Goal: Task Accomplishment & Management: Manage account settings

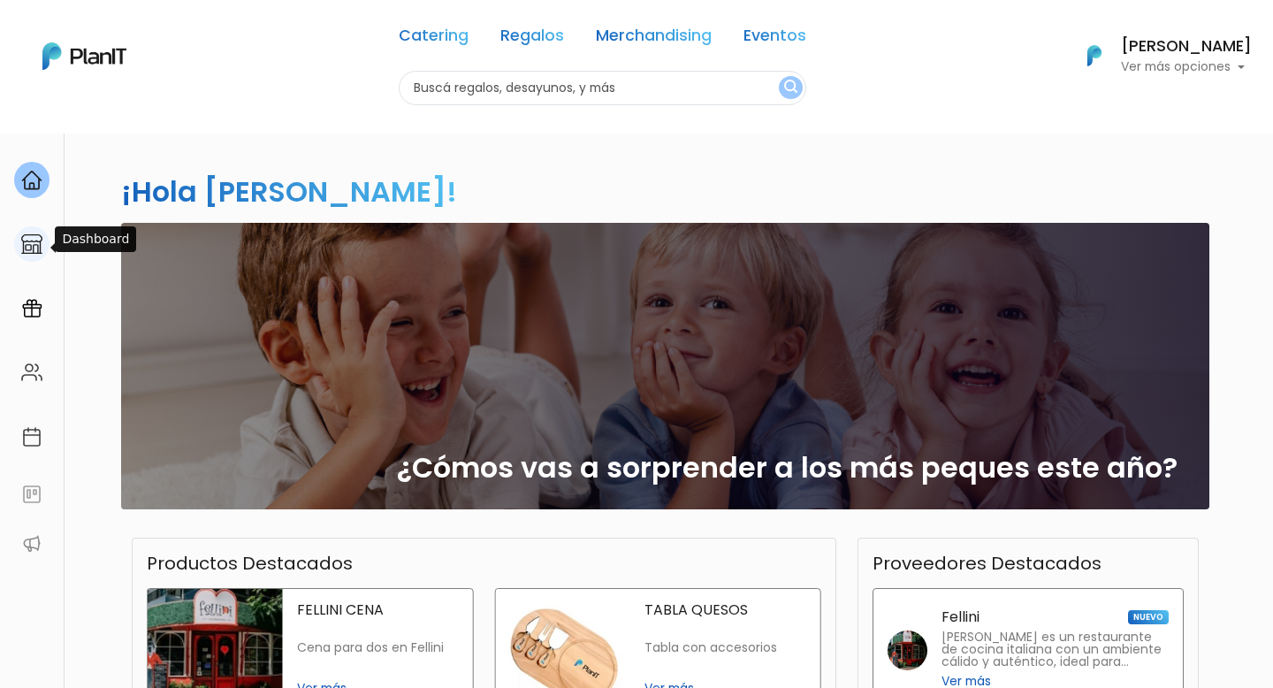
click at [27, 247] on img at bounding box center [31, 243] width 21 height 21
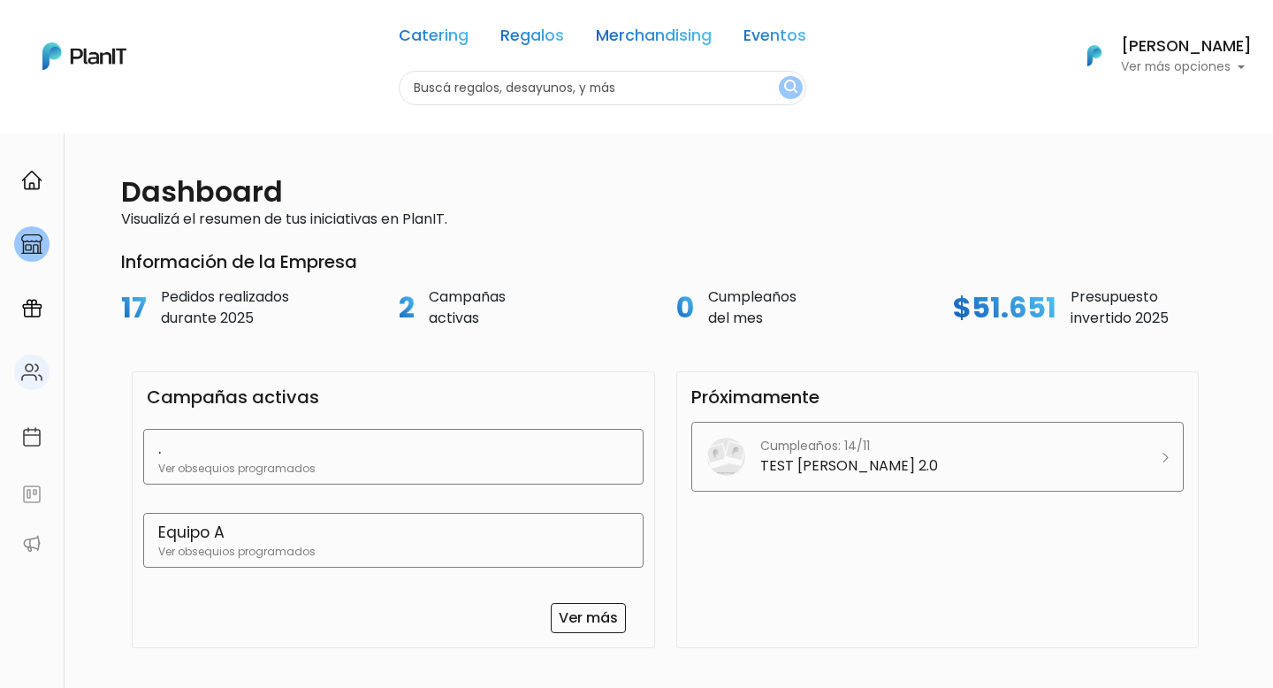
click at [24, 354] on link at bounding box center [32, 372] width 64 height 50
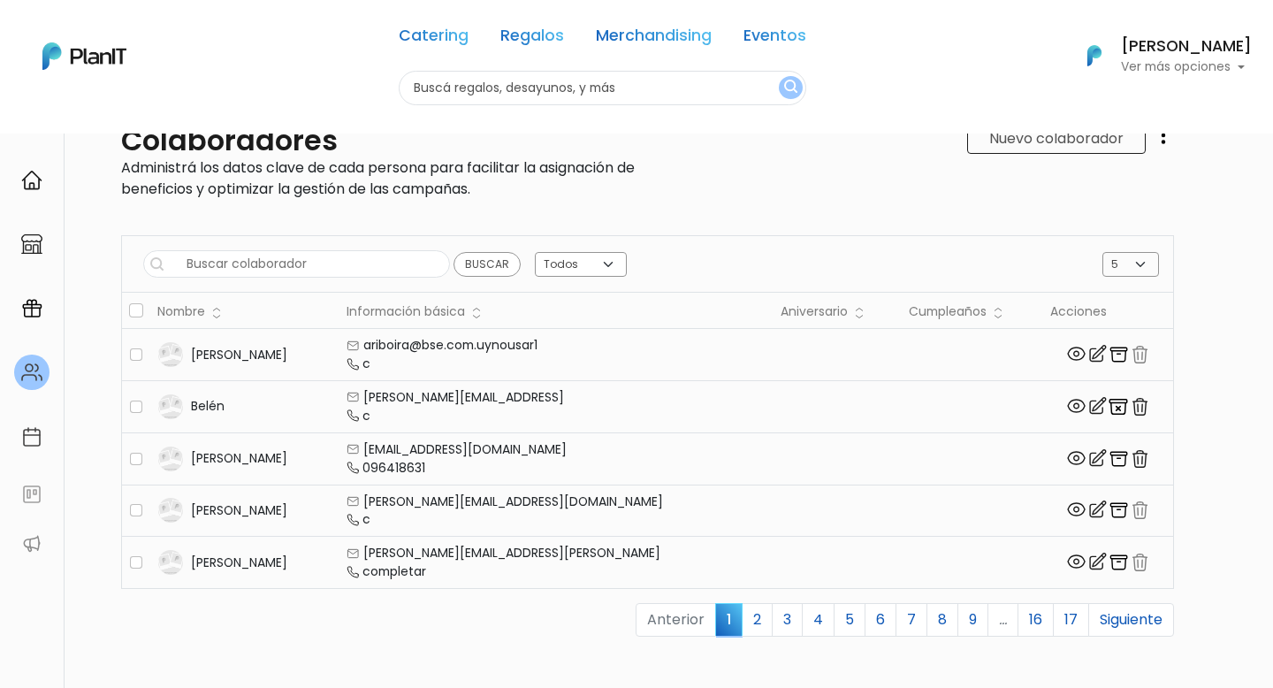
scroll to position [61, 0]
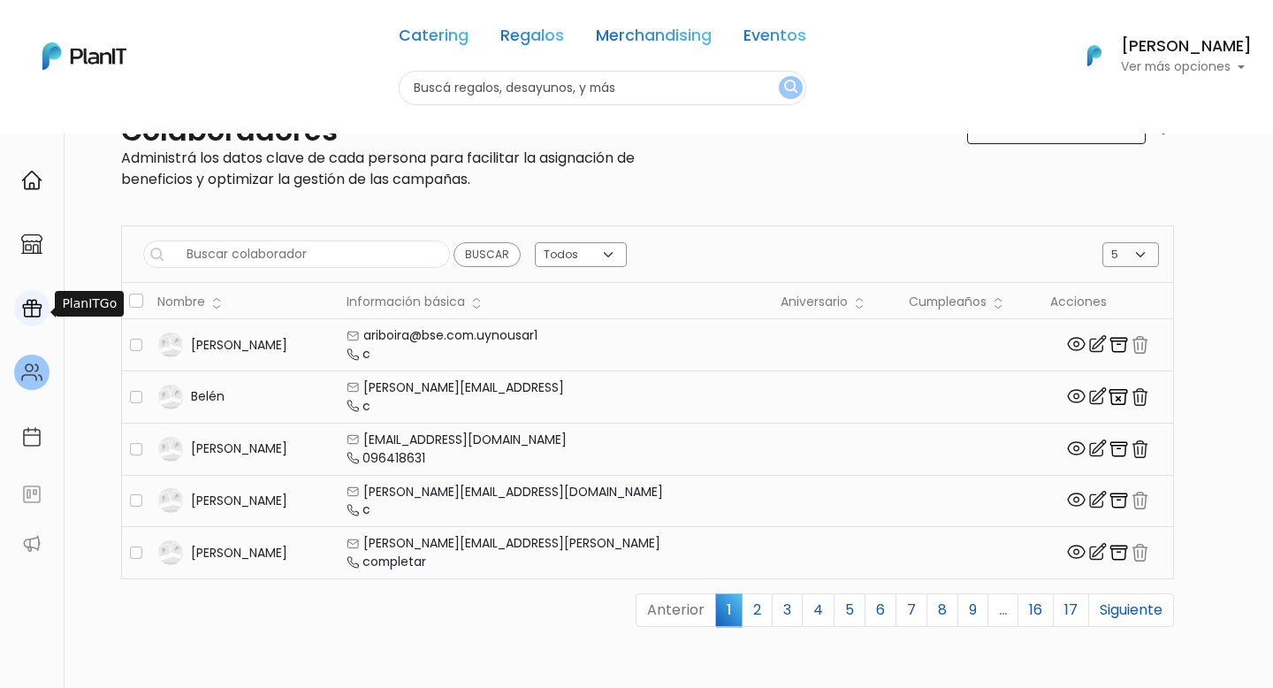
click at [32, 310] on img at bounding box center [31, 308] width 21 height 21
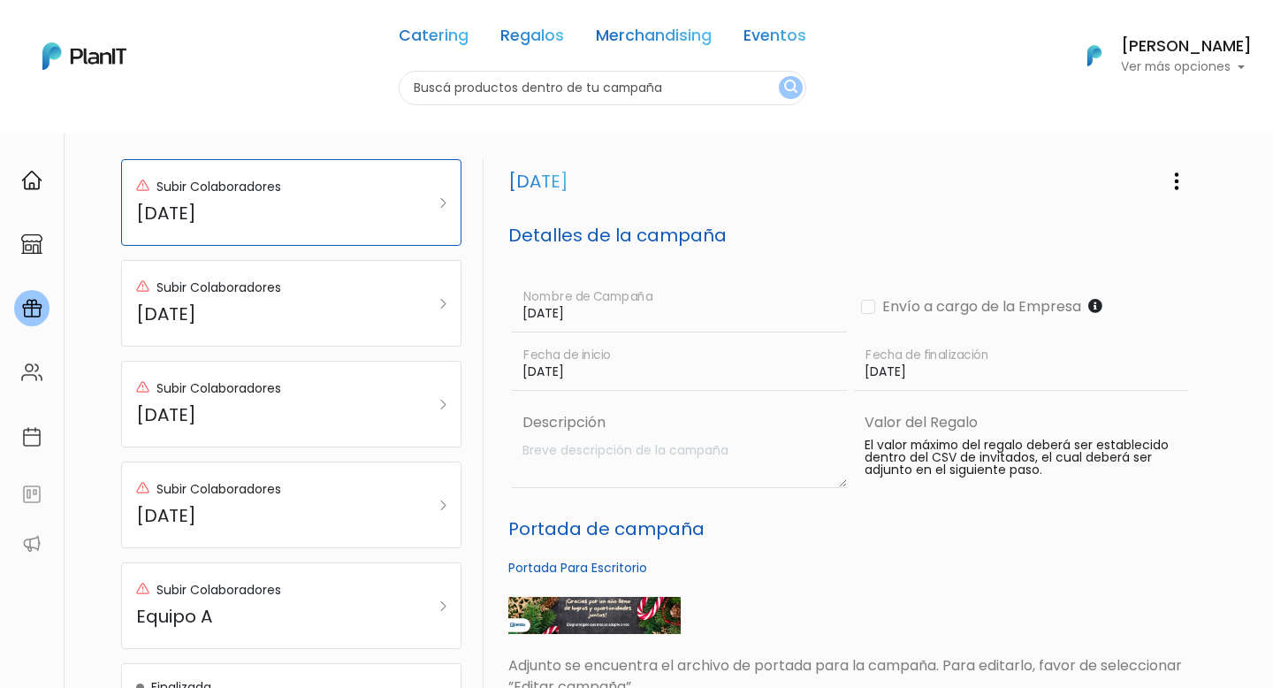
scroll to position [121, 0]
click at [354, 305] on h5 "Día del niño" at bounding box center [268, 312] width 264 height 21
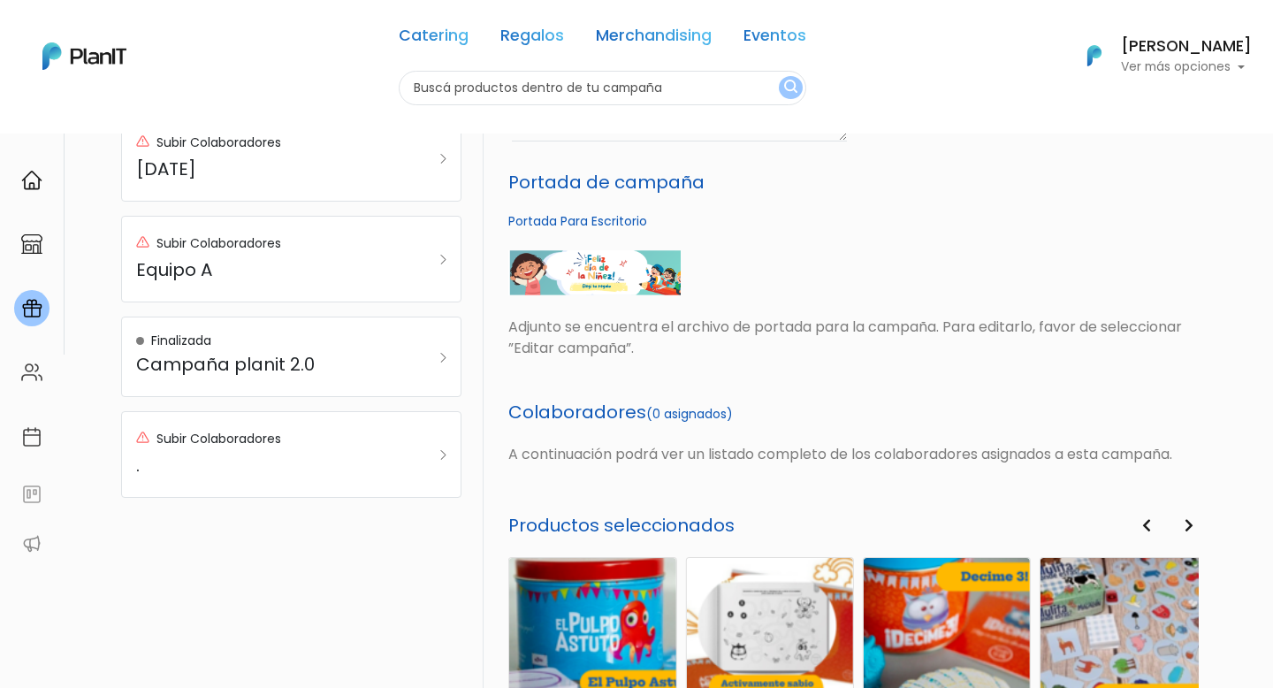
scroll to position [0, 0]
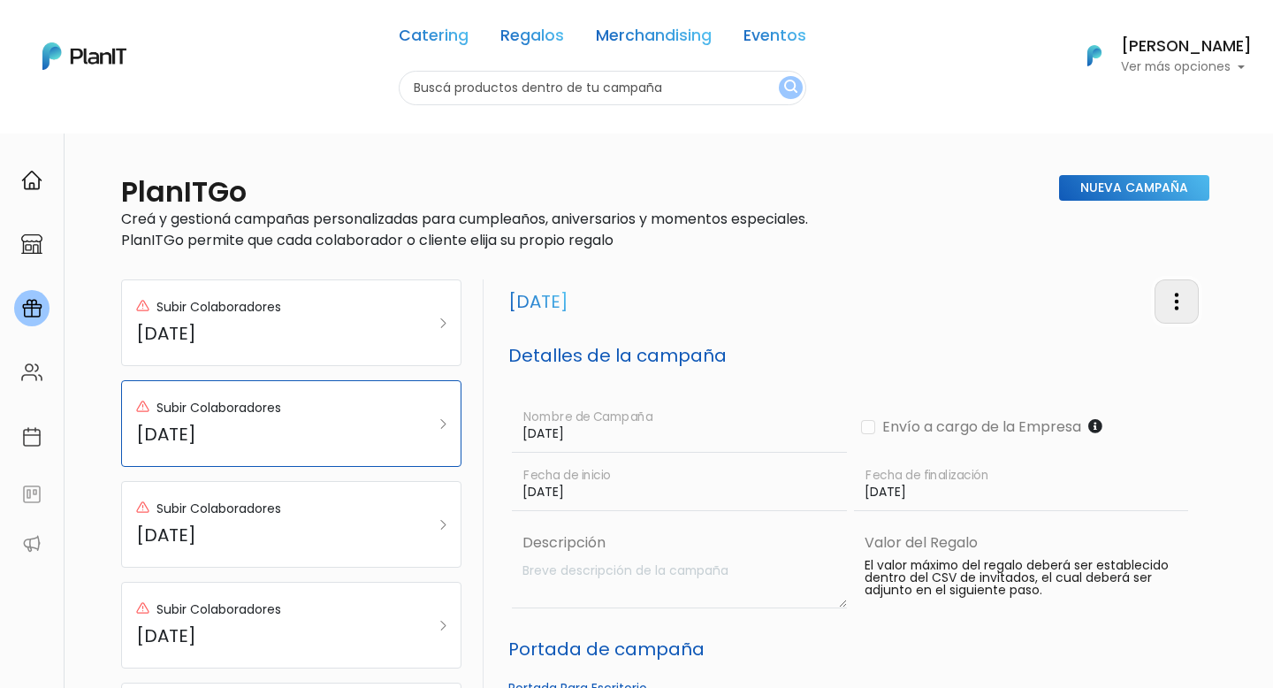
click at [1179, 306] on img "button" at bounding box center [1176, 301] width 21 height 21
click at [1131, 355] on link "Editar Campaña" at bounding box center [1118, 351] width 160 height 39
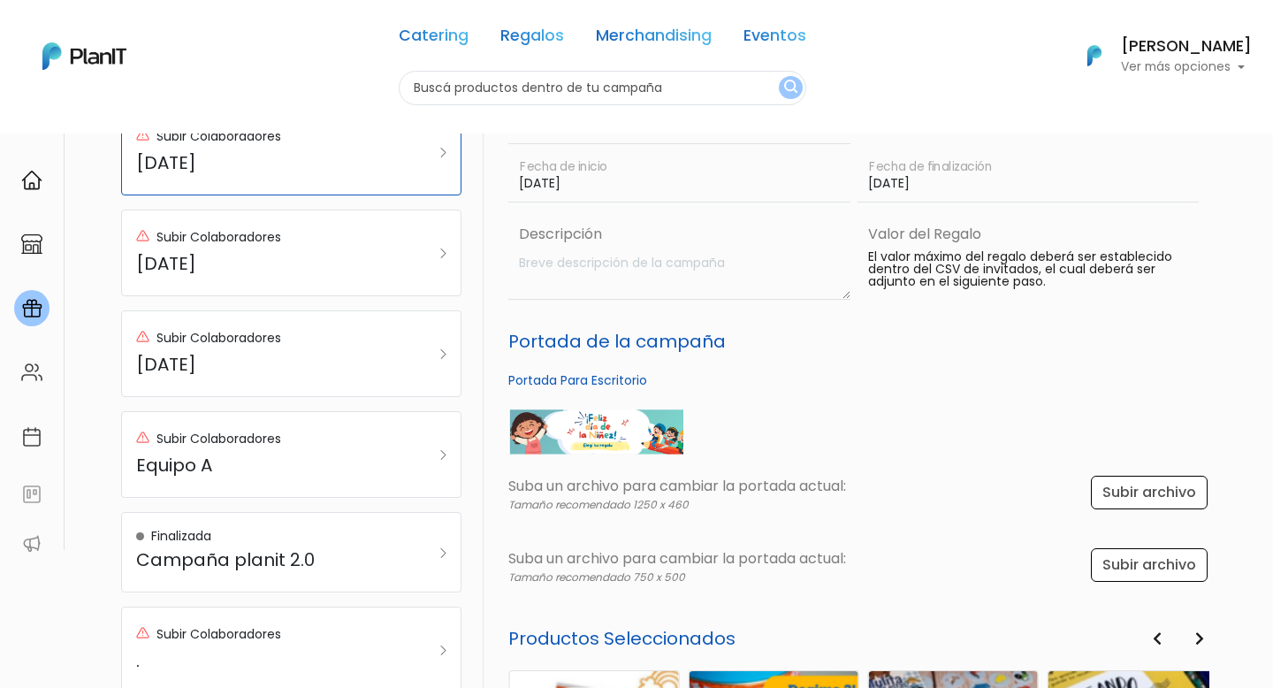
scroll to position [214, 0]
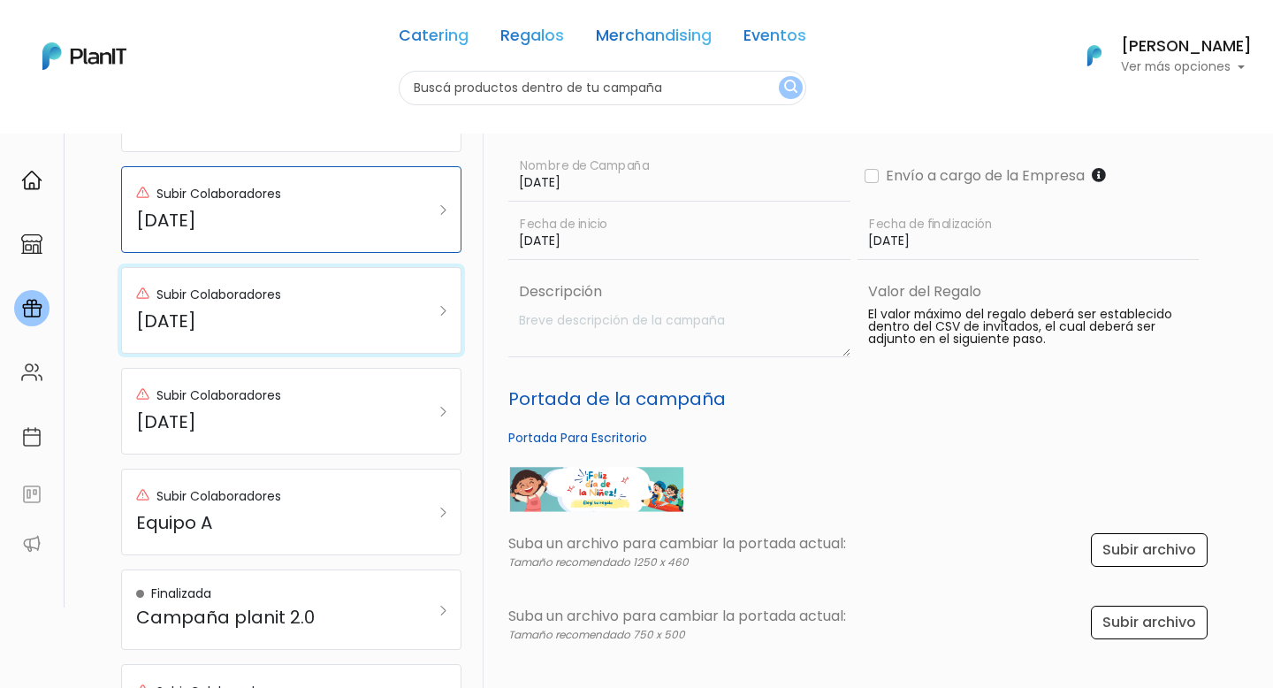
click at [224, 293] on p "Subir Colaboradores" at bounding box center [218, 294] width 125 height 19
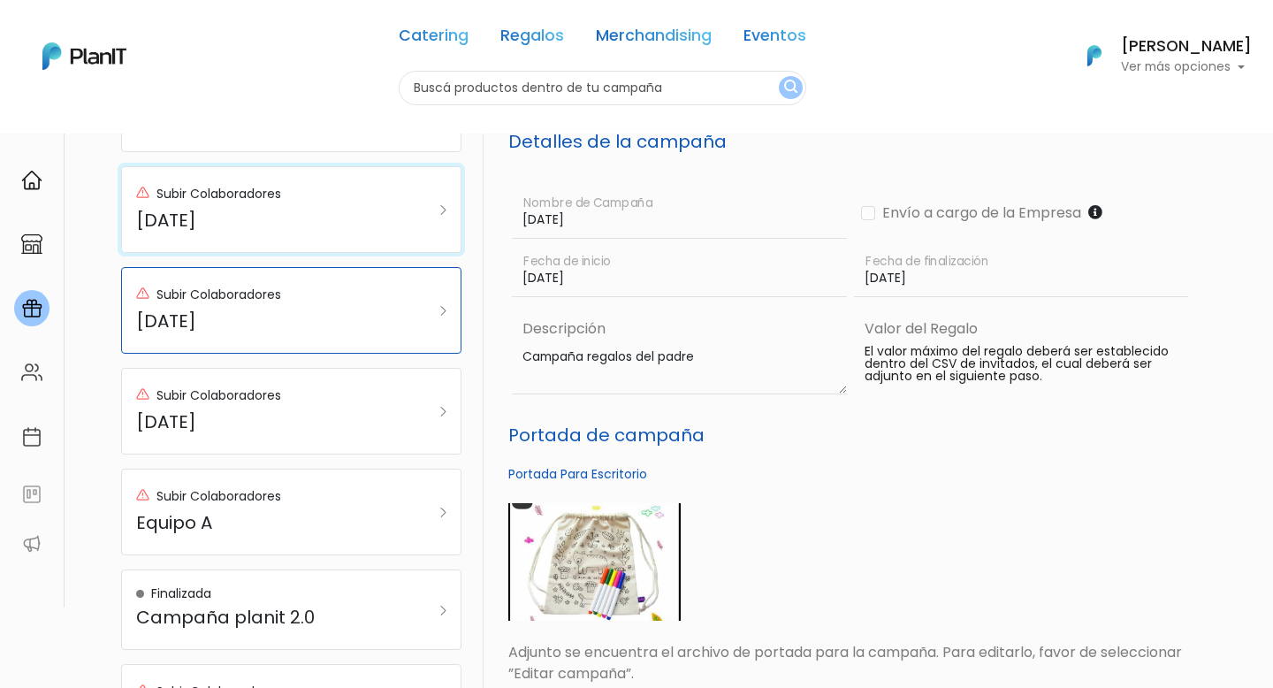
click at [248, 195] on p "Subir Colaboradores" at bounding box center [218, 194] width 125 height 19
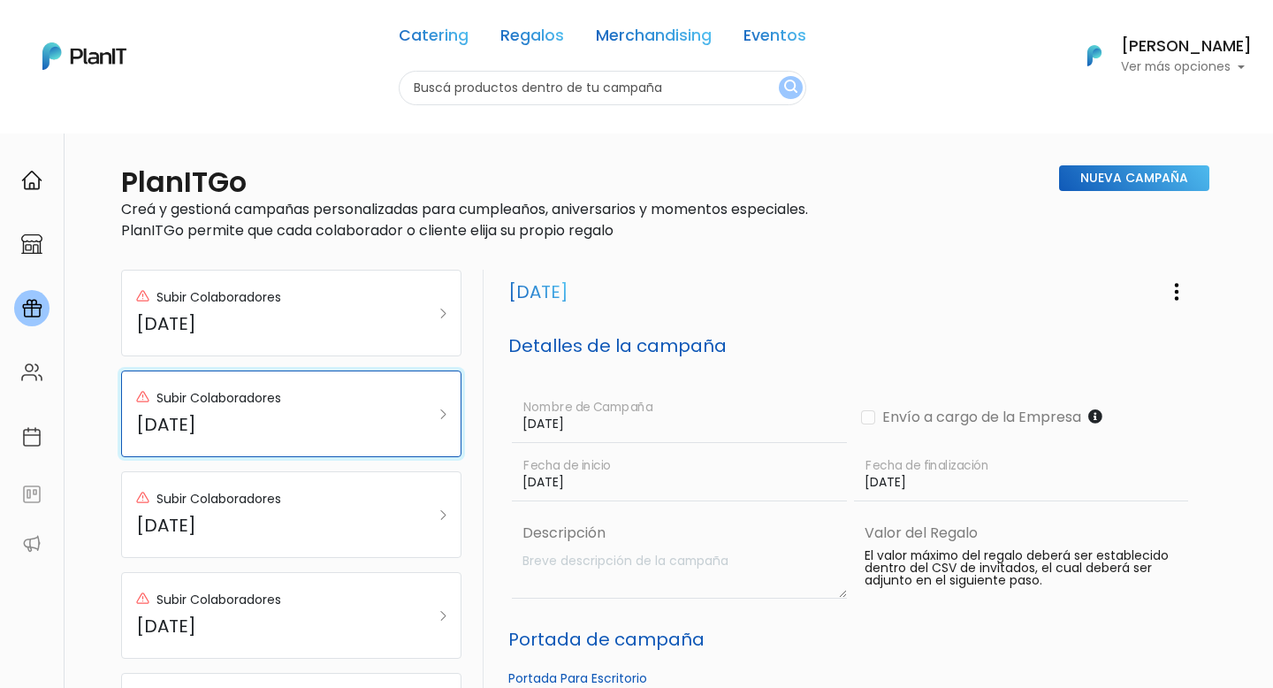
scroll to position [0, 0]
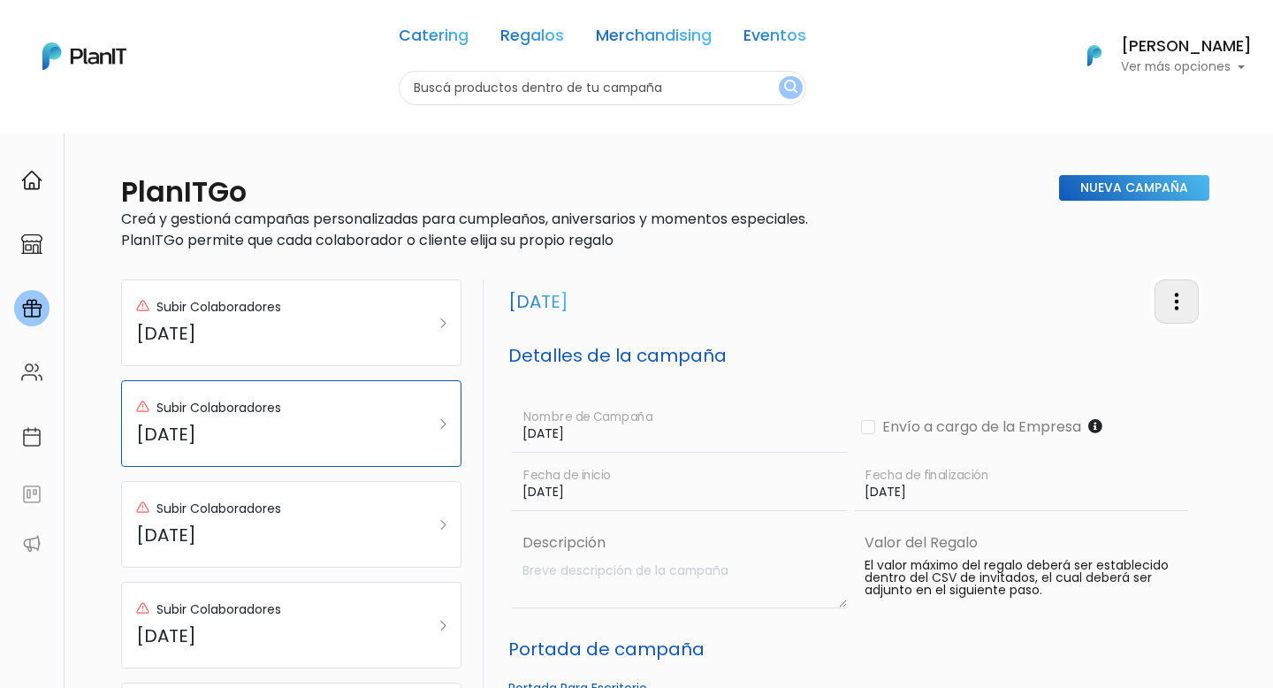
click at [1181, 299] on img "button" at bounding box center [1176, 301] width 21 height 21
click at [1123, 354] on link "Editar Campaña" at bounding box center [1118, 351] width 160 height 39
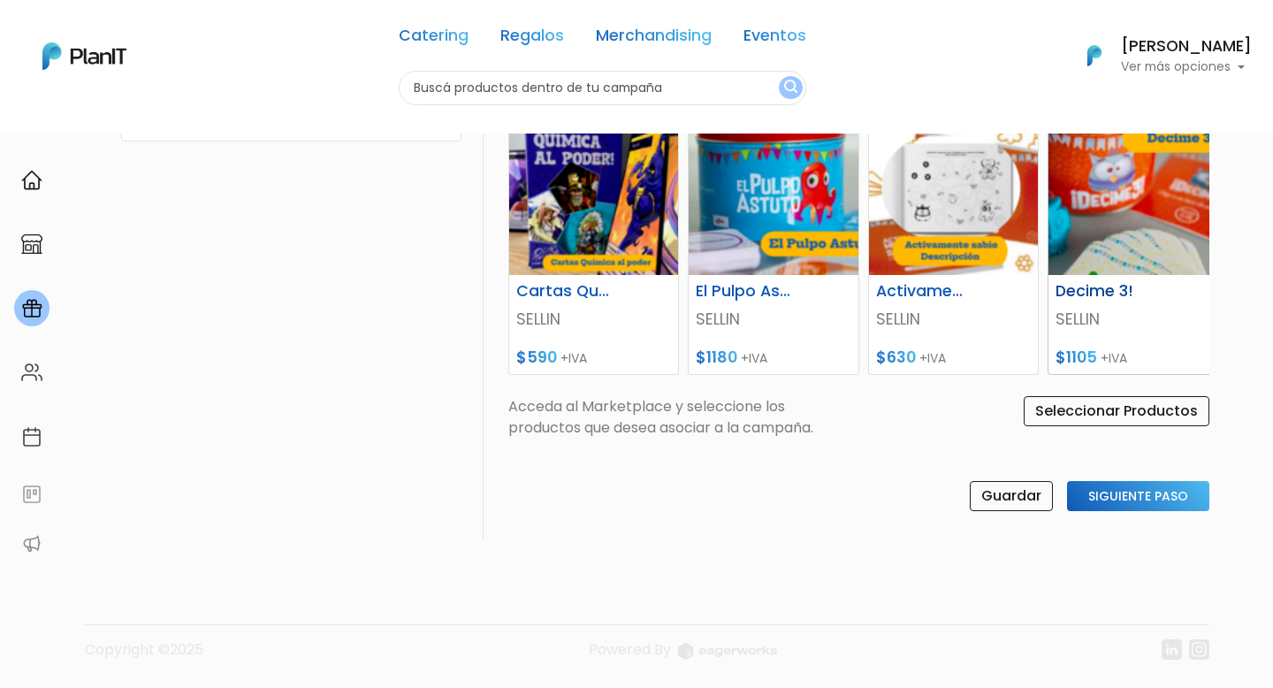
scroll to position [831, 0]
click at [1158, 511] on input "Siguiente Paso" at bounding box center [1138, 496] width 142 height 30
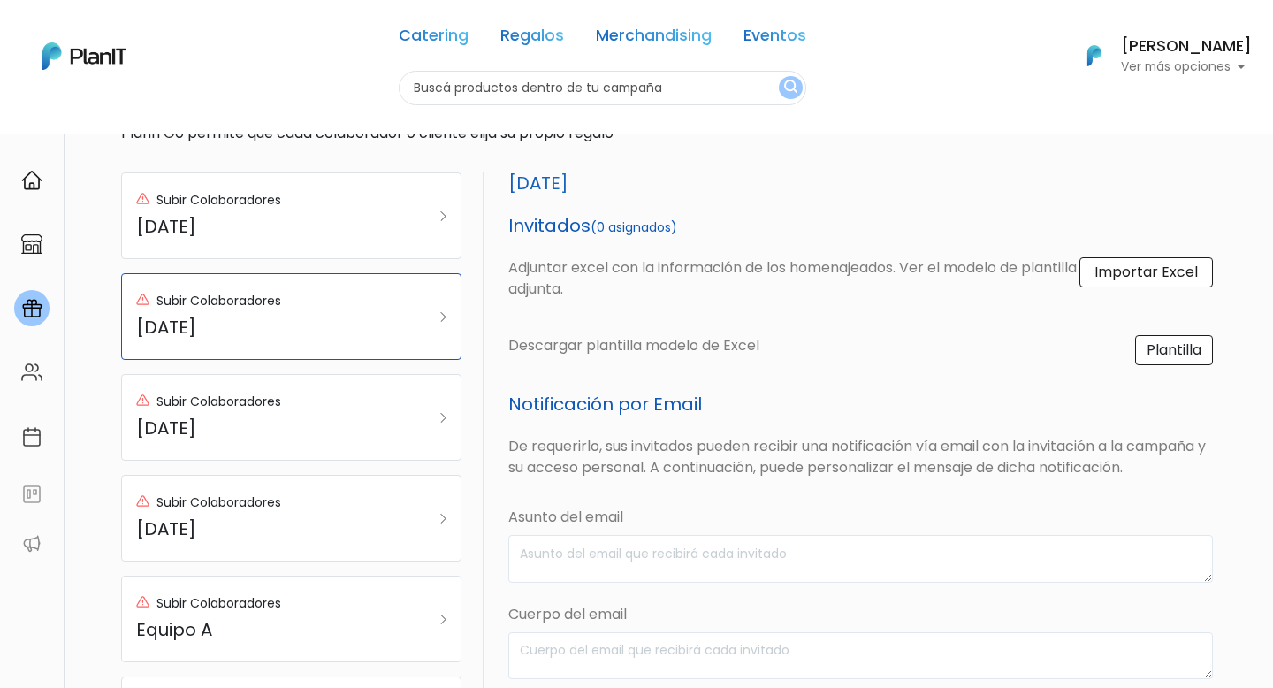
scroll to position [102, 0]
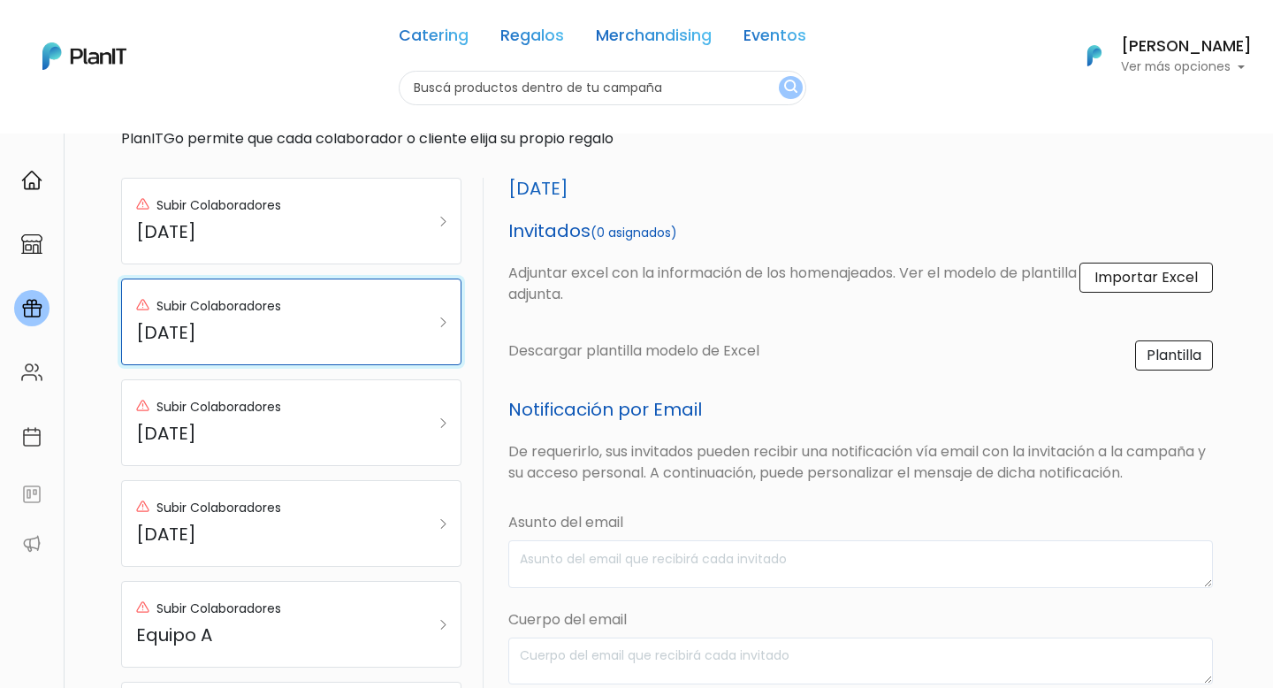
click at [376, 330] on h5 "Día del niño" at bounding box center [268, 332] width 264 height 21
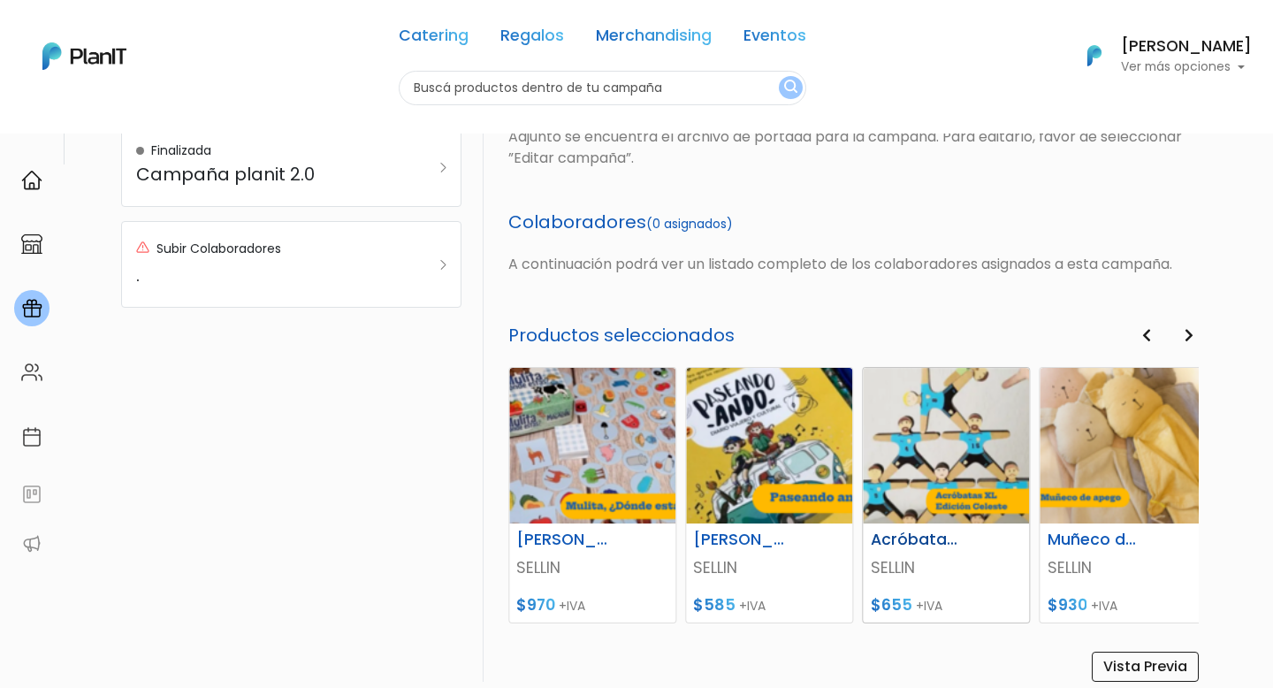
scroll to position [643, 0]
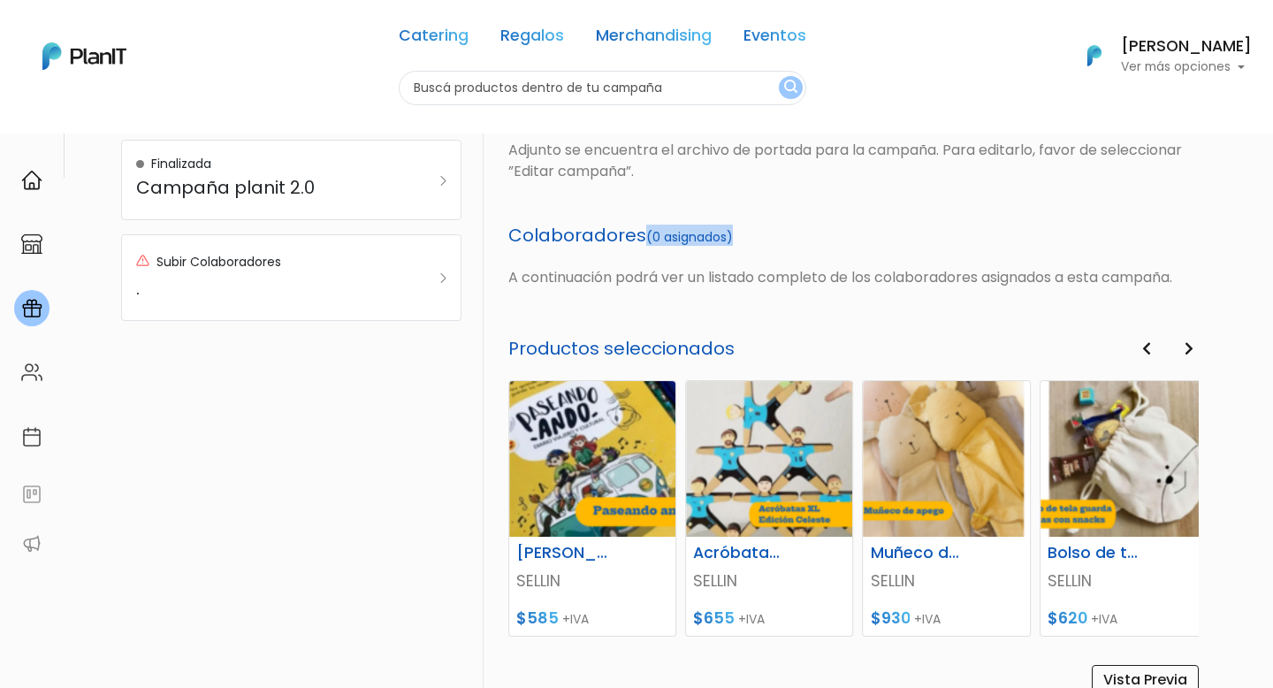
drag, startPoint x: 645, startPoint y: 242, endPoint x: 741, endPoint y: 240, distance: 96.3
click at [741, 240] on h5 "Colaboradores (0 asignados)" at bounding box center [853, 234] width 690 height 21
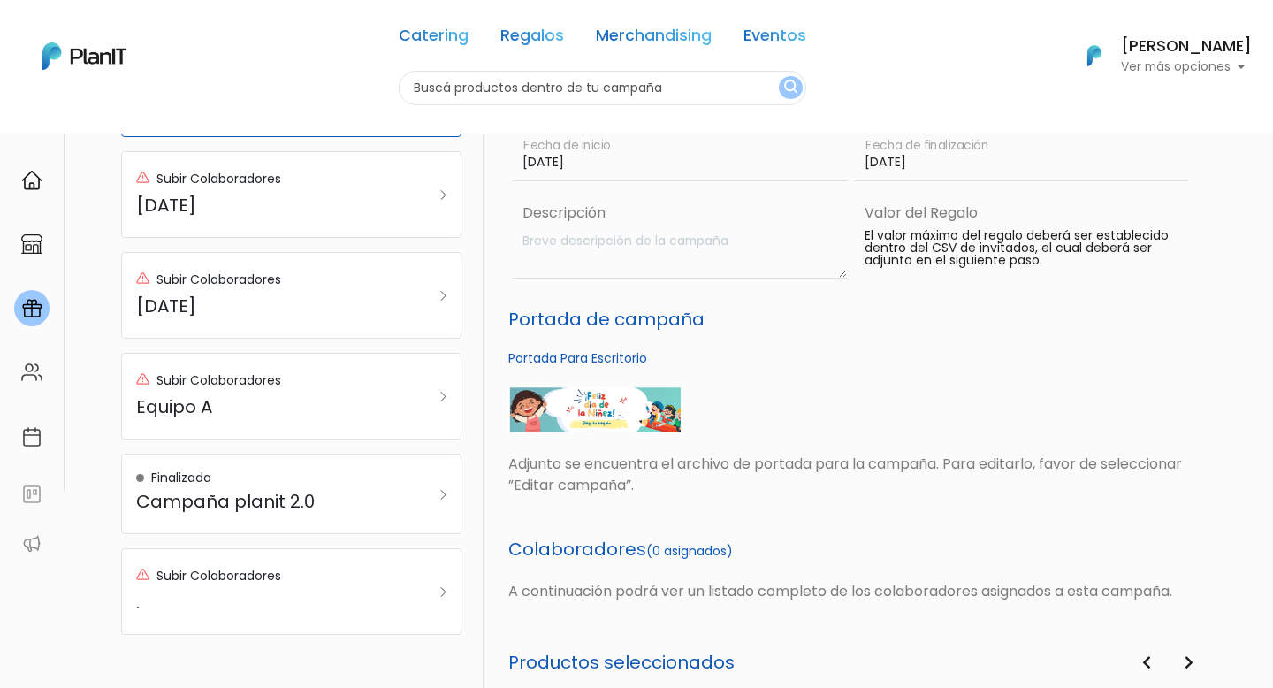
scroll to position [355, 0]
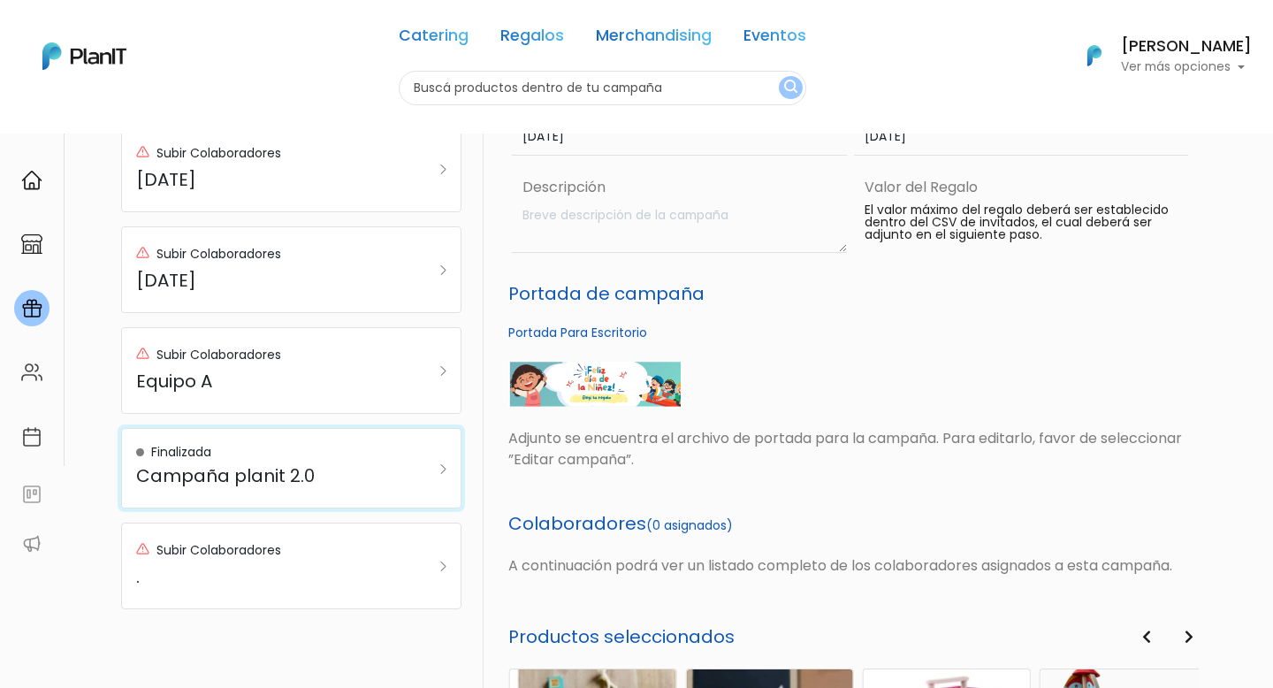
click at [270, 476] on h5 "Campaña planit 2.0" at bounding box center [268, 475] width 264 height 21
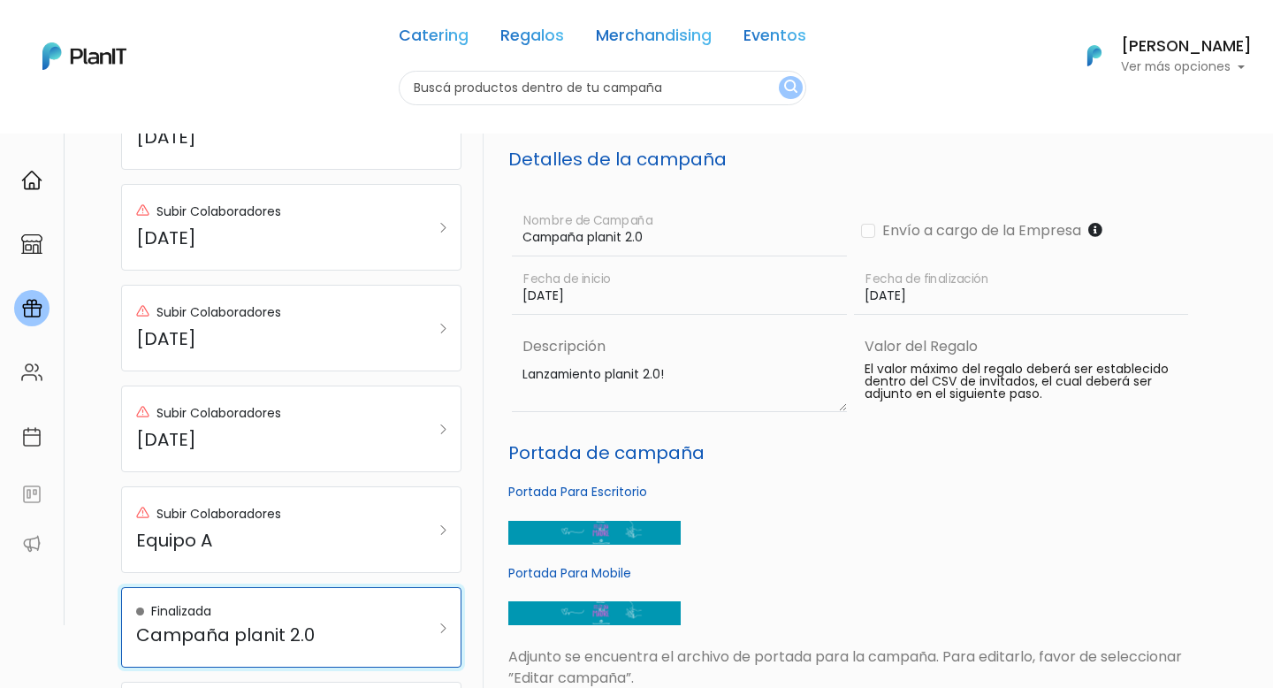
scroll to position [0, 0]
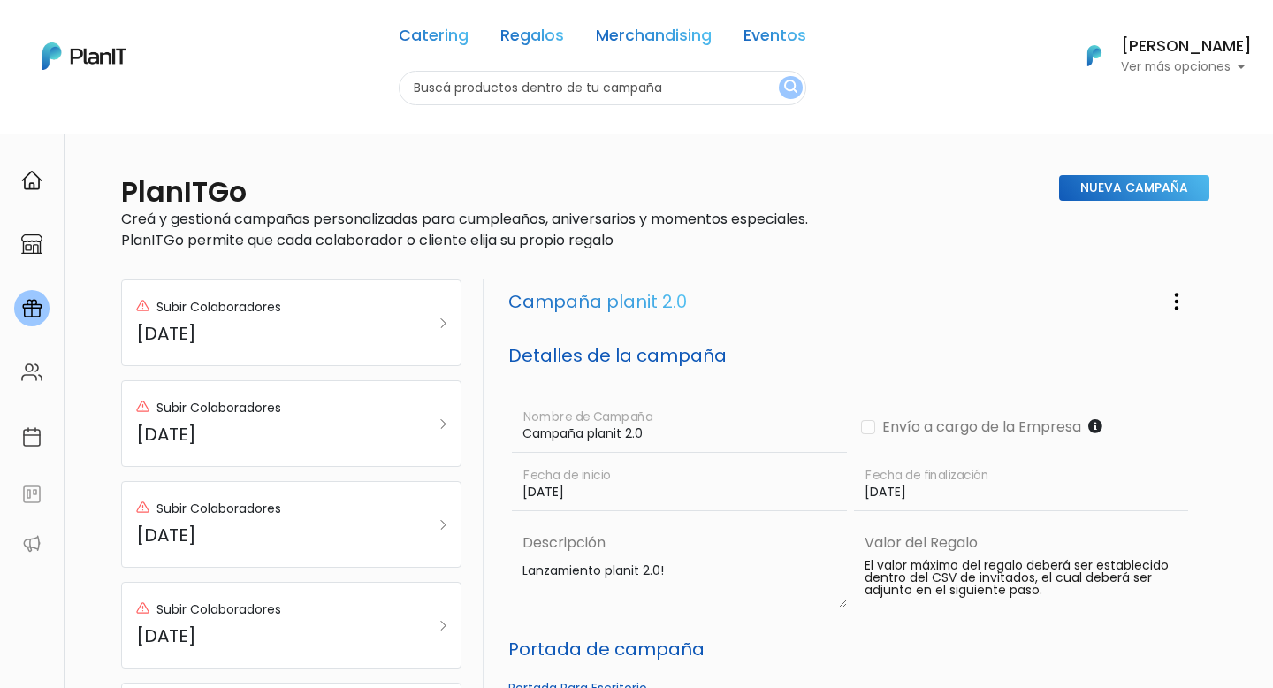
click at [536, 81] on input "text" at bounding box center [602, 88] width 407 height 34
click at [23, 165] on div at bounding box center [31, 180] width 35 height 36
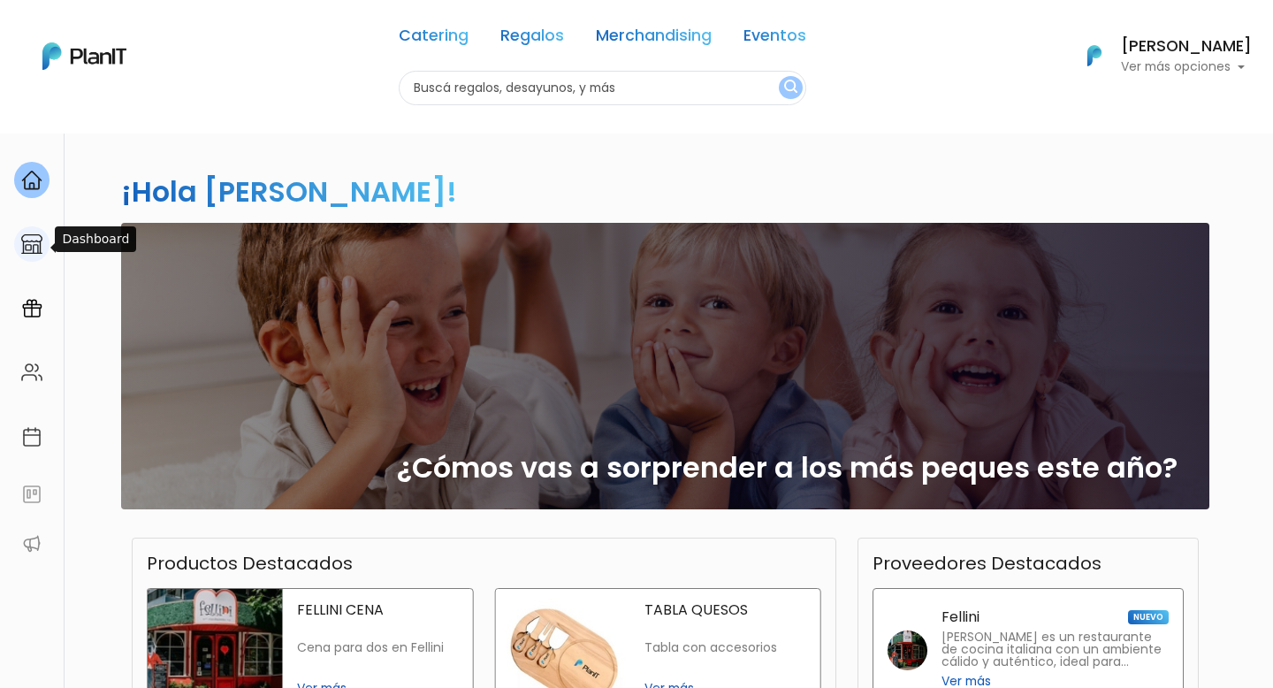
click at [34, 245] on img at bounding box center [31, 243] width 21 height 21
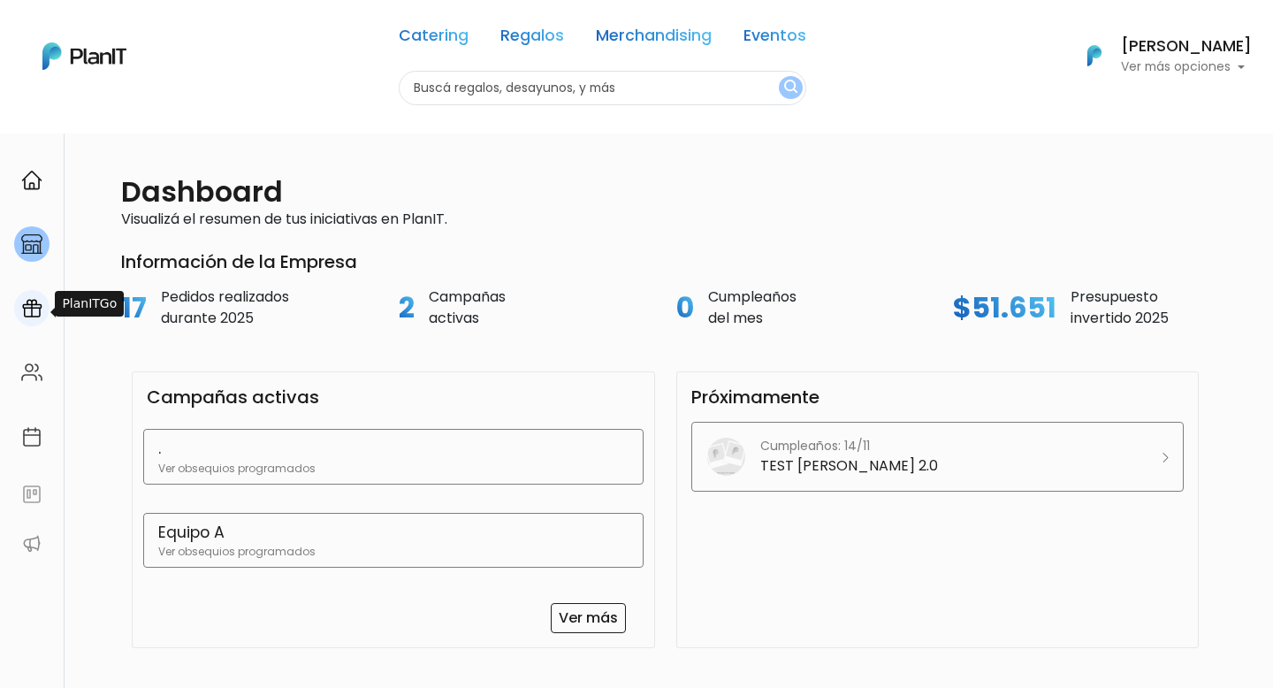
click at [31, 302] on img at bounding box center [31, 308] width 21 height 21
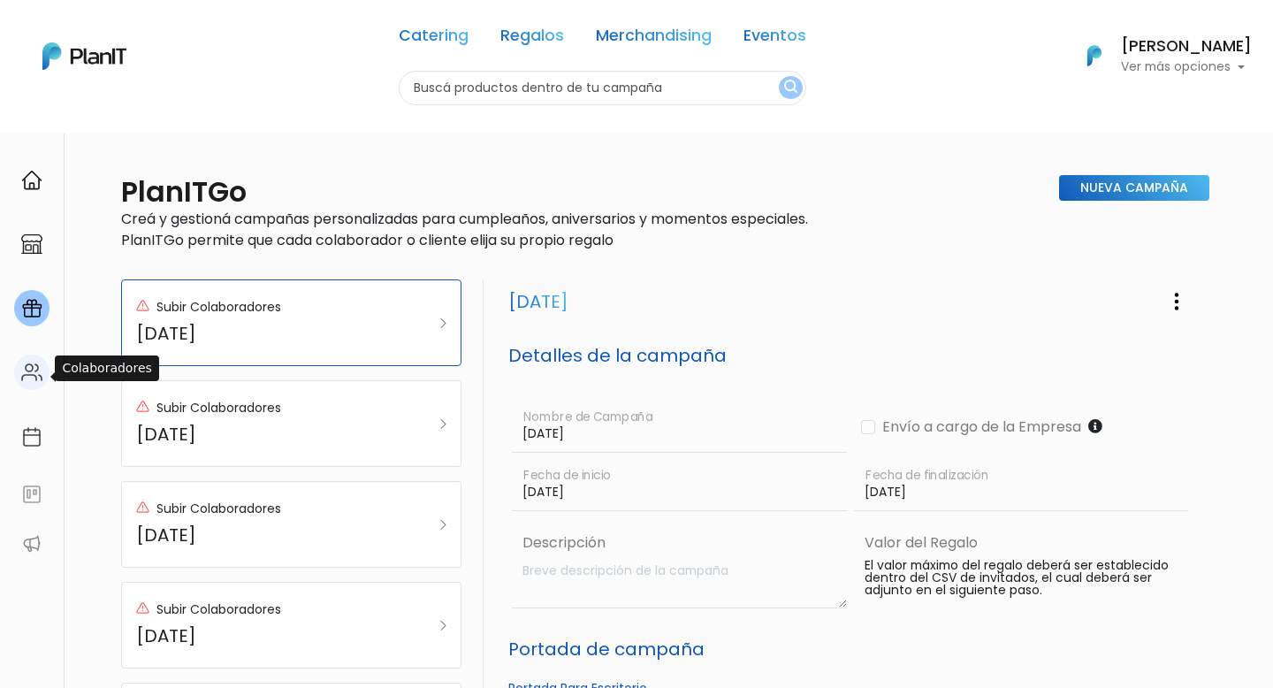
click at [28, 385] on div at bounding box center [31, 372] width 35 height 36
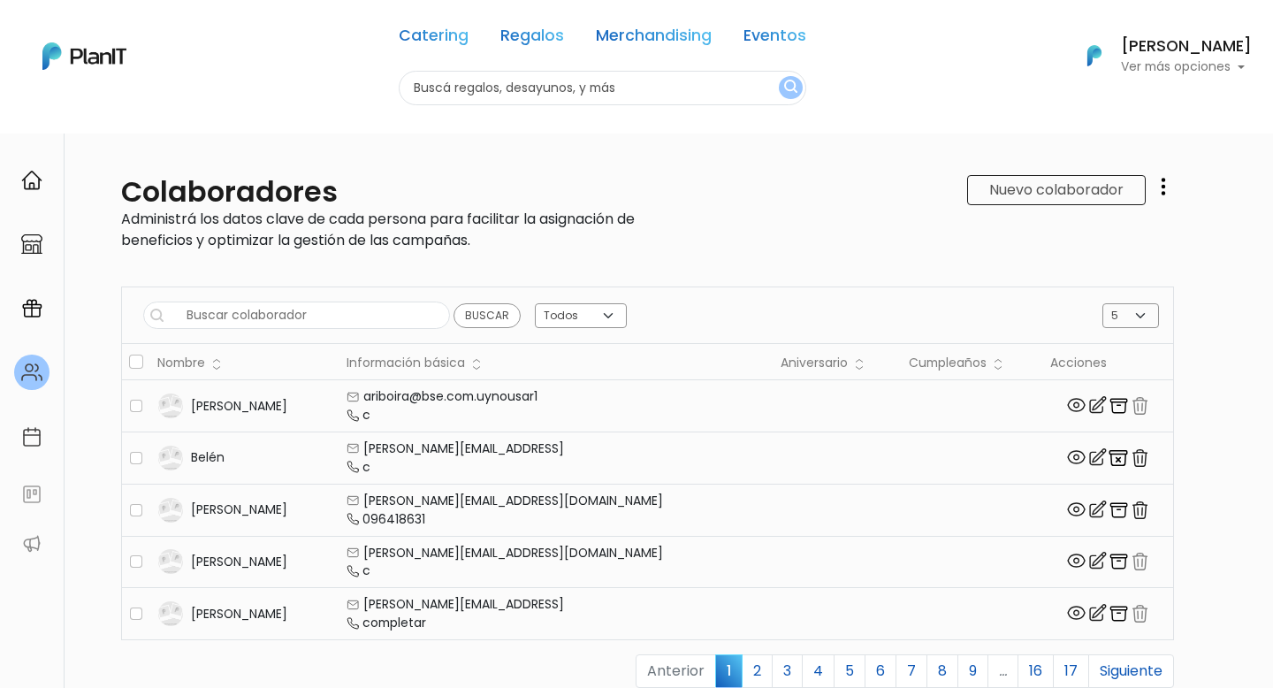
click at [315, 302] on input "text" at bounding box center [296, 314] width 307 height 27
click at [330, 251] on div "Colaboradores Administrá los datos clave de cada persona para facilitar la asig…" at bounding box center [384, 220] width 527 height 90
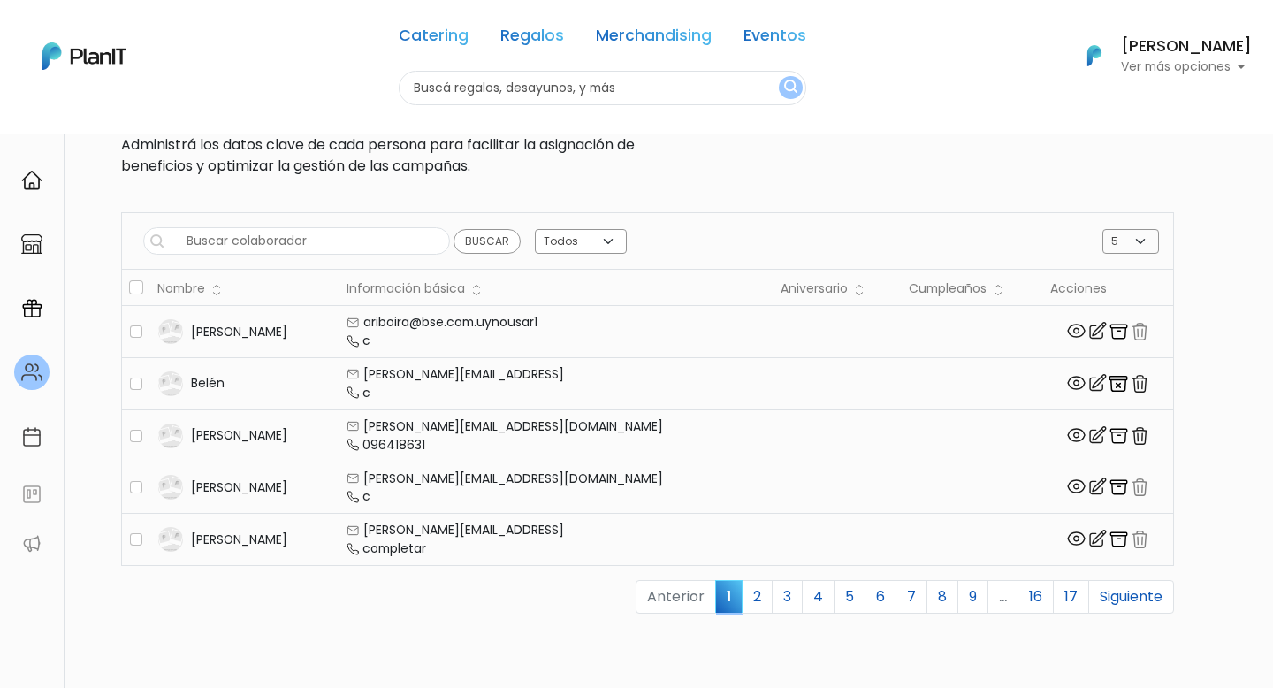
scroll to position [37, 0]
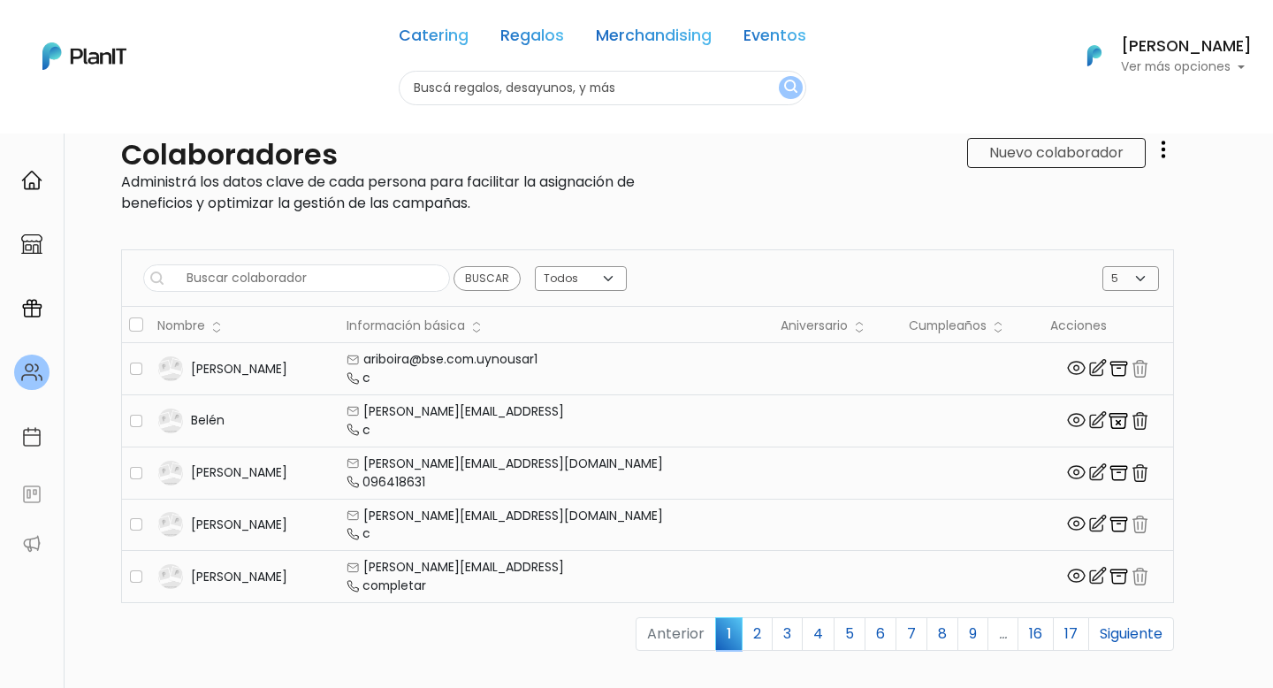
click at [338, 272] on input "text" at bounding box center [296, 277] width 307 height 27
click at [750, 211] on div "Nuevo colaborador Descargar plantilla de Excel" at bounding box center [911, 183] width 527 height 90
click at [36, 429] on img at bounding box center [31, 436] width 21 height 21
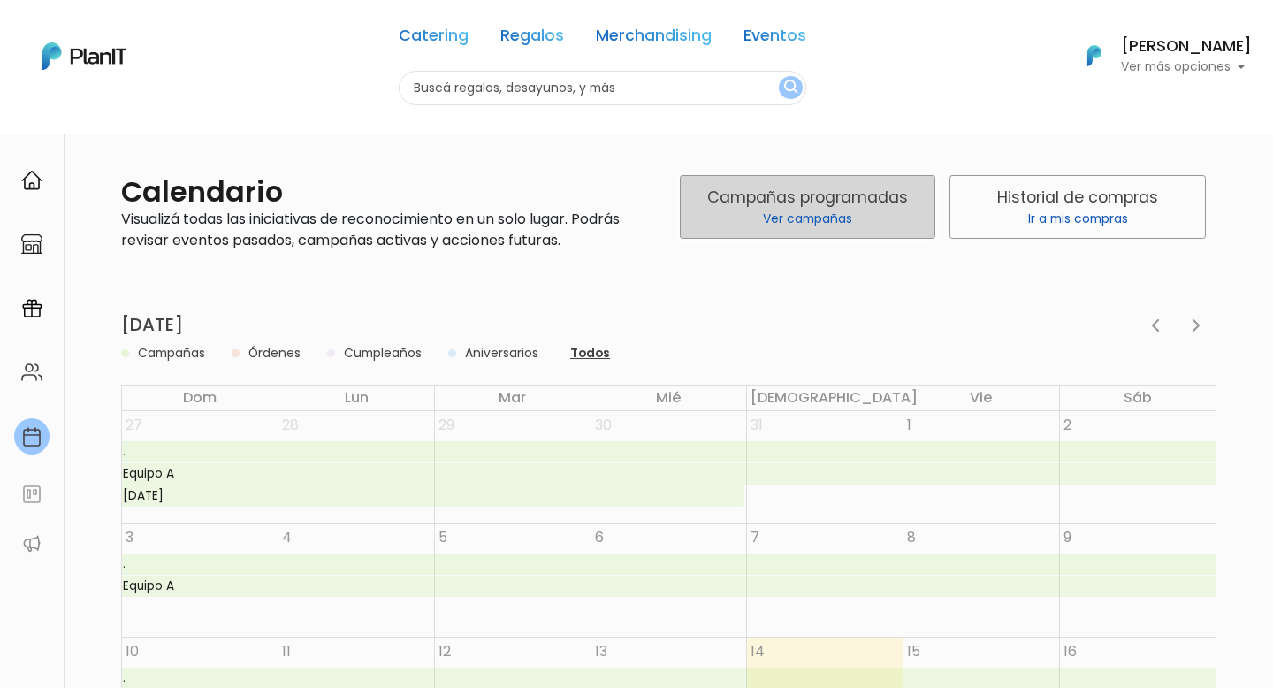
click at [825, 225] on p "Ver campañas" at bounding box center [807, 218] width 233 height 19
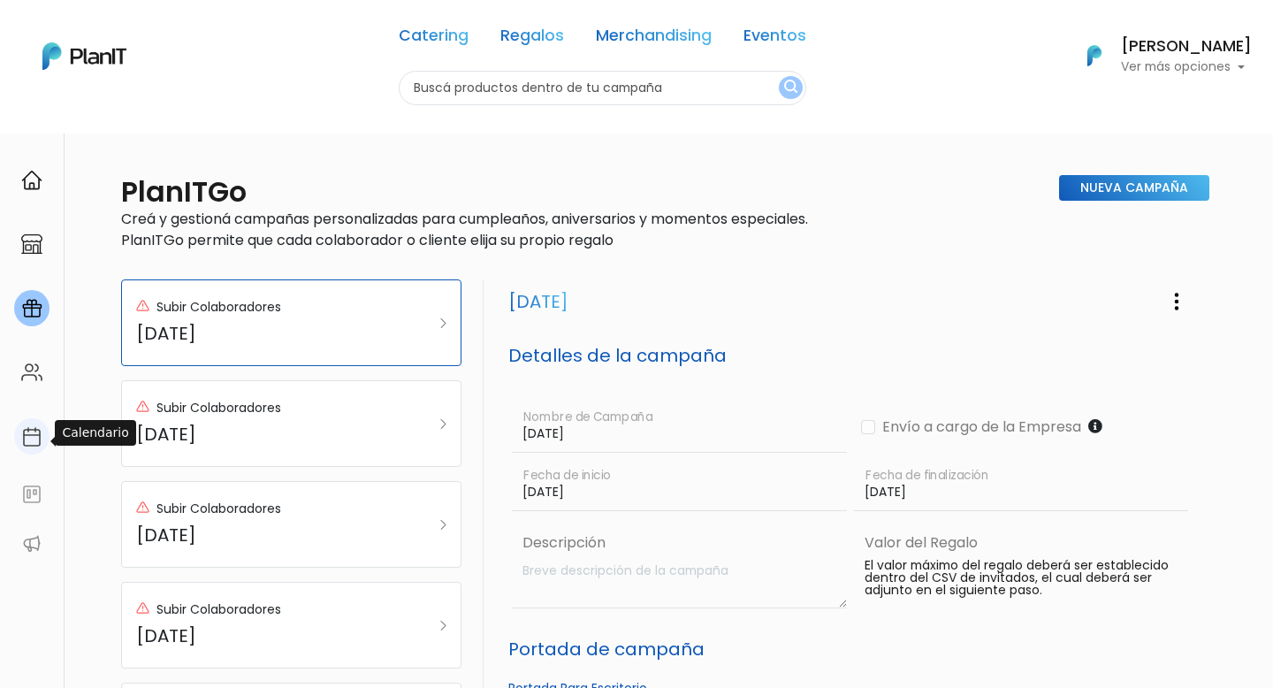
click at [40, 431] on img at bounding box center [31, 436] width 21 height 21
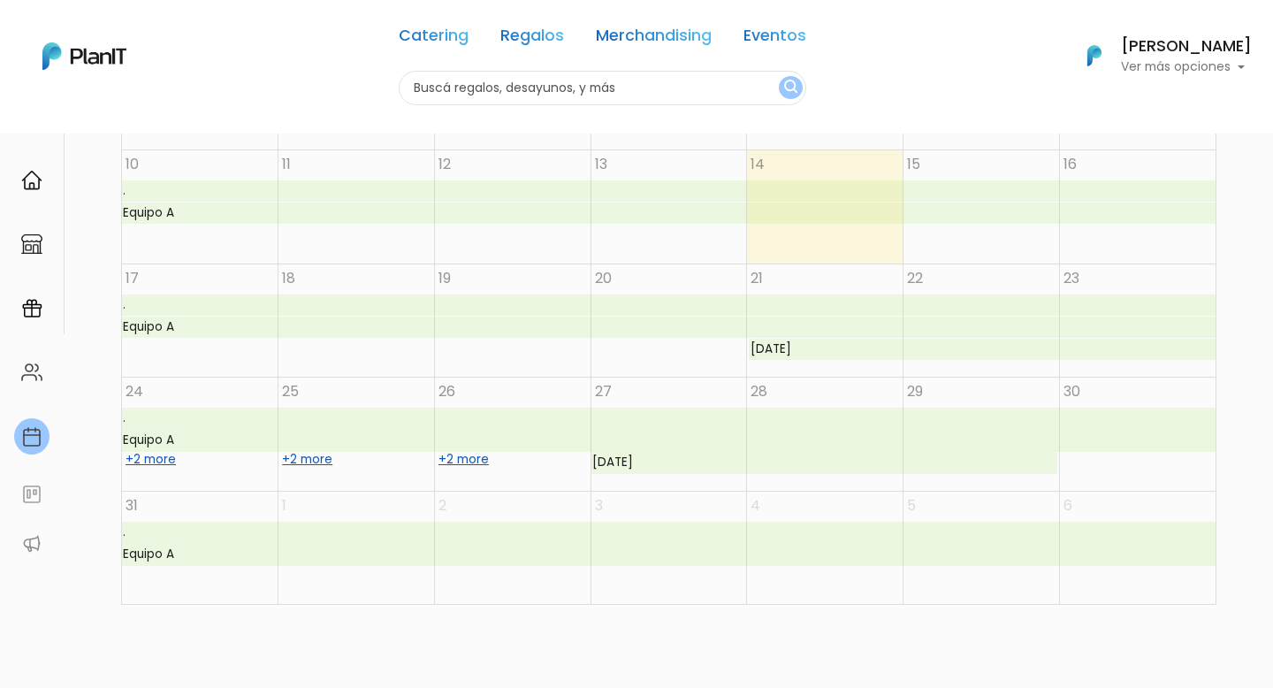
scroll to position [593, 0]
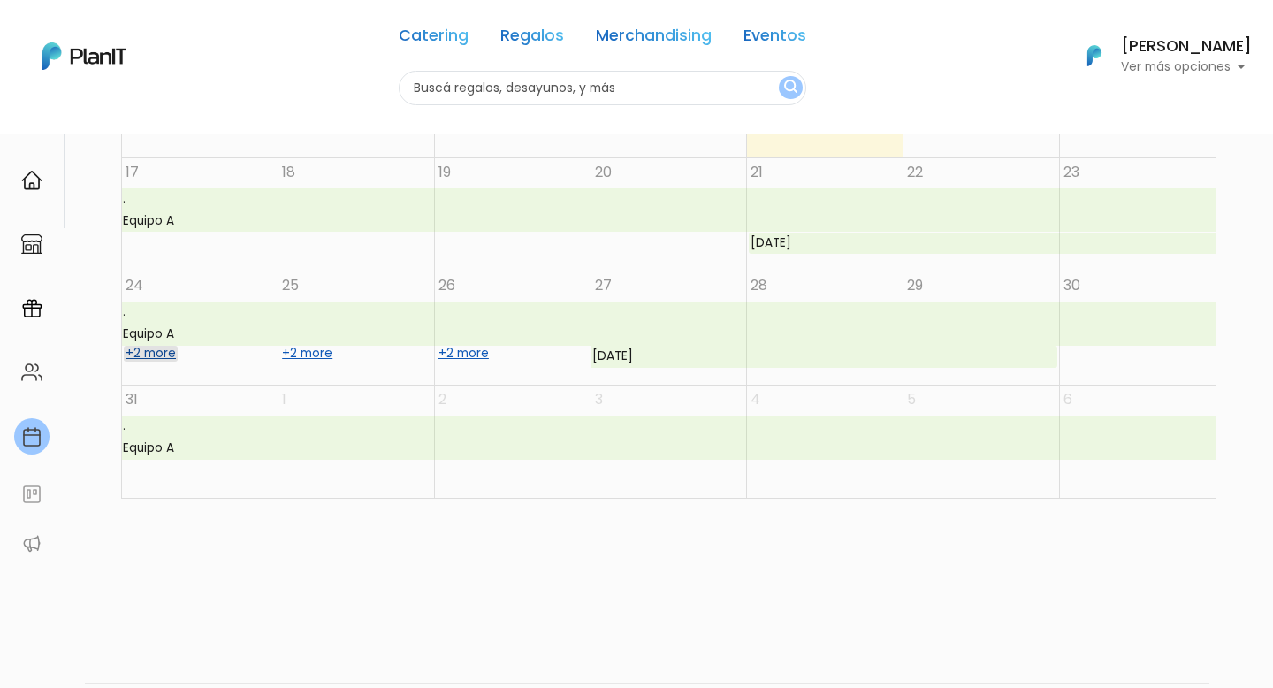
click at [161, 354] on link "+2 more" at bounding box center [151, 354] width 54 height 16
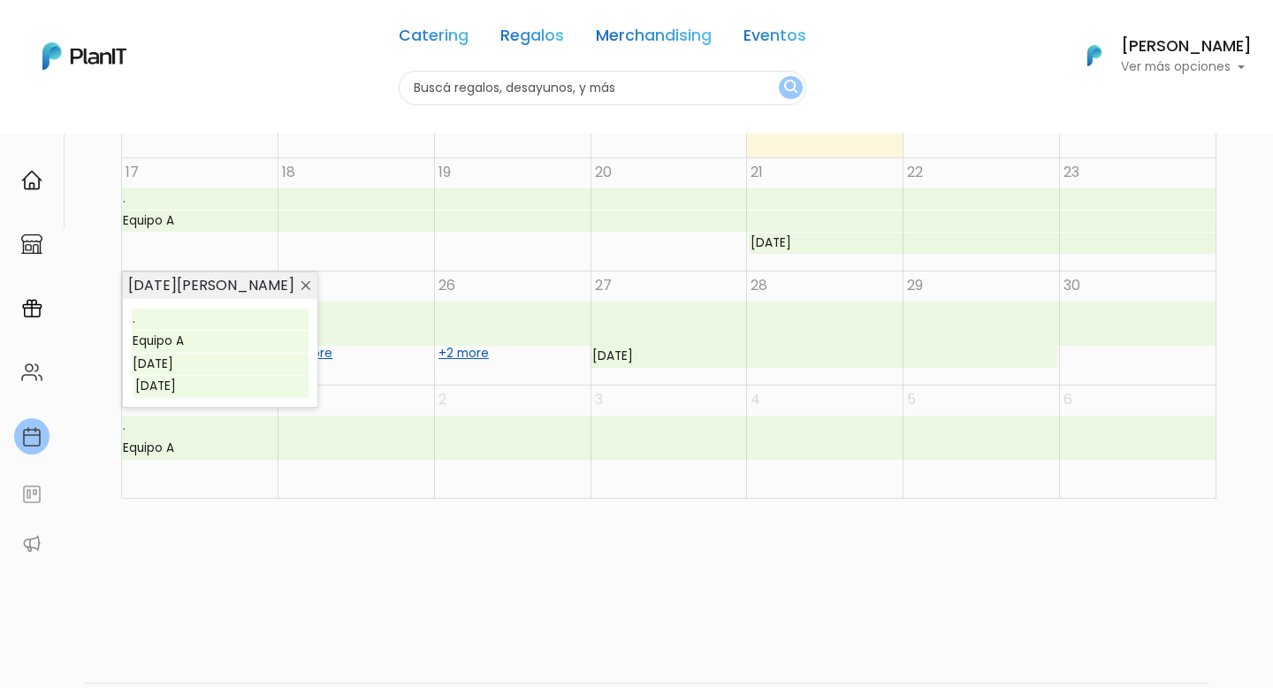
click at [308, 288] on span at bounding box center [306, 285] width 16 height 16
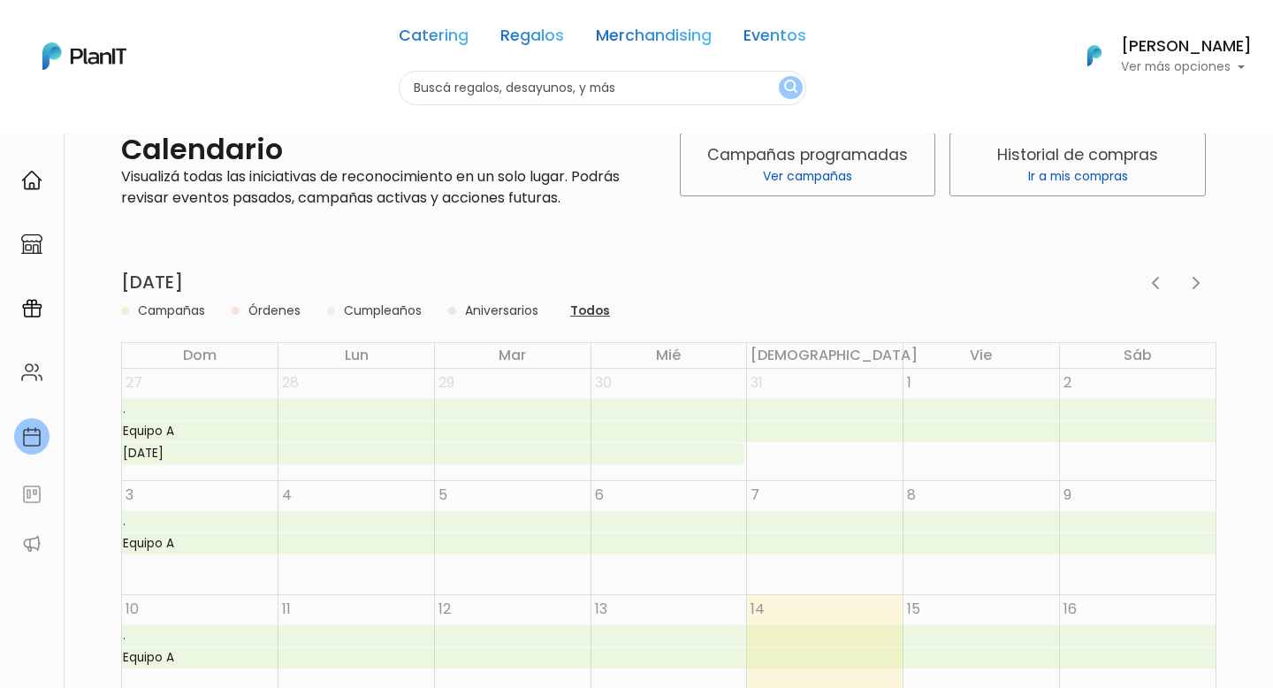
scroll to position [0, 0]
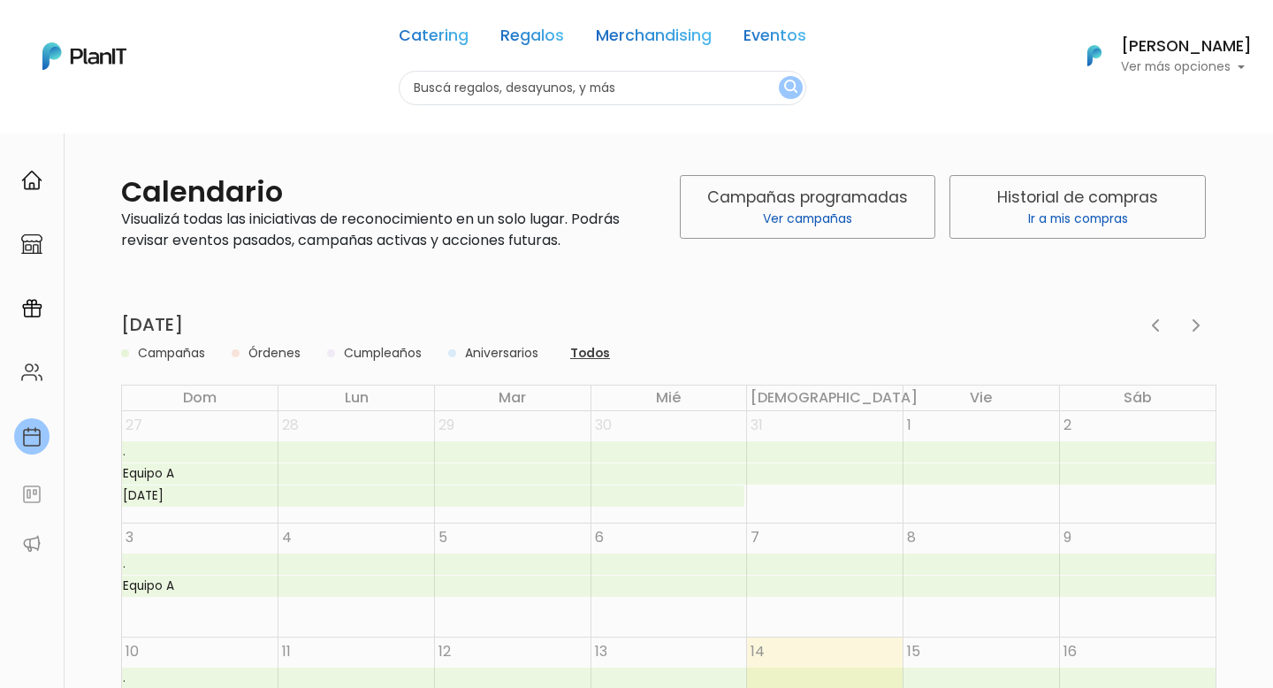
click at [1148, 57] on div "[PERSON_NAME] Ver más opciones" at bounding box center [1186, 56] width 131 height 35
click at [854, 123] on nav "Catering Regalos Merchandising Eventos Catering Regalos Merchandising Eventos C…" at bounding box center [636, 66] width 1273 height 133
click at [45, 173] on div at bounding box center [31, 180] width 35 height 36
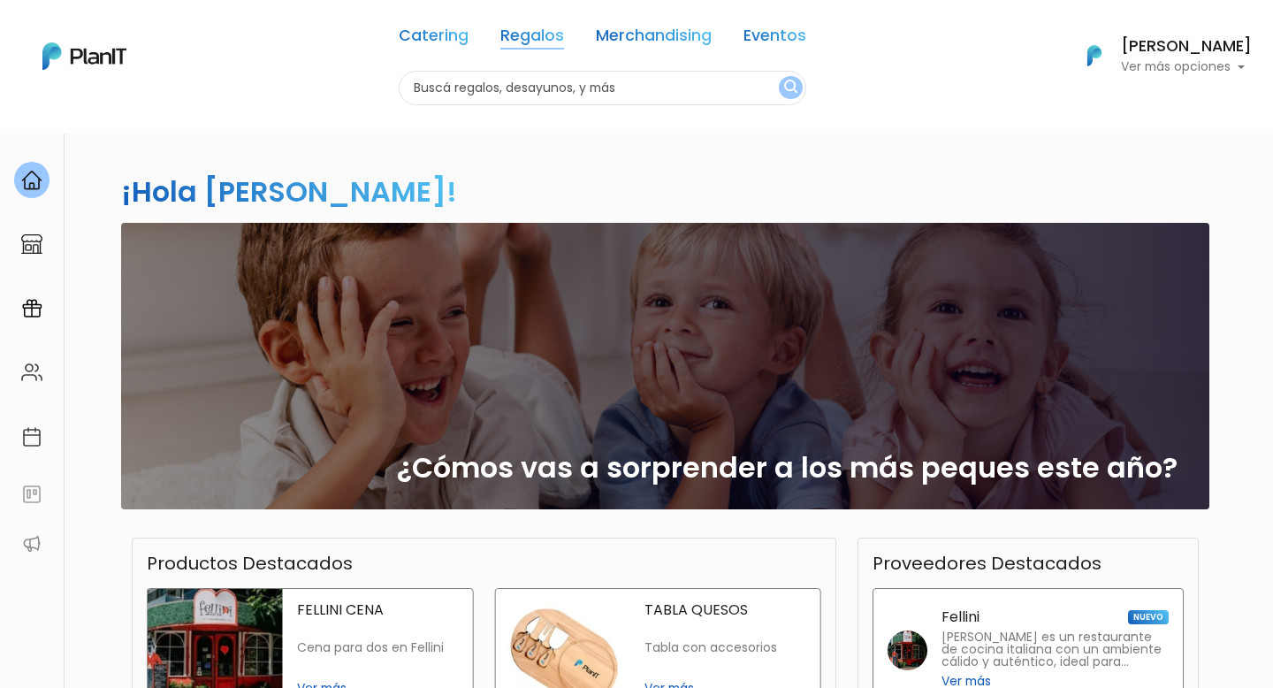
click at [513, 40] on link "Regalos" at bounding box center [532, 38] width 64 height 21
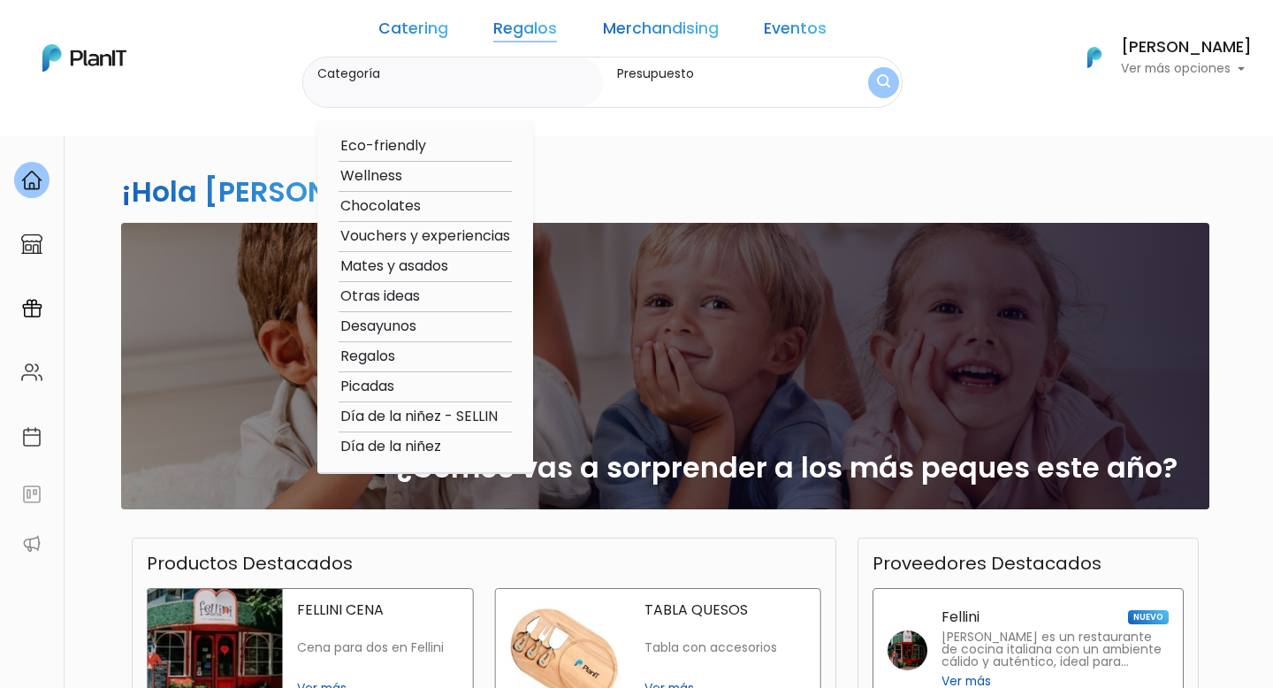
click at [278, 46] on div "Catering Regalos Merchandising Eventos Catering Regalos Merchandising Eventos C…" at bounding box center [636, 57] width 1273 height 101
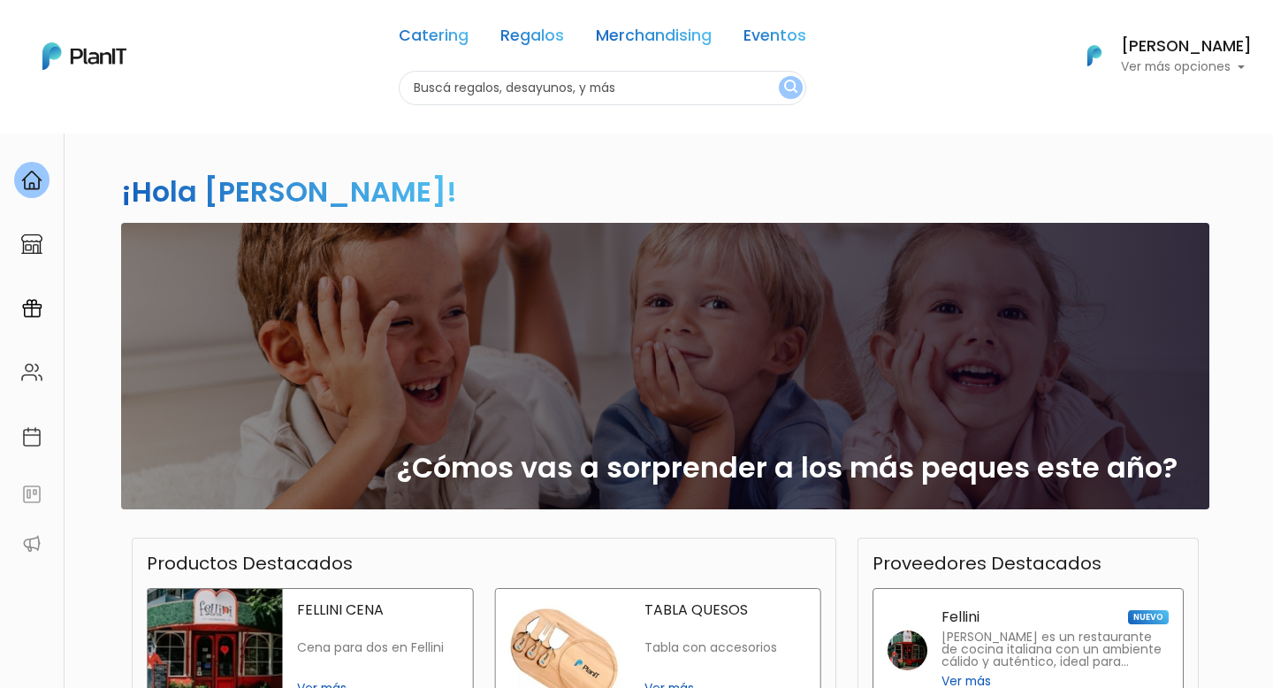
click at [426, 32] on link "Catering" at bounding box center [434, 38] width 70 height 21
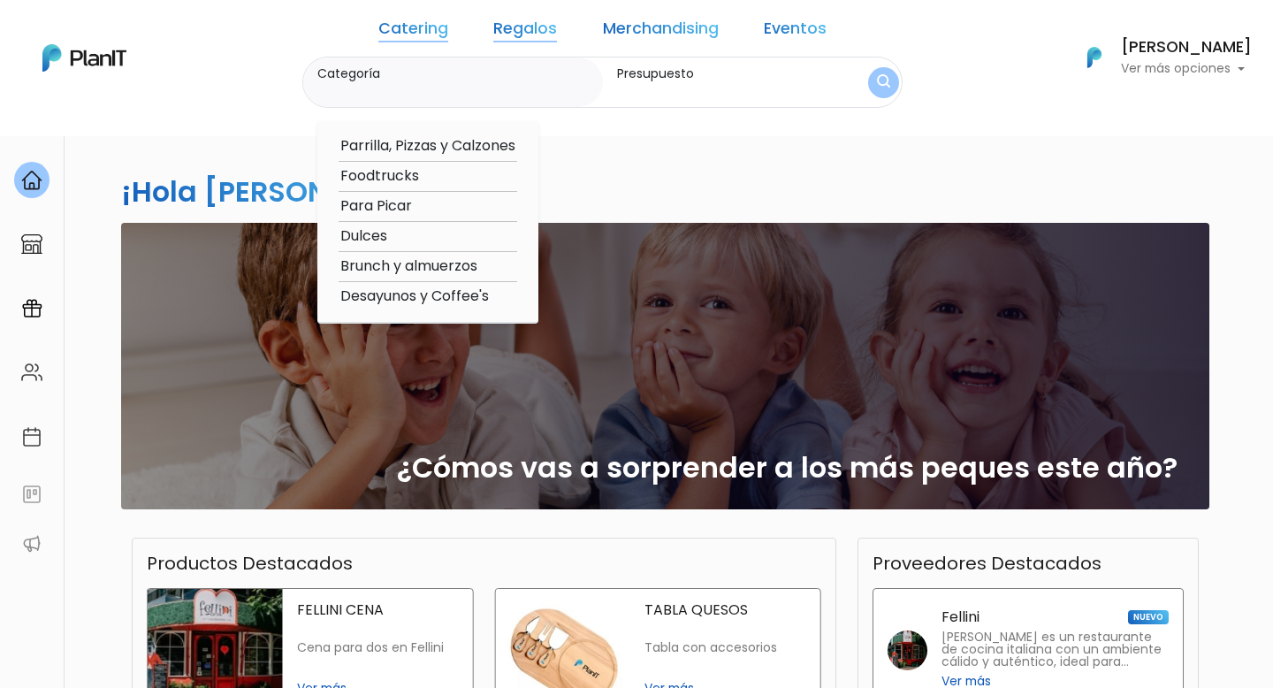
click at [293, 27] on div "Catering Regalos Merchandising Eventos Catering Regalos Merchandising Eventos C…" at bounding box center [636, 57] width 1273 height 101
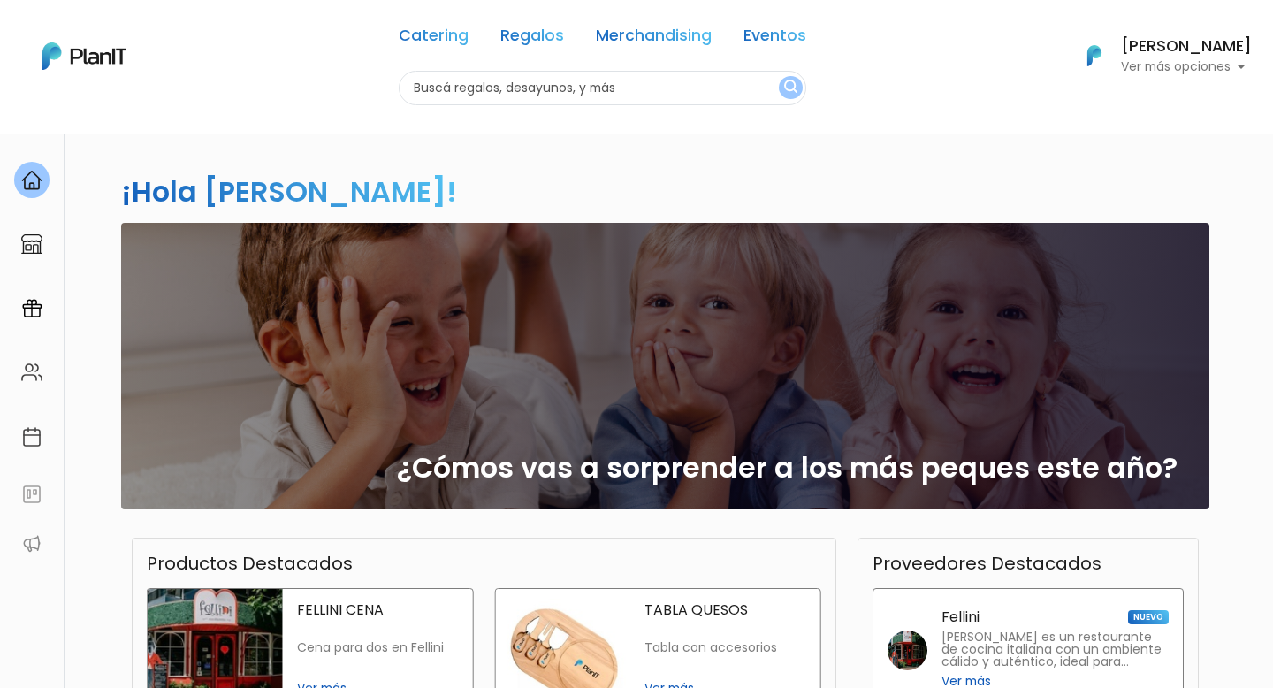
click at [443, 45] on link "Catering" at bounding box center [434, 38] width 70 height 21
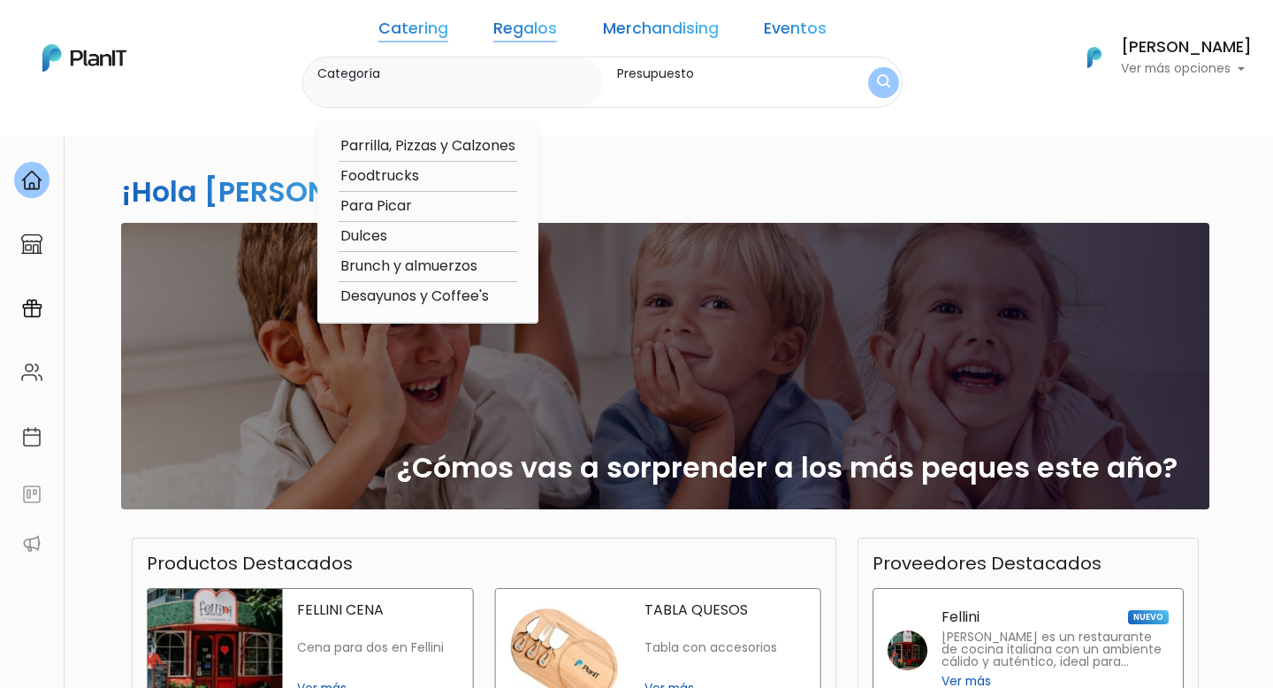
click at [635, 38] on link "Merchandising" at bounding box center [661, 31] width 116 height 21
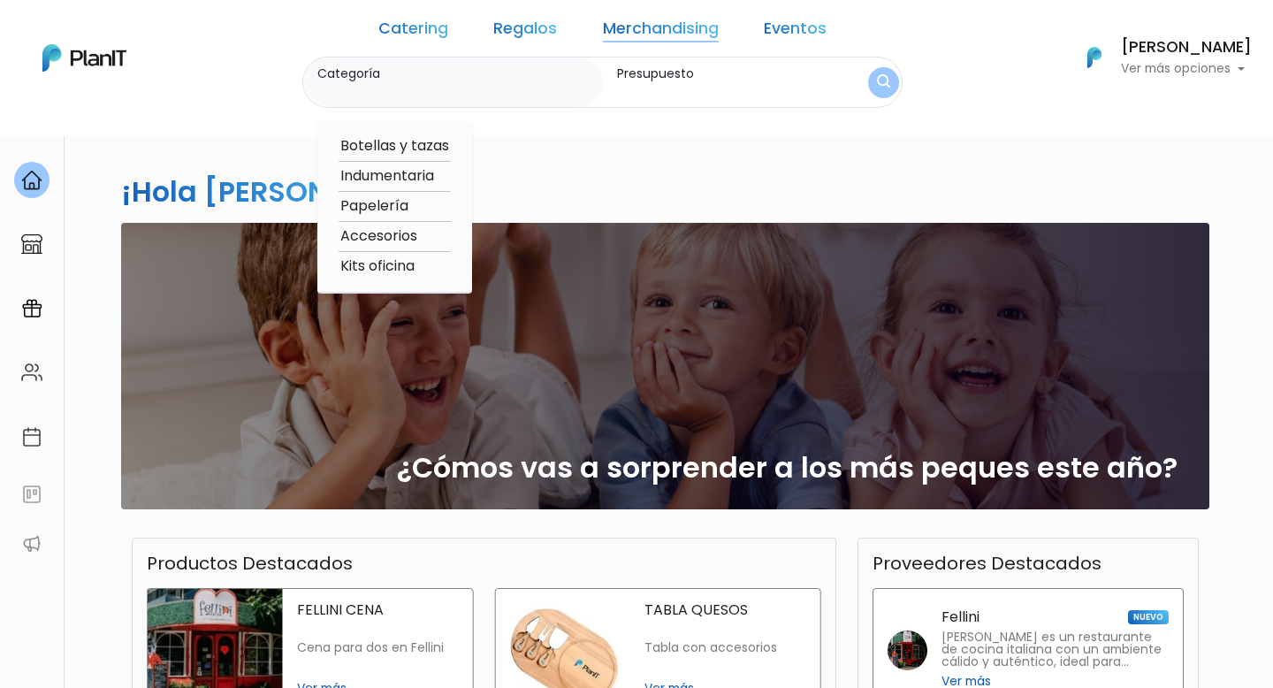
click at [513, 26] on link "Regalos" at bounding box center [525, 31] width 64 height 21
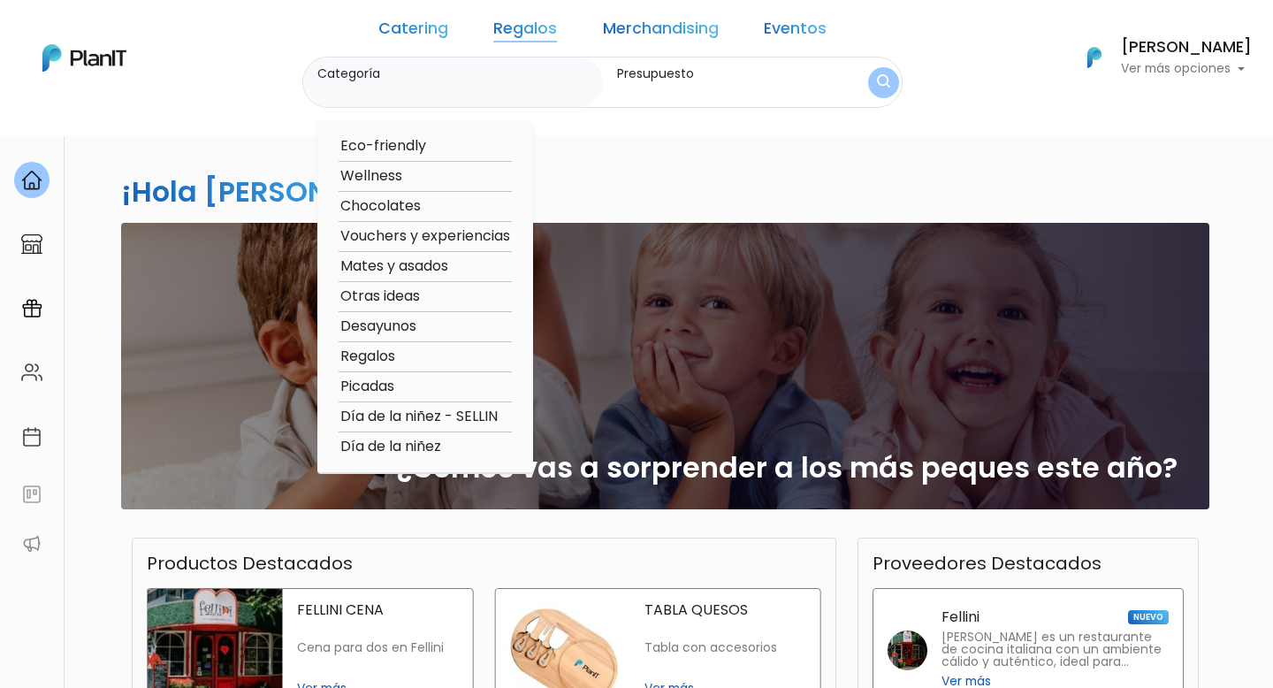
click at [448, 29] on link "Catering" at bounding box center [413, 31] width 70 height 21
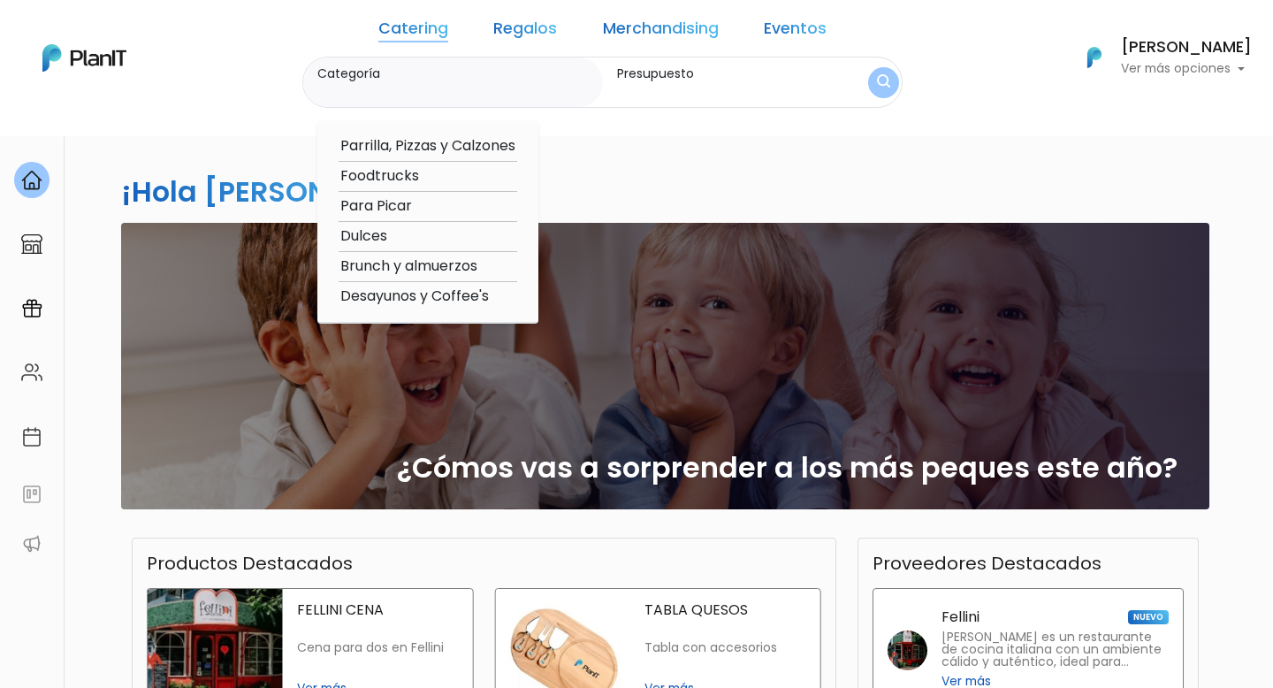
click at [642, 31] on link "Merchandising" at bounding box center [661, 31] width 116 height 21
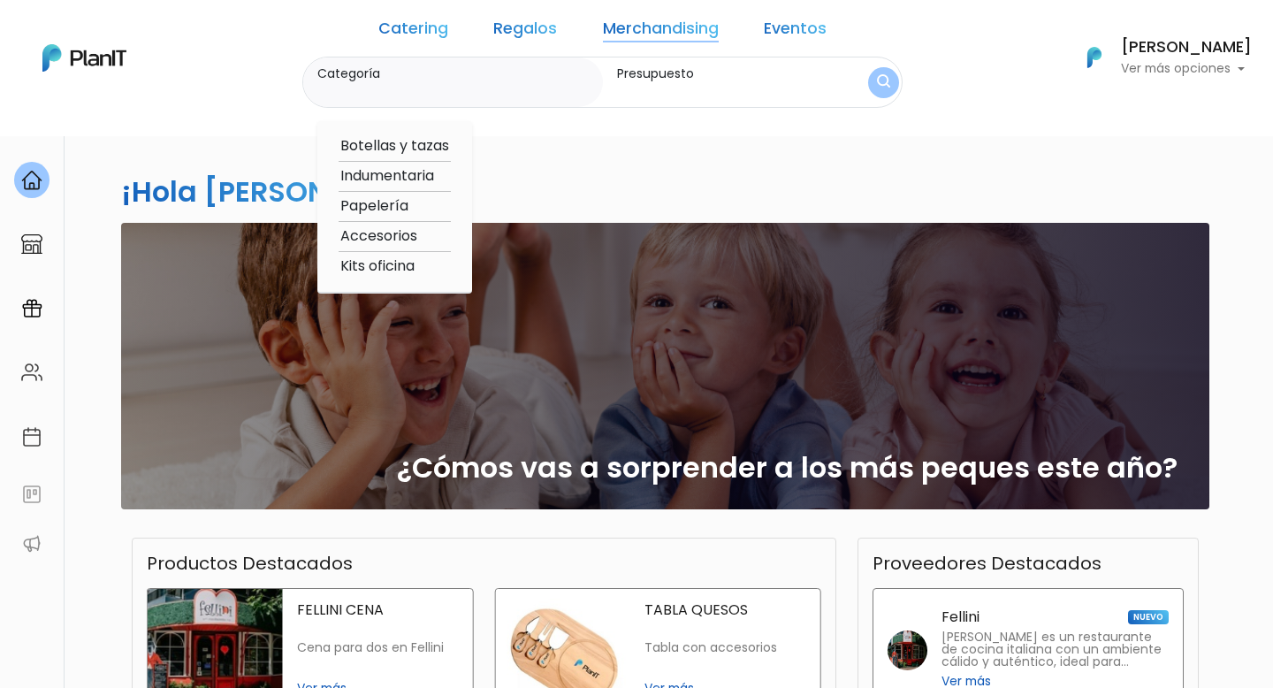
click at [433, 32] on link "Catering" at bounding box center [413, 31] width 70 height 21
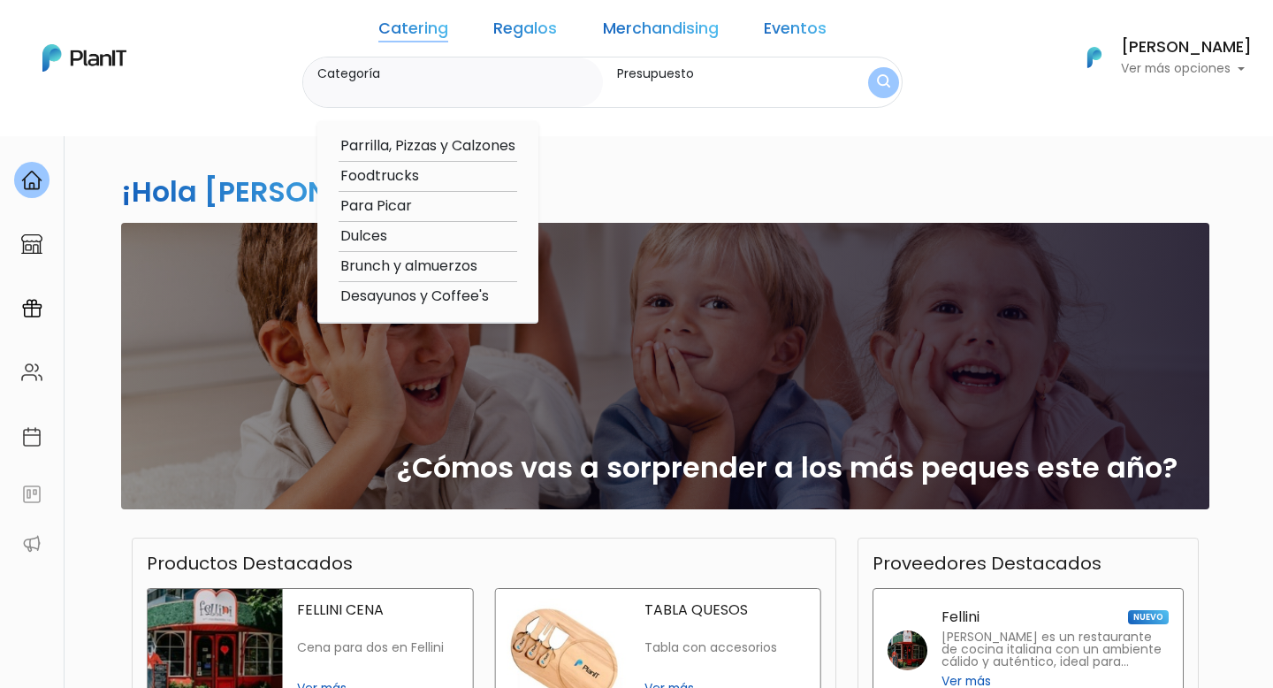
click at [528, 27] on link "Regalos" at bounding box center [525, 31] width 64 height 21
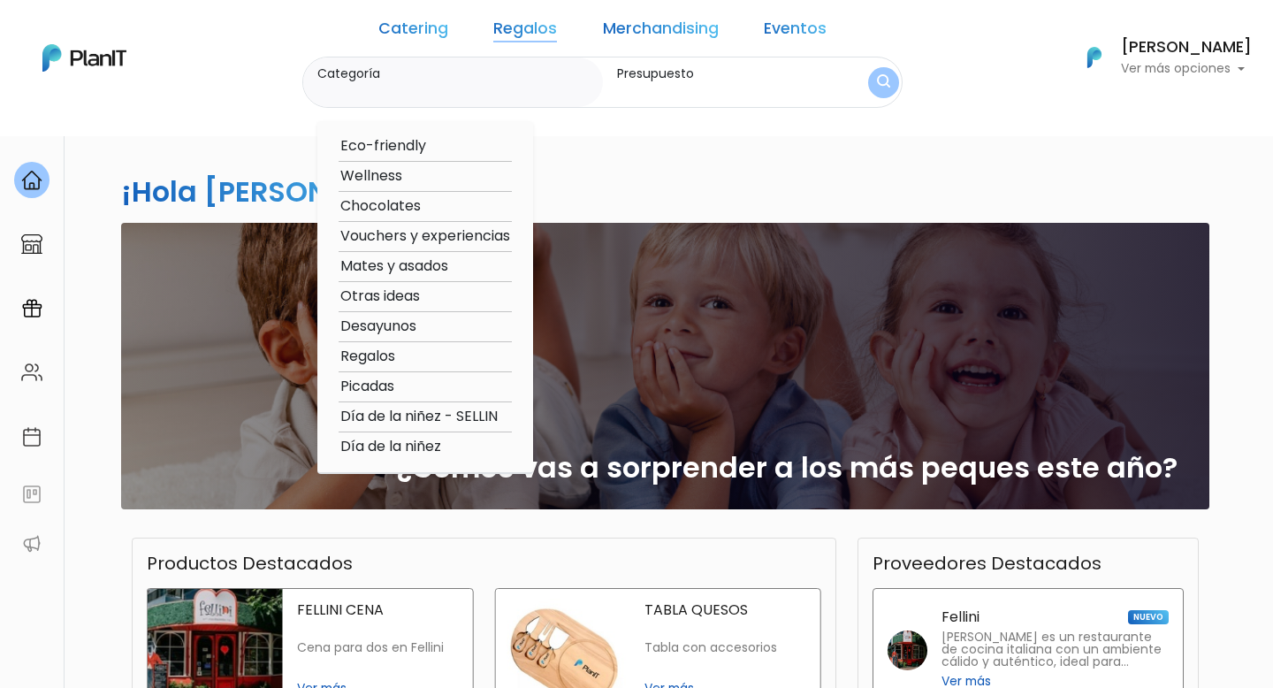
click at [655, 51] on div "Catering Regalos Merchandising Eventos" at bounding box center [602, 31] width 461 height 49
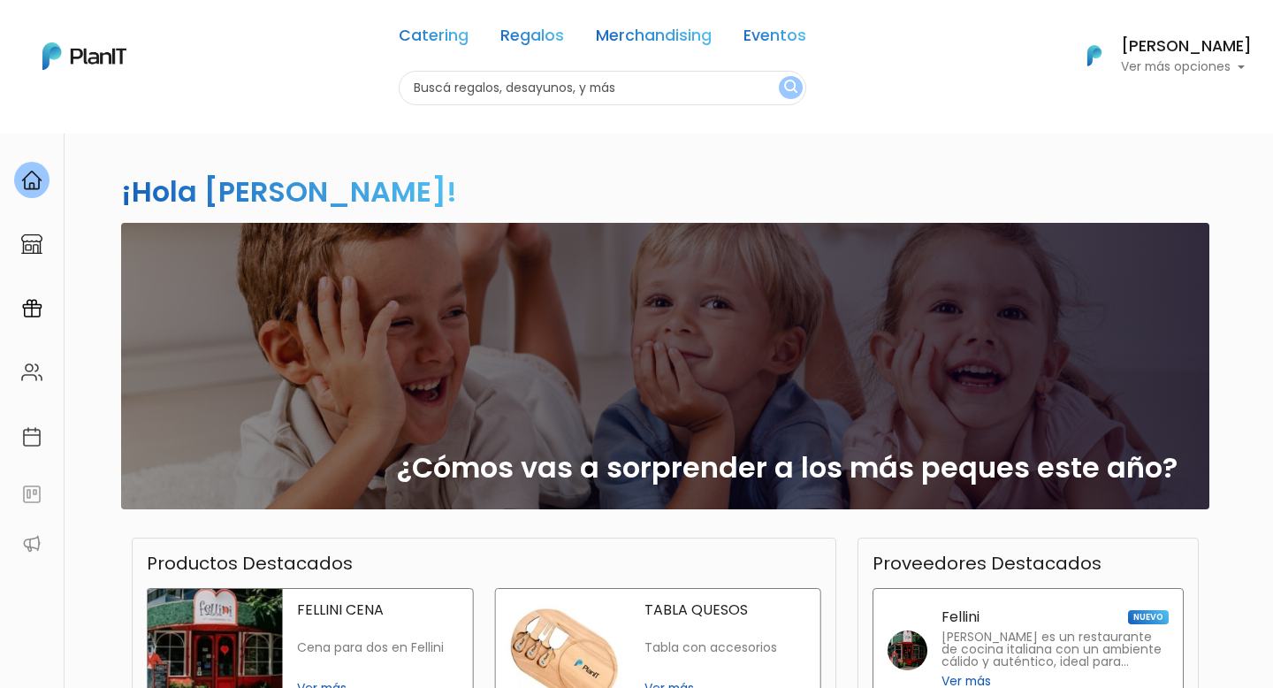
click at [629, 48] on link "Merchandising" at bounding box center [654, 38] width 116 height 21
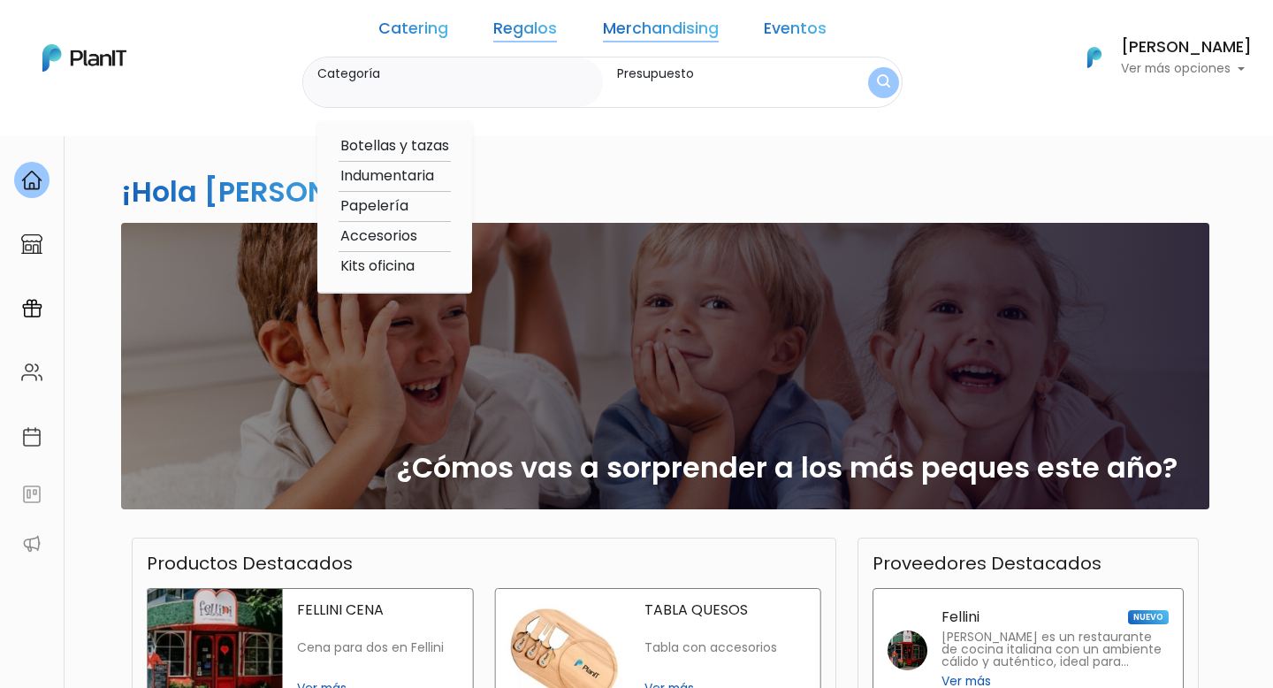
click at [764, 31] on link "Eventos" at bounding box center [795, 31] width 63 height 21
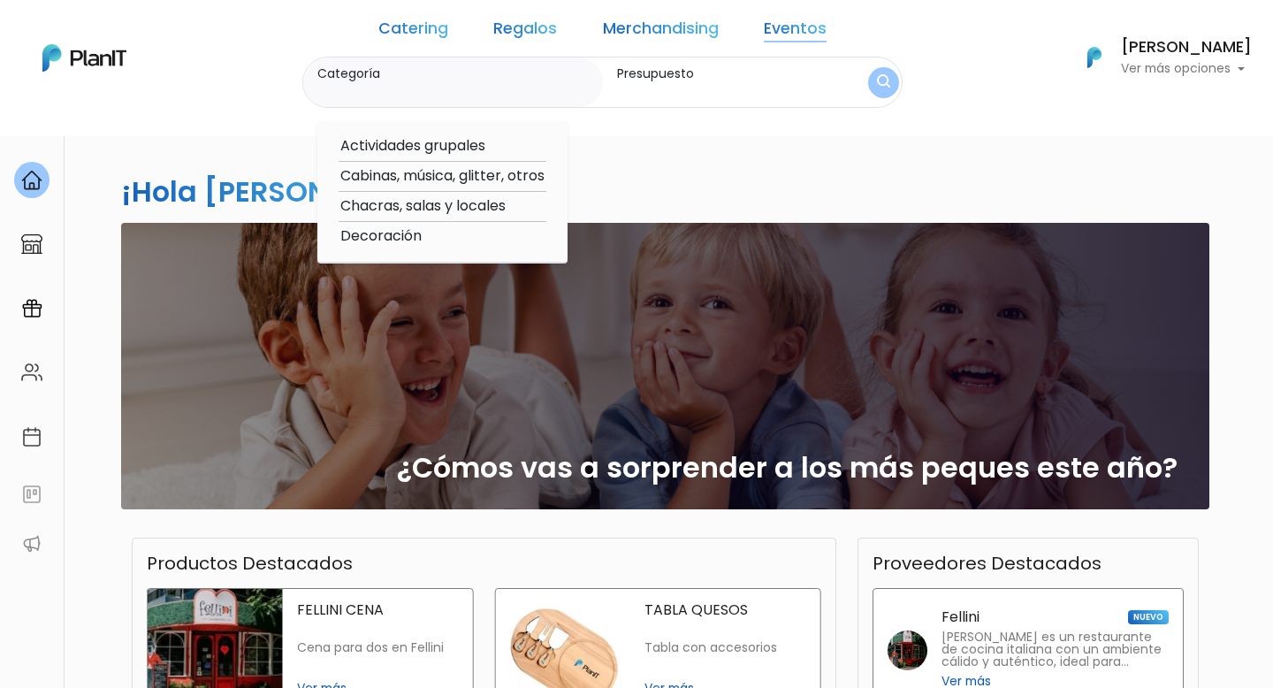
click at [689, 32] on link "Merchandising" at bounding box center [661, 31] width 116 height 21
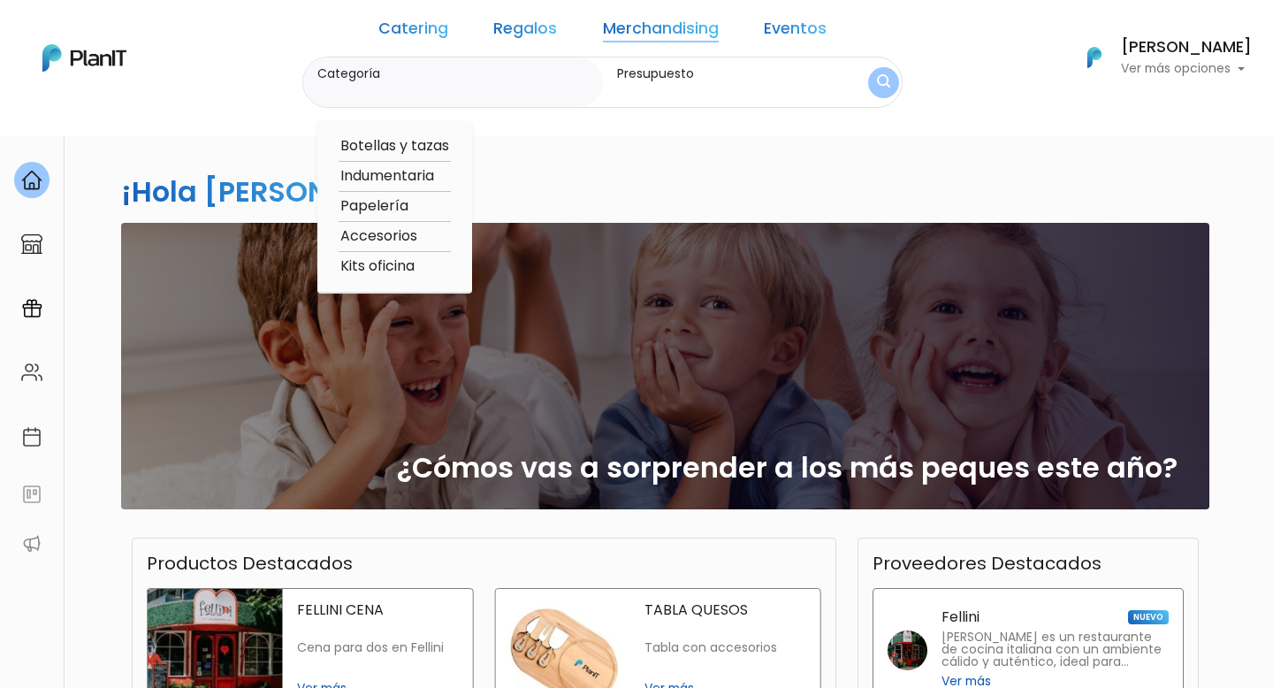
click at [764, 38] on link "Eventos" at bounding box center [795, 31] width 63 height 21
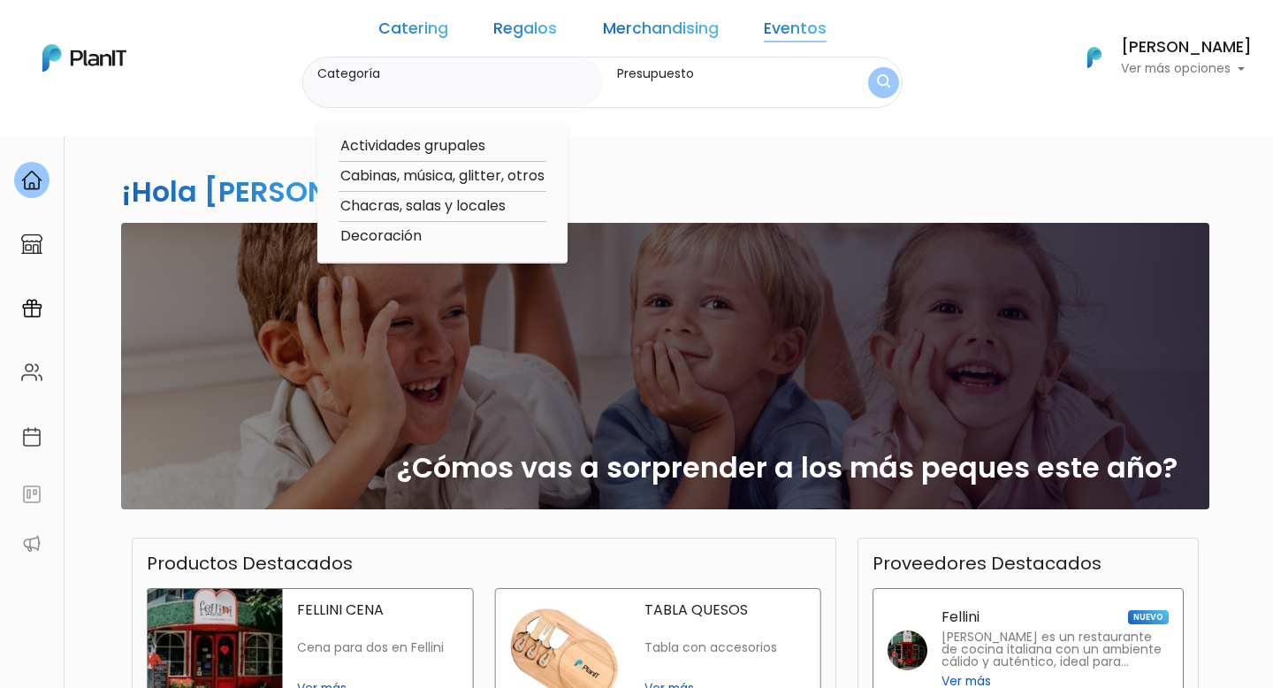
click at [603, 27] on link "Merchandising" at bounding box center [661, 31] width 116 height 21
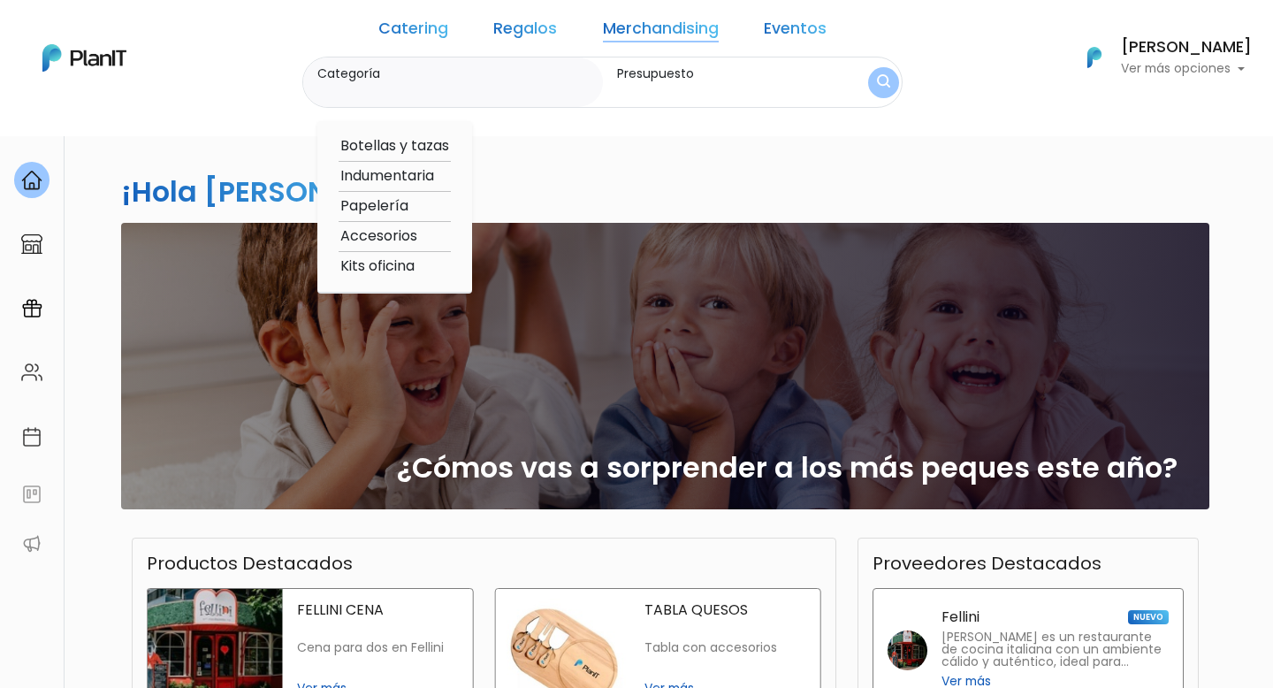
click at [764, 32] on link "Eventos" at bounding box center [795, 31] width 63 height 21
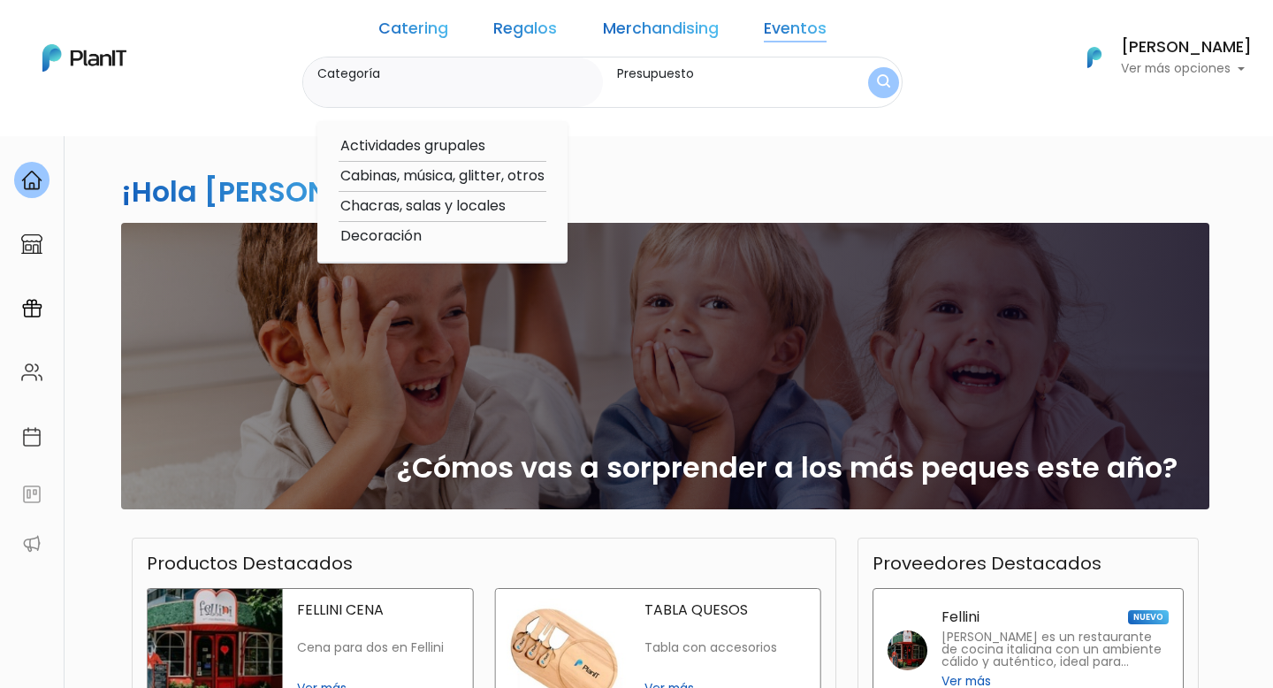
click at [631, 31] on link "Merchandising" at bounding box center [661, 31] width 116 height 21
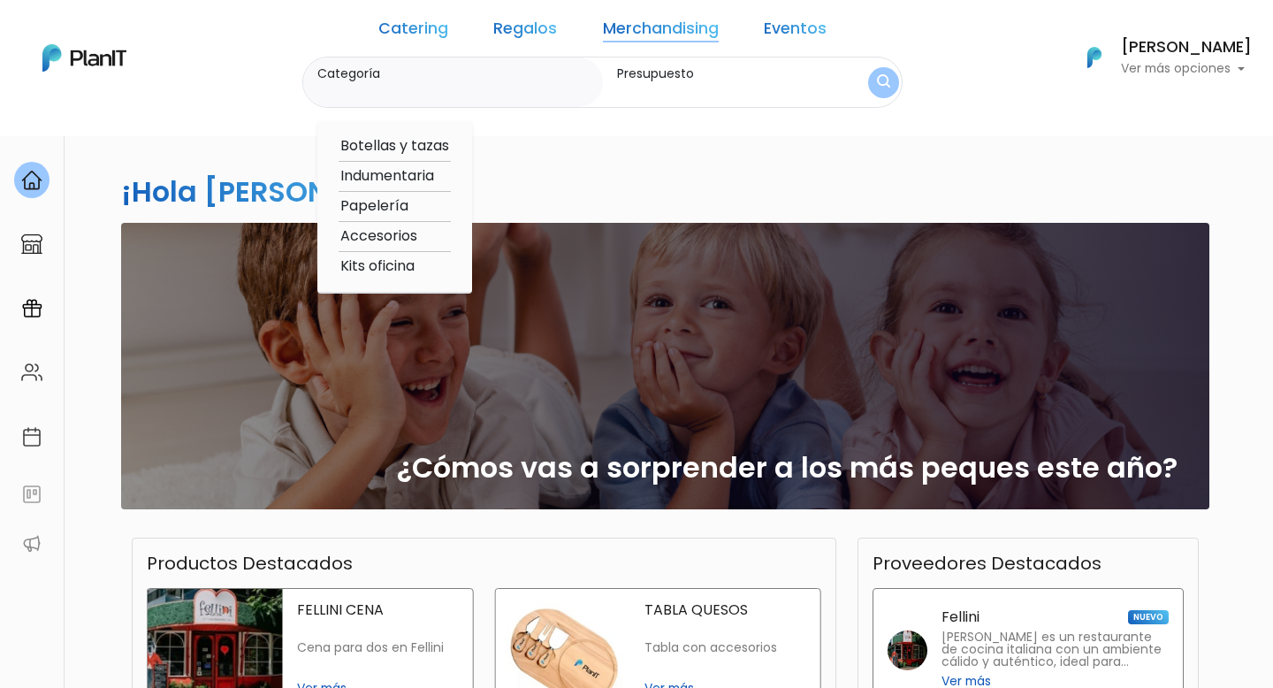
click at [548, 29] on link "Regalos" at bounding box center [525, 31] width 64 height 21
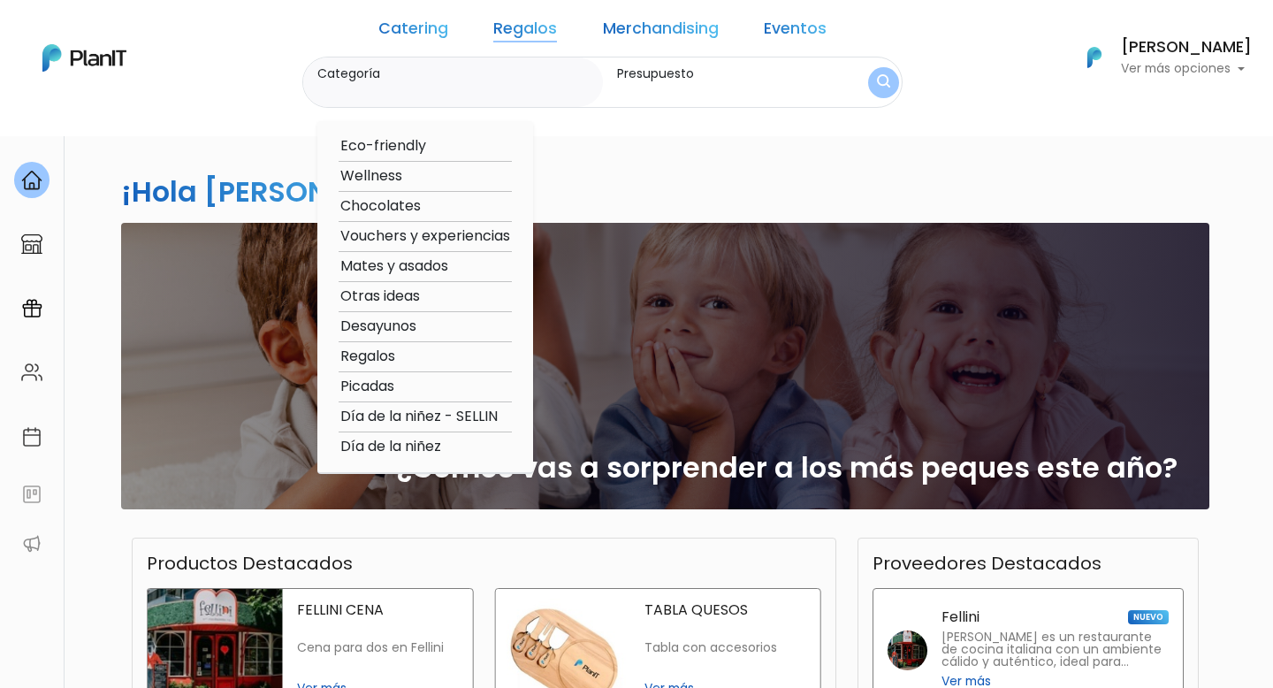
click at [652, 32] on link "Merchandising" at bounding box center [661, 31] width 116 height 21
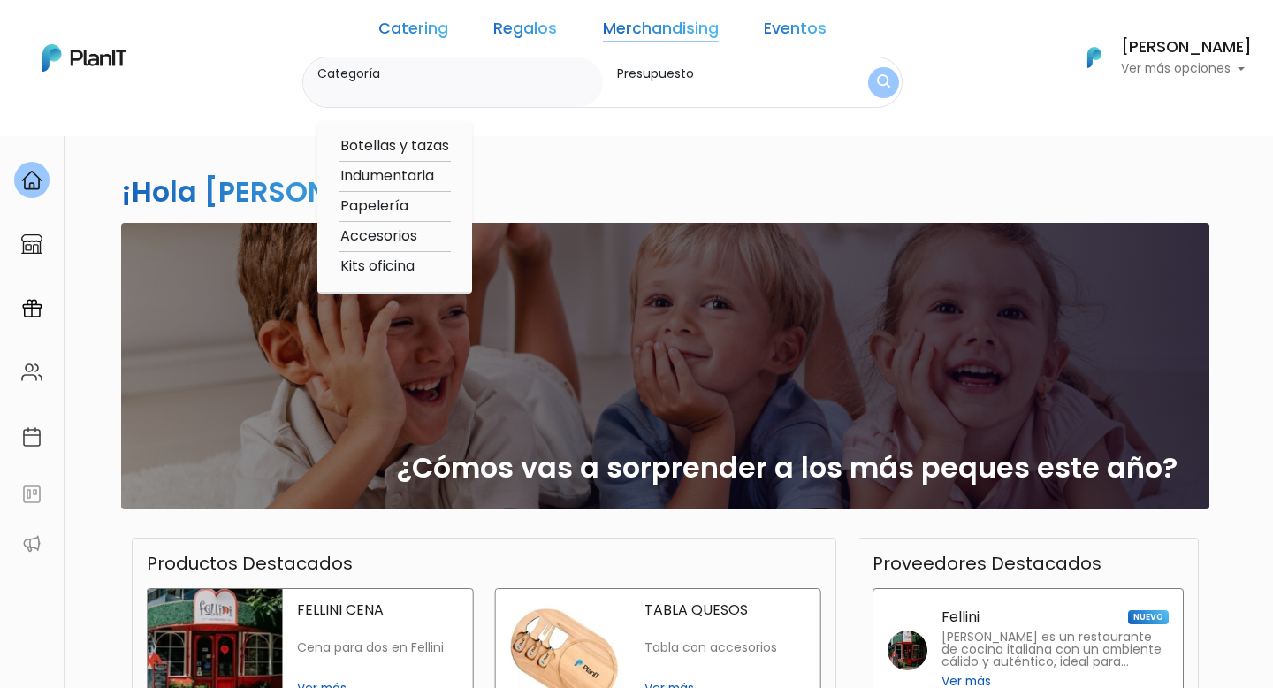
click at [764, 32] on link "Eventos" at bounding box center [795, 31] width 63 height 21
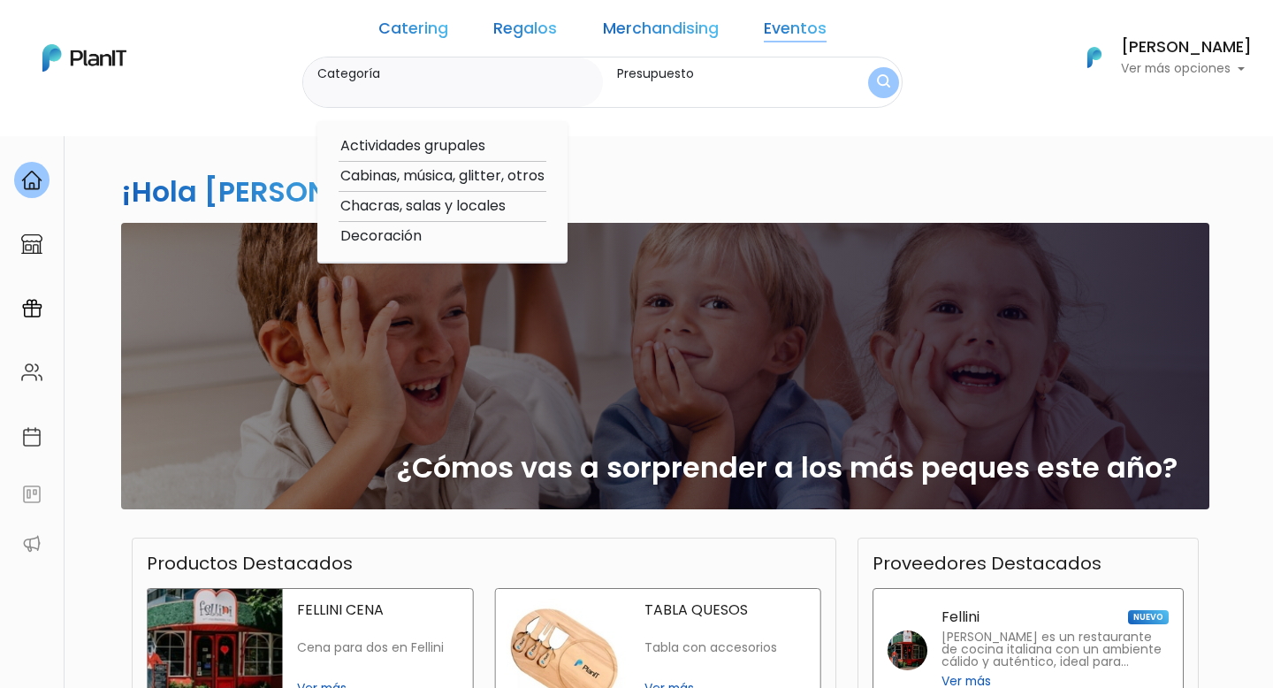
click at [532, 30] on link "Regalos" at bounding box center [525, 31] width 64 height 21
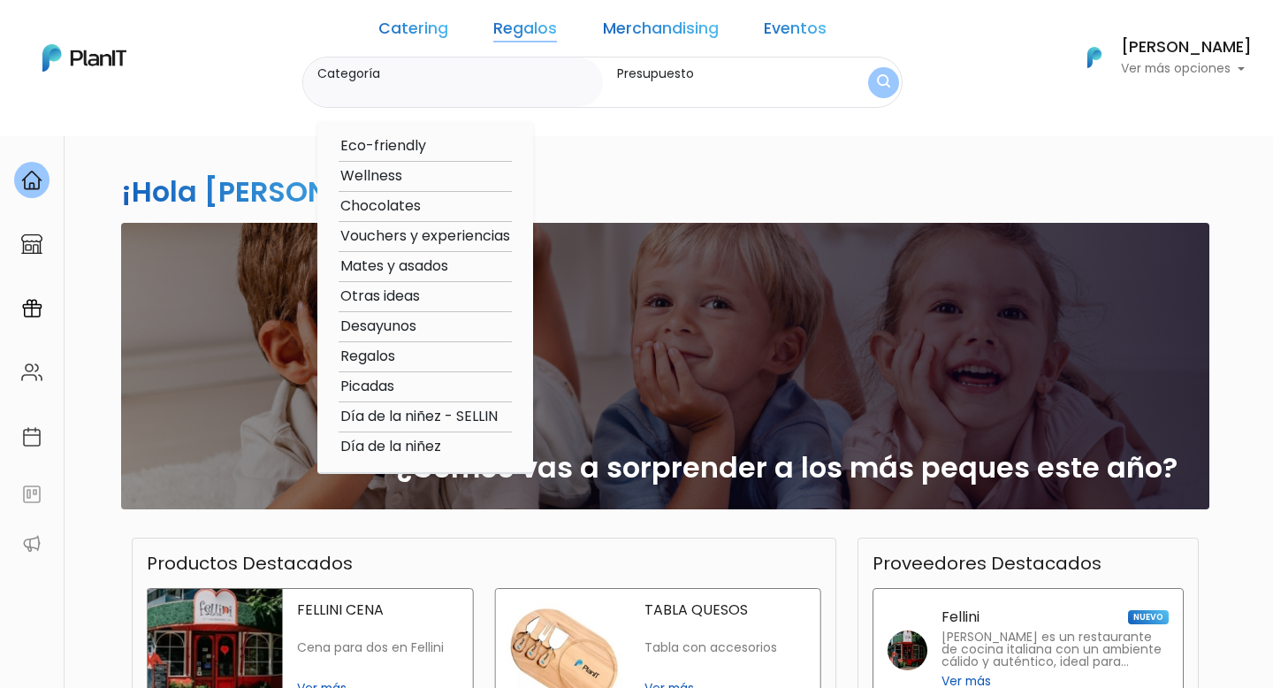
click at [436, 25] on link "Catering" at bounding box center [413, 31] width 70 height 21
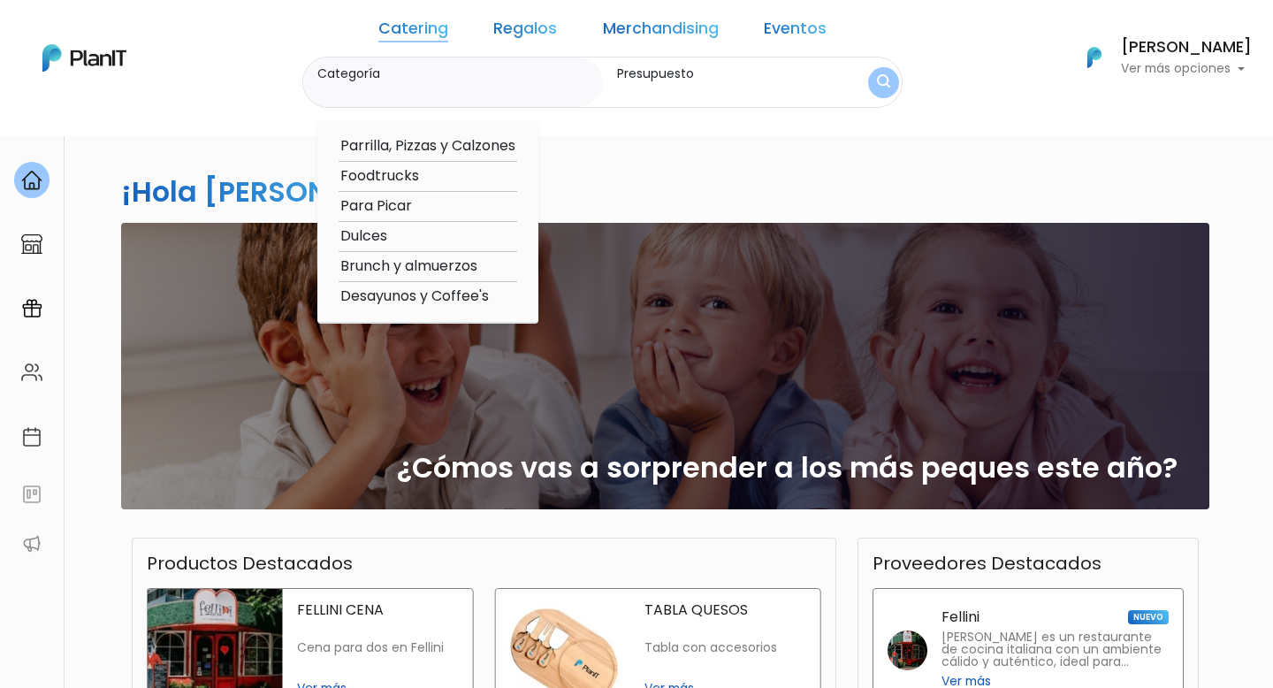
click at [667, 36] on link "Merchandising" at bounding box center [661, 31] width 116 height 21
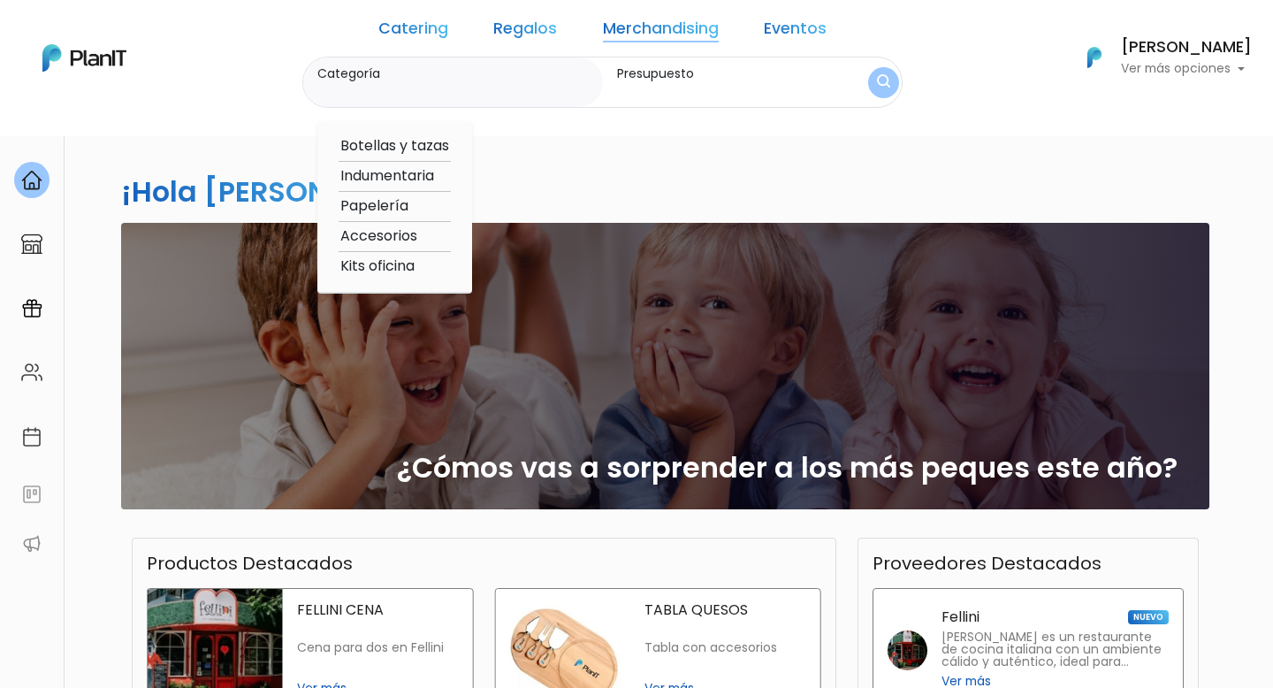
click at [506, 21] on link "Regalos" at bounding box center [525, 31] width 64 height 21
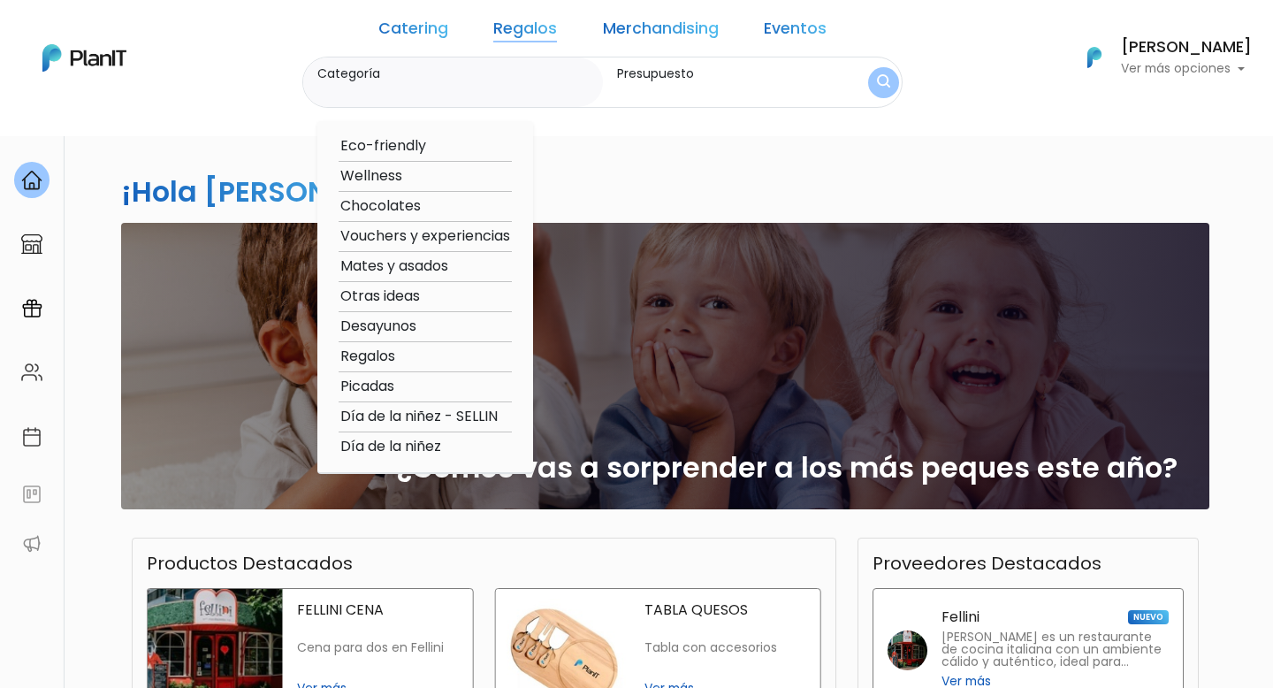
click at [810, 18] on div "Catering Regalos Merchandising Eventos Catering Regalos Merchandising Eventos C…" at bounding box center [636, 57] width 1273 height 101
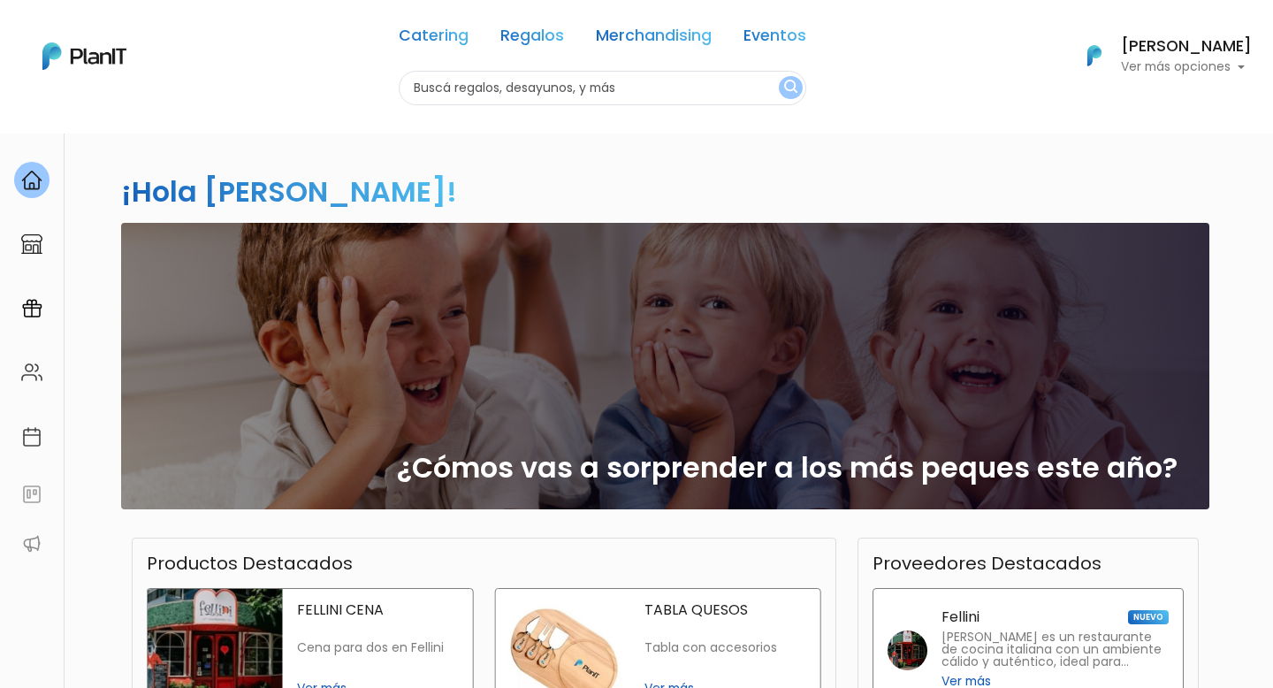
click at [778, 22] on div "Catering Regalos Merchandising Eventos" at bounding box center [602, 39] width 407 height 64
click at [775, 28] on link "Eventos" at bounding box center [774, 38] width 63 height 21
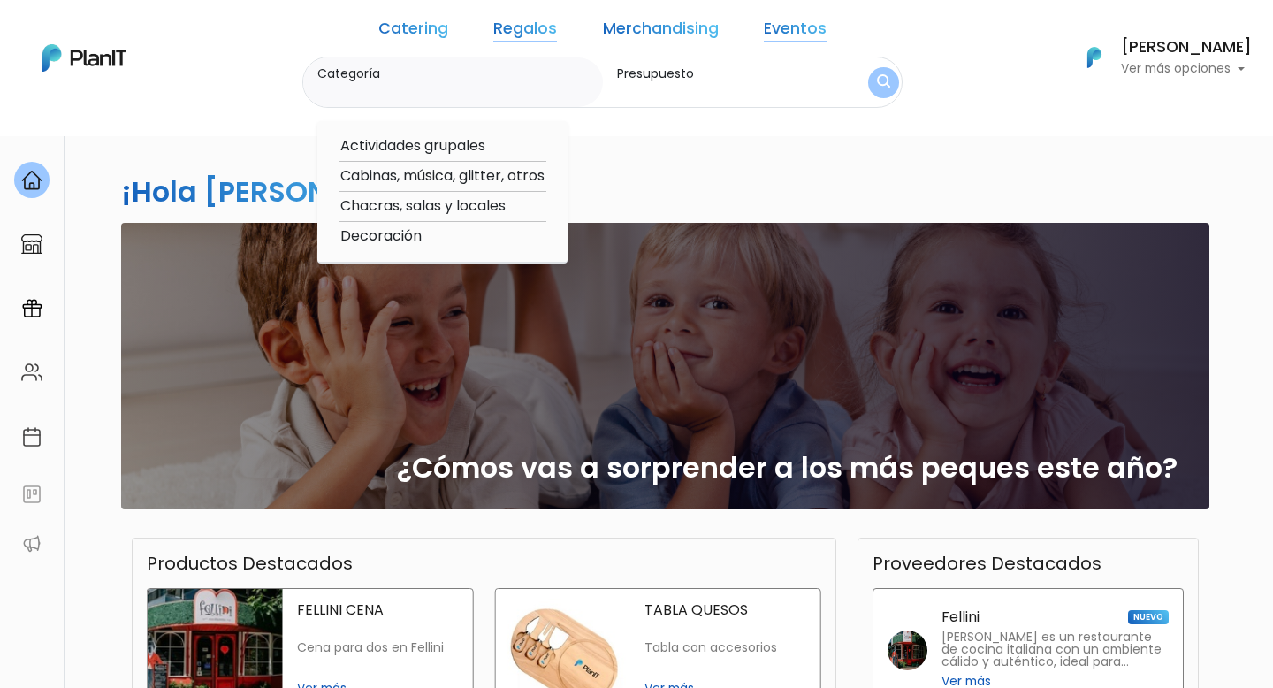
click at [900, 36] on div "Catering Regalos Merchandising Eventos Catering Regalos Merchandising Eventos C…" at bounding box center [636, 57] width 1273 height 101
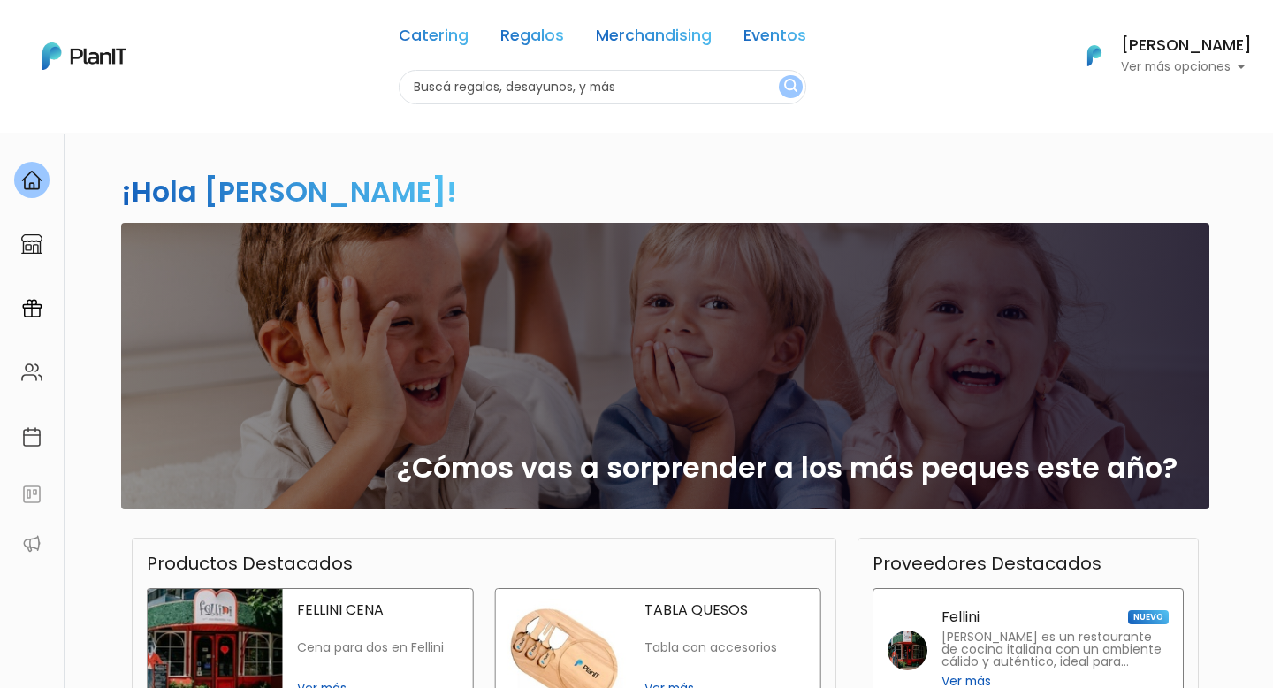
click at [801, 34] on div "Catering Regalos Merchandising Eventos Catering Regalos Merchandising Eventos C…" at bounding box center [636, 55] width 1273 height 97
click at [765, 32] on link "Eventos" at bounding box center [774, 38] width 63 height 20
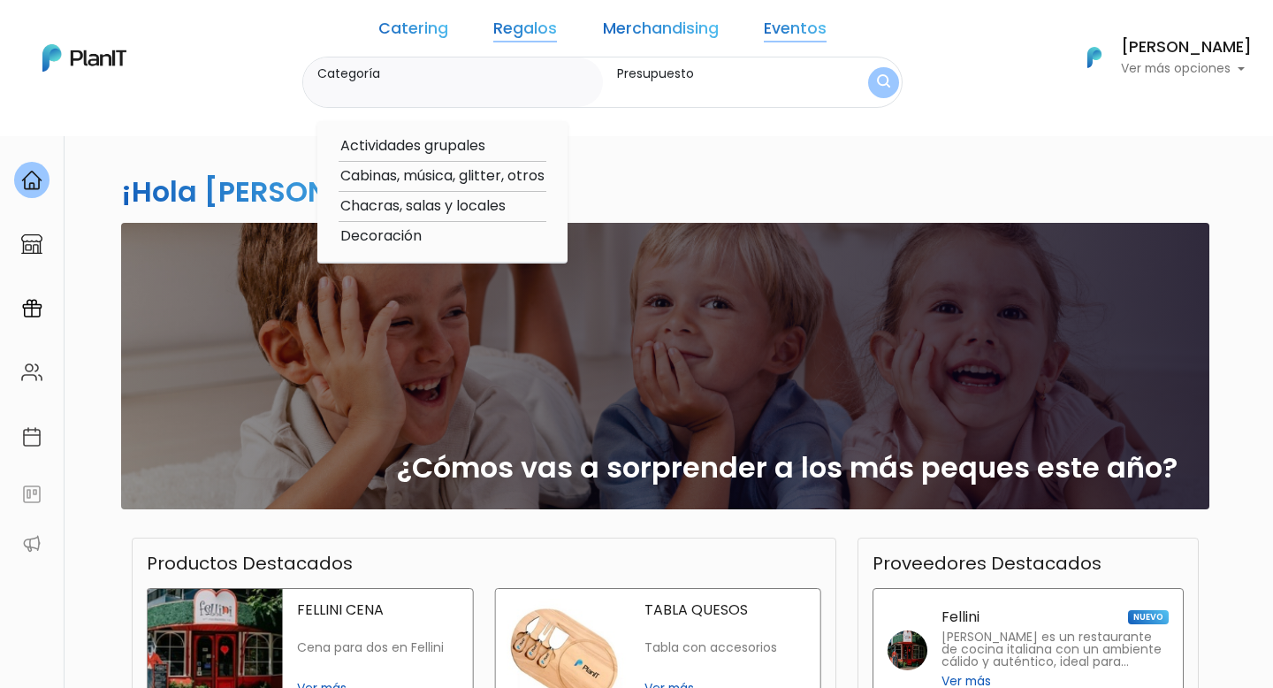
click at [448, 21] on link "Catering" at bounding box center [413, 31] width 70 height 21
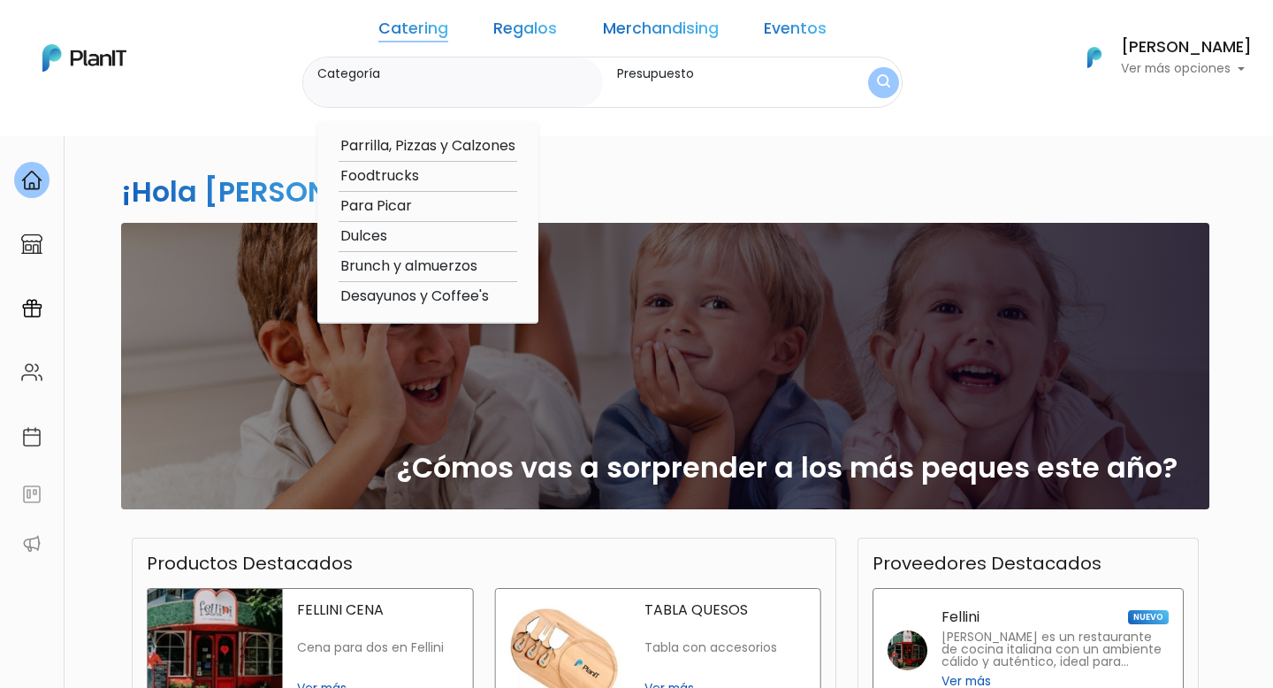
click at [791, 27] on link "Eventos" at bounding box center [795, 31] width 63 height 21
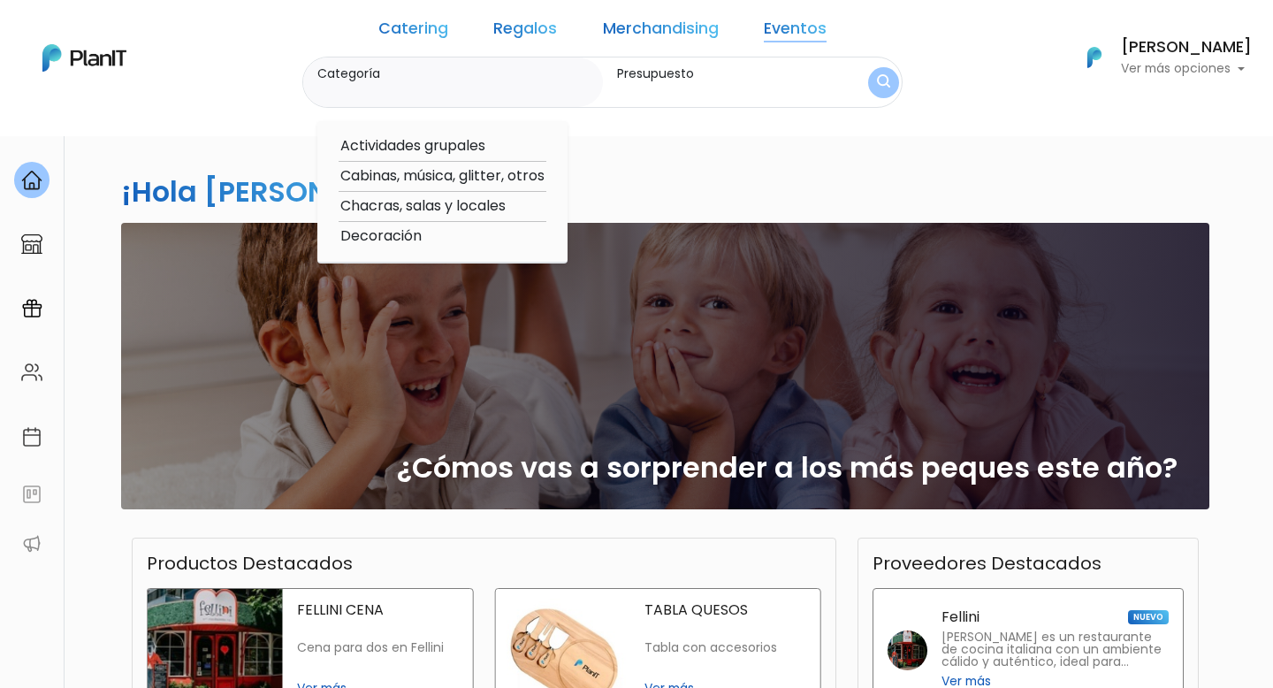
click at [849, 39] on div "Catering Regalos Merchandising Eventos Catering Regalos Merchandising Eventos C…" at bounding box center [636, 57] width 1273 height 101
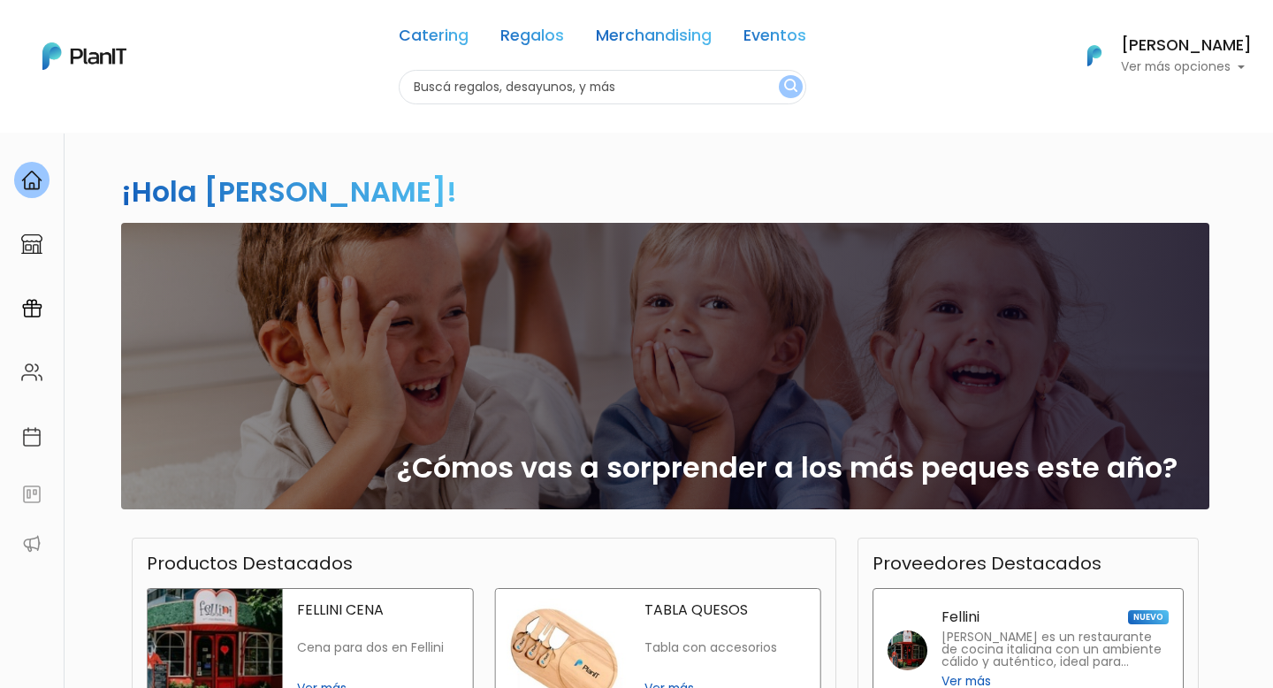
click at [787, 30] on link "Eventos" at bounding box center [774, 38] width 63 height 20
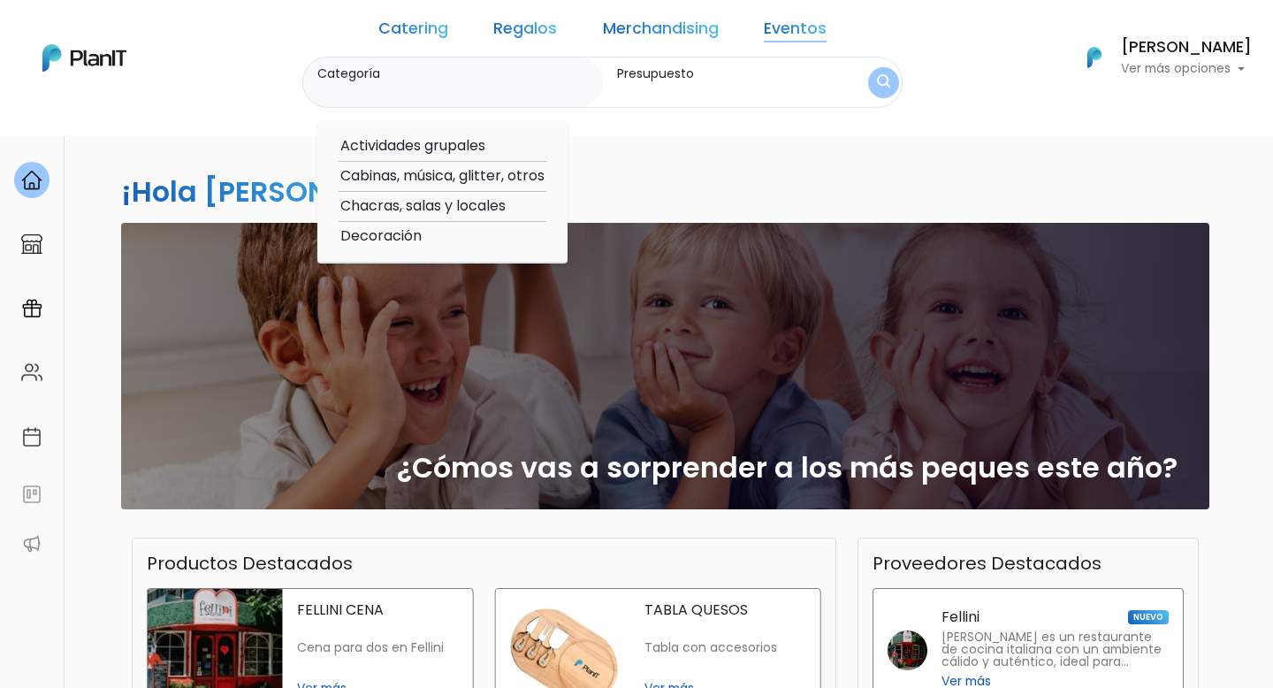
click at [949, 56] on div "Catering Regalos Merchandising Eventos Catering Regalos Merchandising Eventos C…" at bounding box center [636, 57] width 1273 height 101
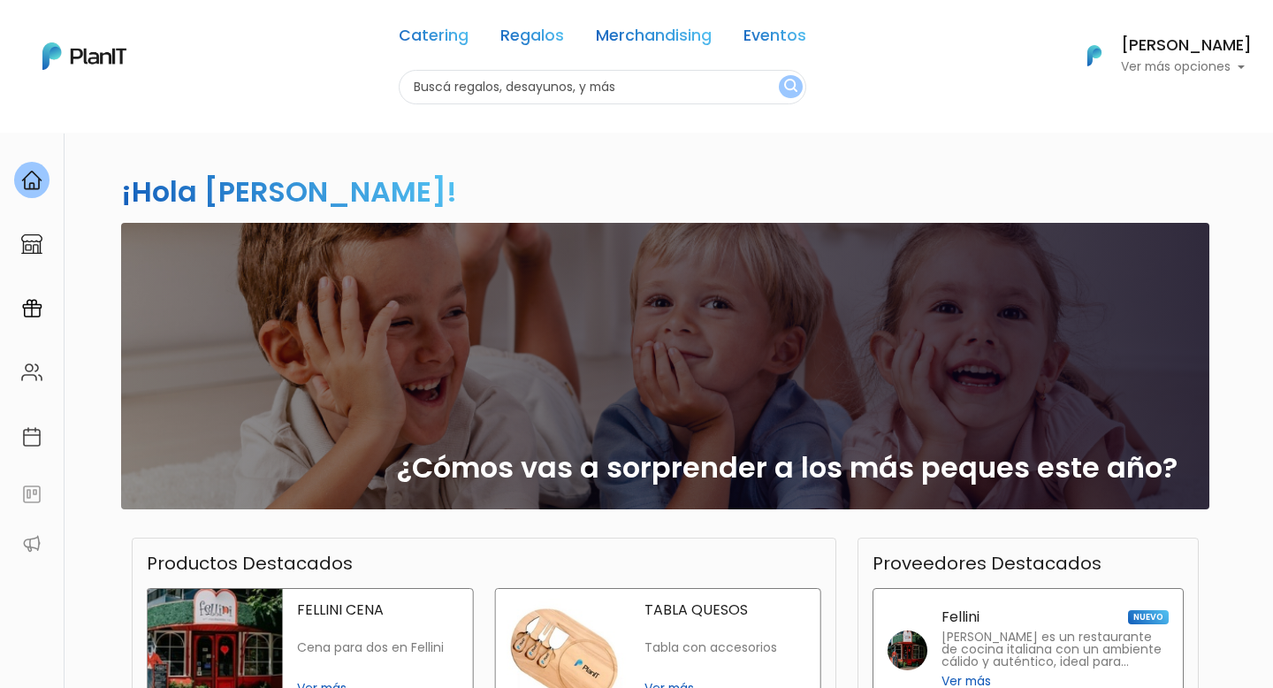
click at [778, 30] on link "Eventos" at bounding box center [774, 38] width 63 height 20
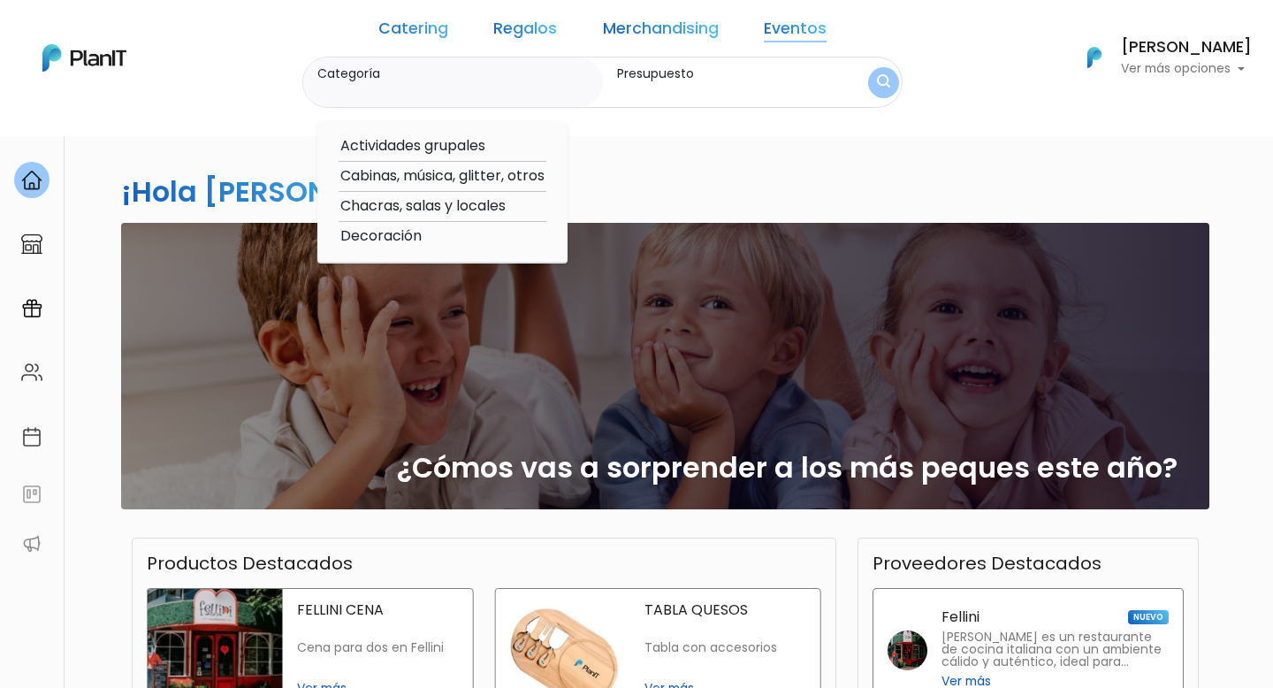
click at [977, 79] on div "Catering Regalos Merchandising Eventos Catering Regalos Merchandising Eventos C…" at bounding box center [636, 57] width 1273 height 101
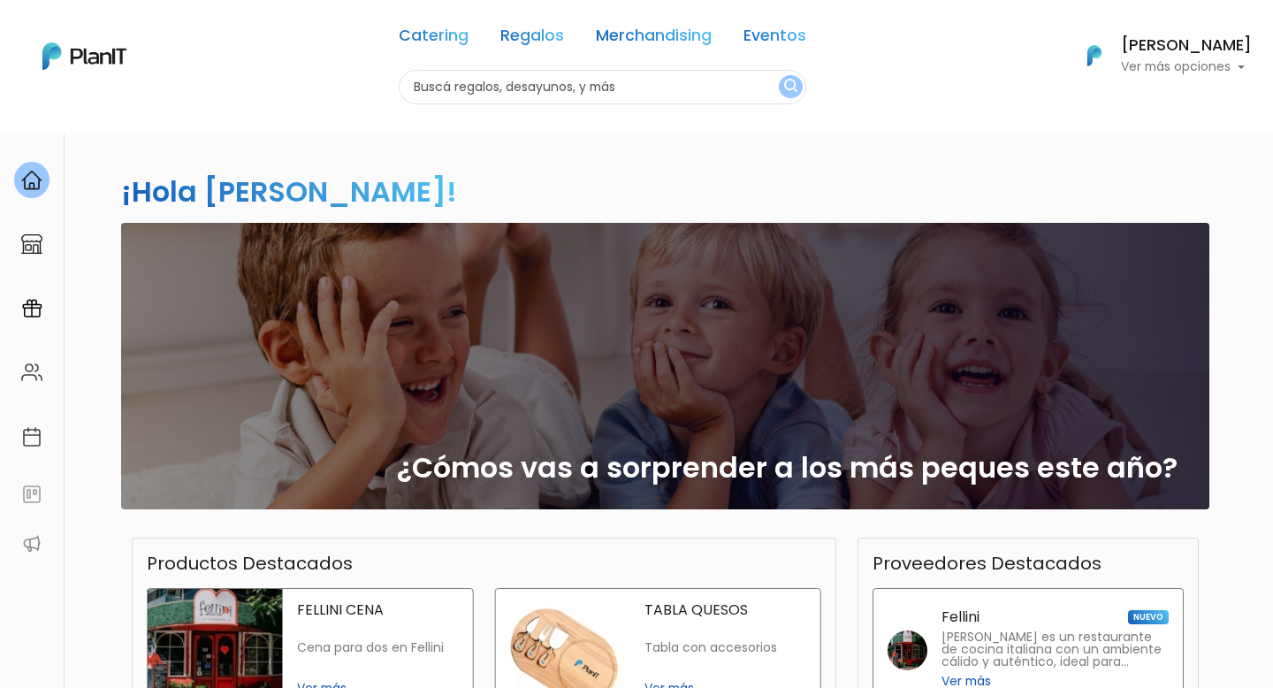
click at [445, 36] on link "Catering" at bounding box center [434, 38] width 70 height 20
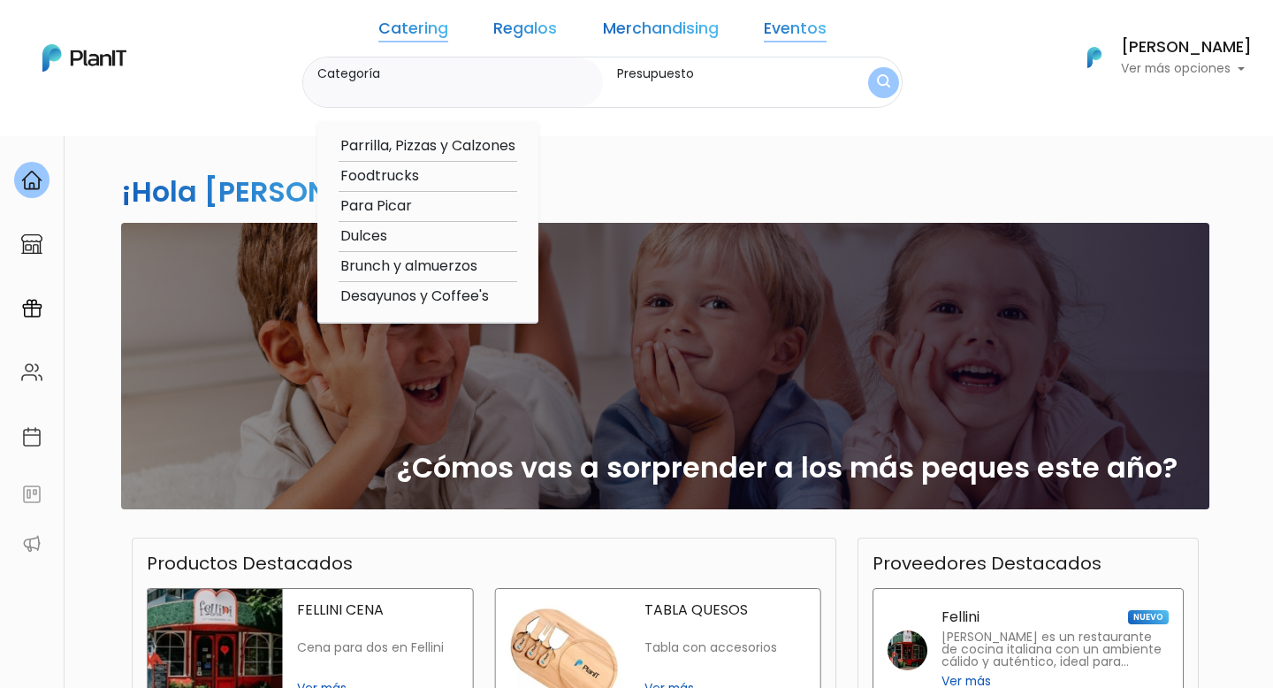
click at [274, 85] on div "Catering Regalos Merchandising Eventos Catering Regalos Merchandising Eventos C…" at bounding box center [636, 57] width 1273 height 101
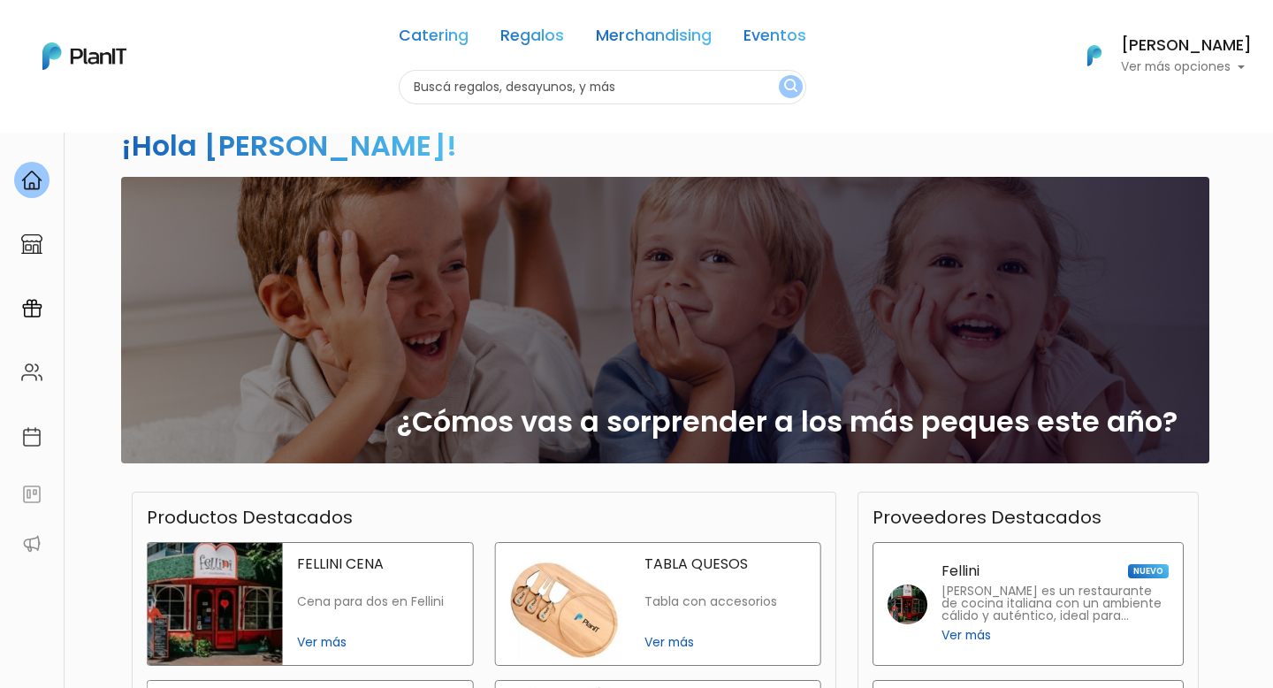
scroll to position [49, 0]
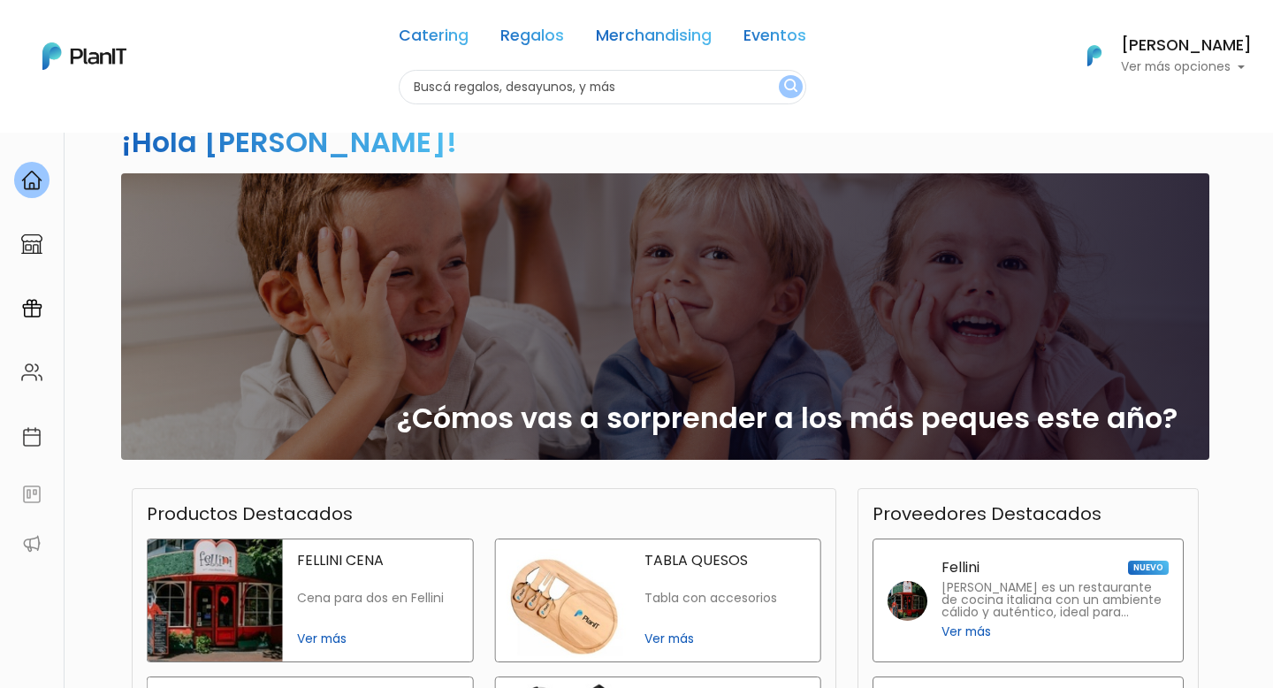
click at [1218, 57] on div "[PERSON_NAME] Ver más opciones" at bounding box center [1186, 55] width 131 height 35
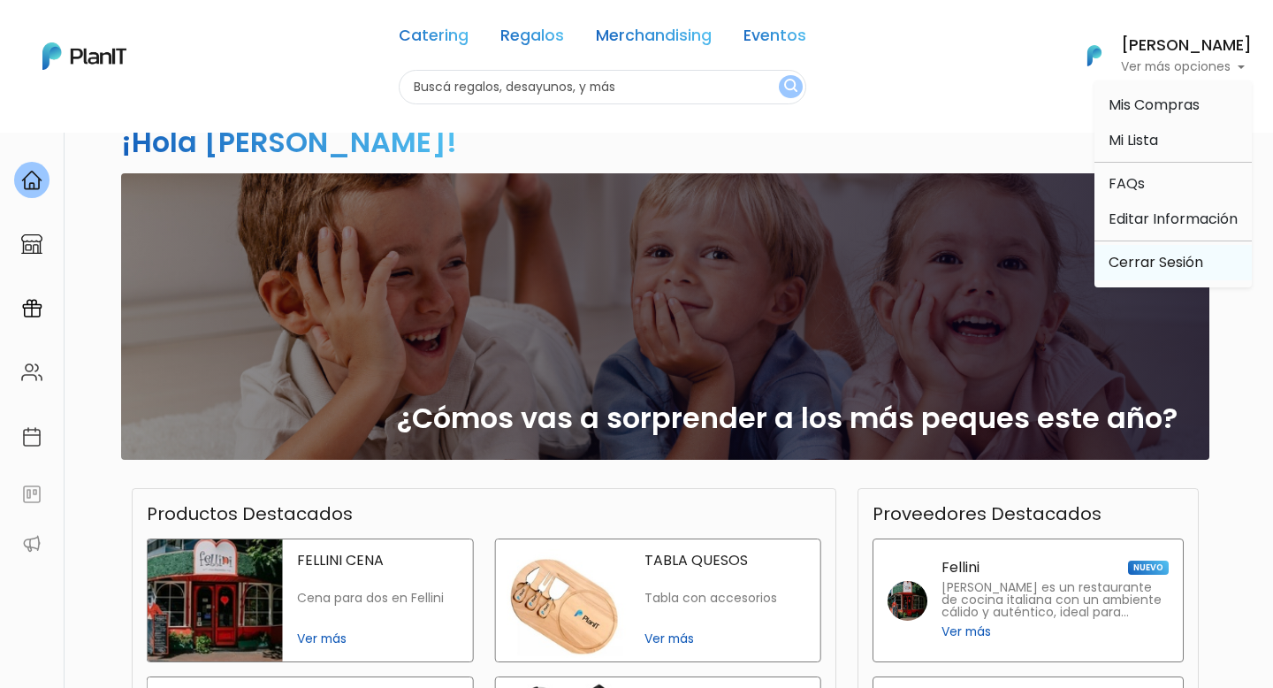
click at [1134, 265] on link "Cerrar Sesión" at bounding box center [1172, 262] width 157 height 35
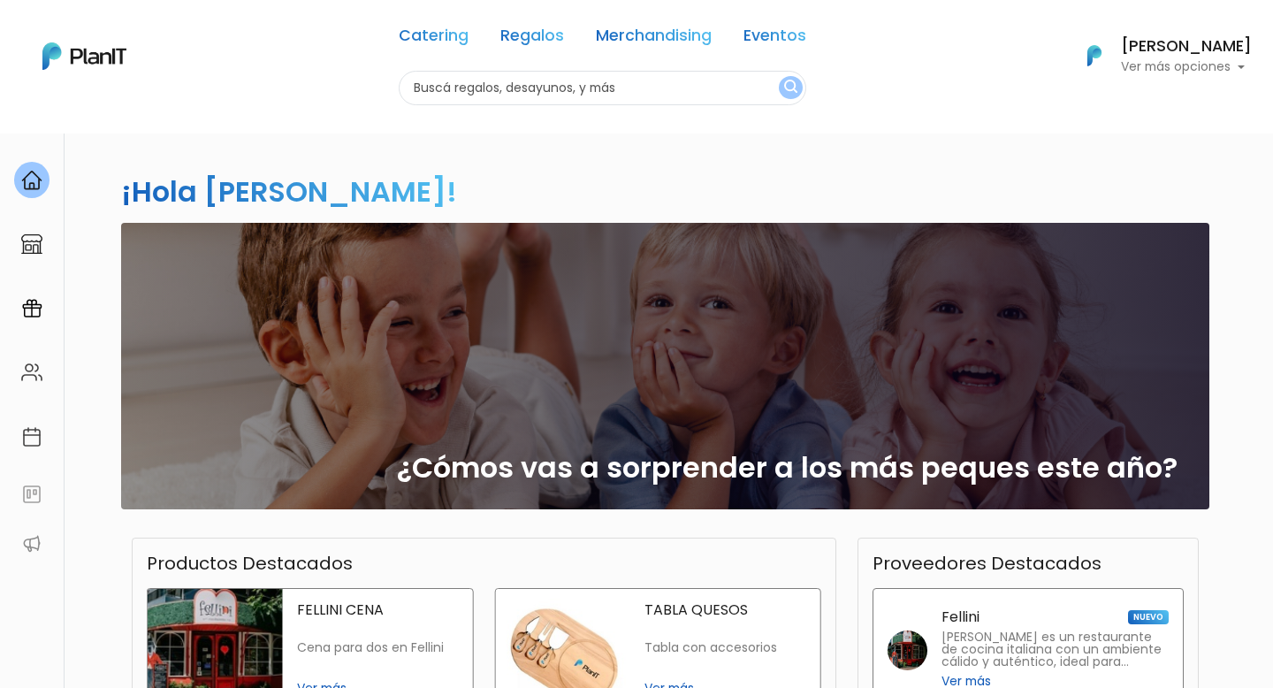
click at [1173, 71] on p "Ver más opciones" at bounding box center [1186, 67] width 131 height 12
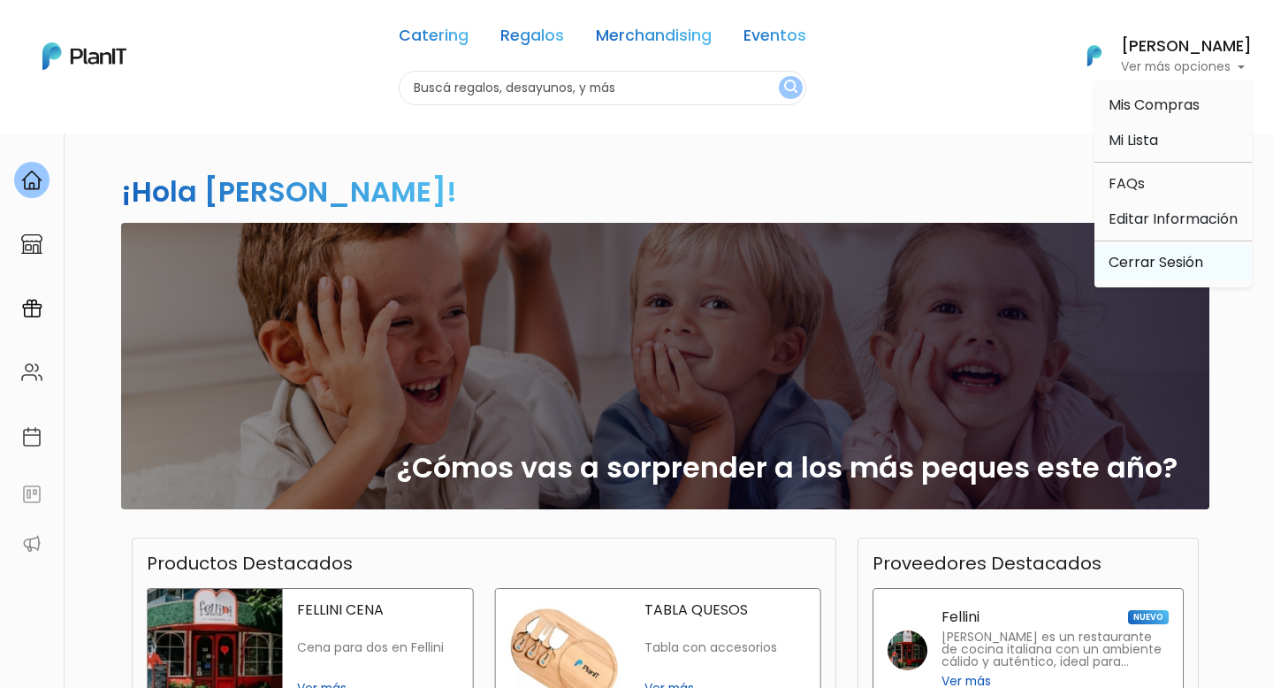
click at [1156, 262] on link "Cerrar Sesión" at bounding box center [1172, 262] width 157 height 35
